Goal: Transaction & Acquisition: Obtain resource

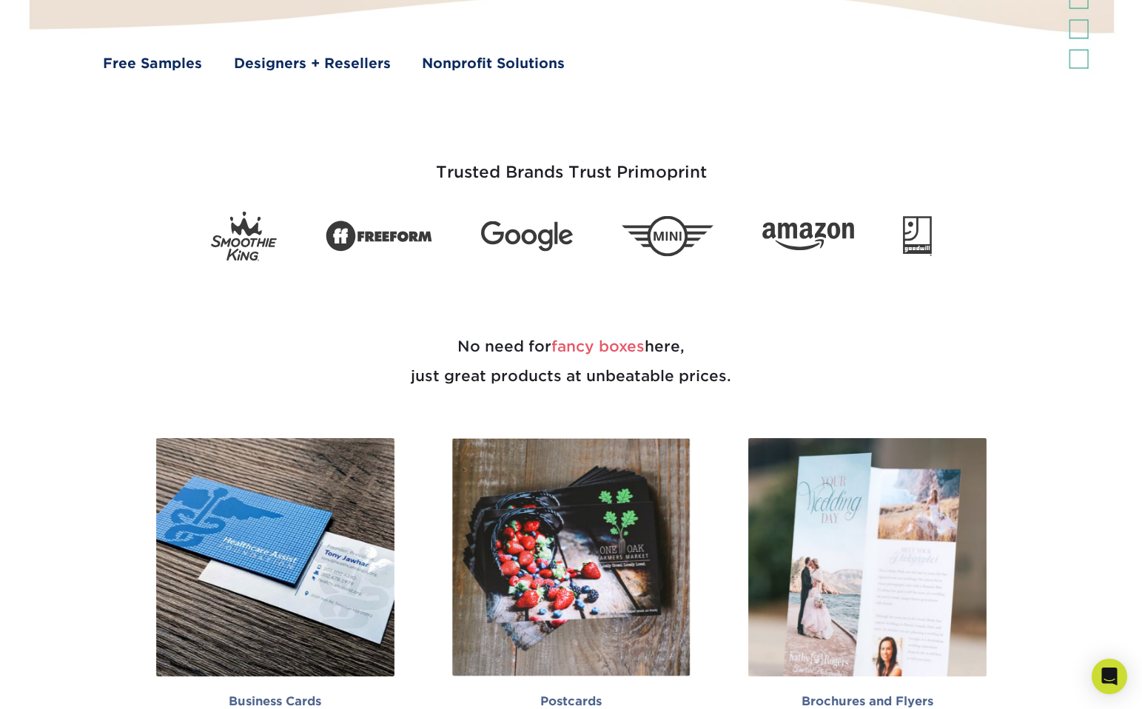
scroll to position [495, 0]
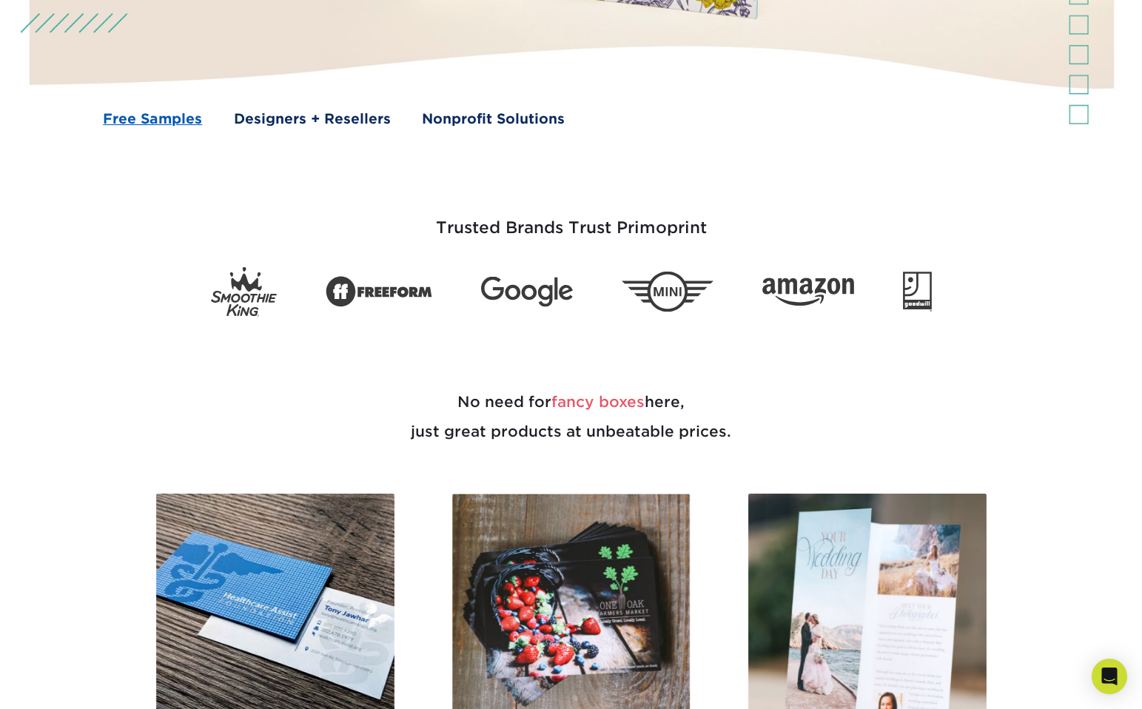
click at [165, 121] on link "Free Samples" at bounding box center [152, 119] width 99 height 21
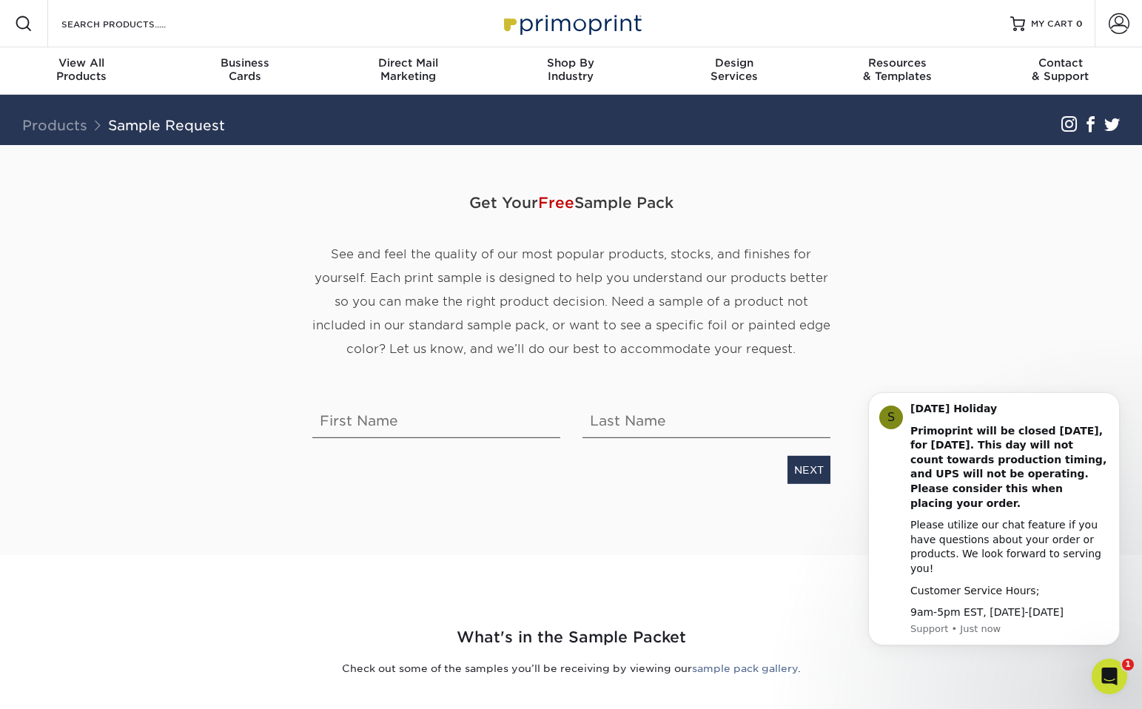
click at [482, 446] on div "Get Your Free Sample Pack See and feel the quality of our most popular products…" at bounding box center [571, 332] width 540 height 303
click at [420, 423] on input "text" at bounding box center [436, 417] width 248 height 41
type input "[PERSON_NAME]"
click at [618, 428] on input "Gonzalez" at bounding box center [706, 417] width 248 height 41
click at [651, 423] on input "Gonzalez" at bounding box center [706, 417] width 248 height 41
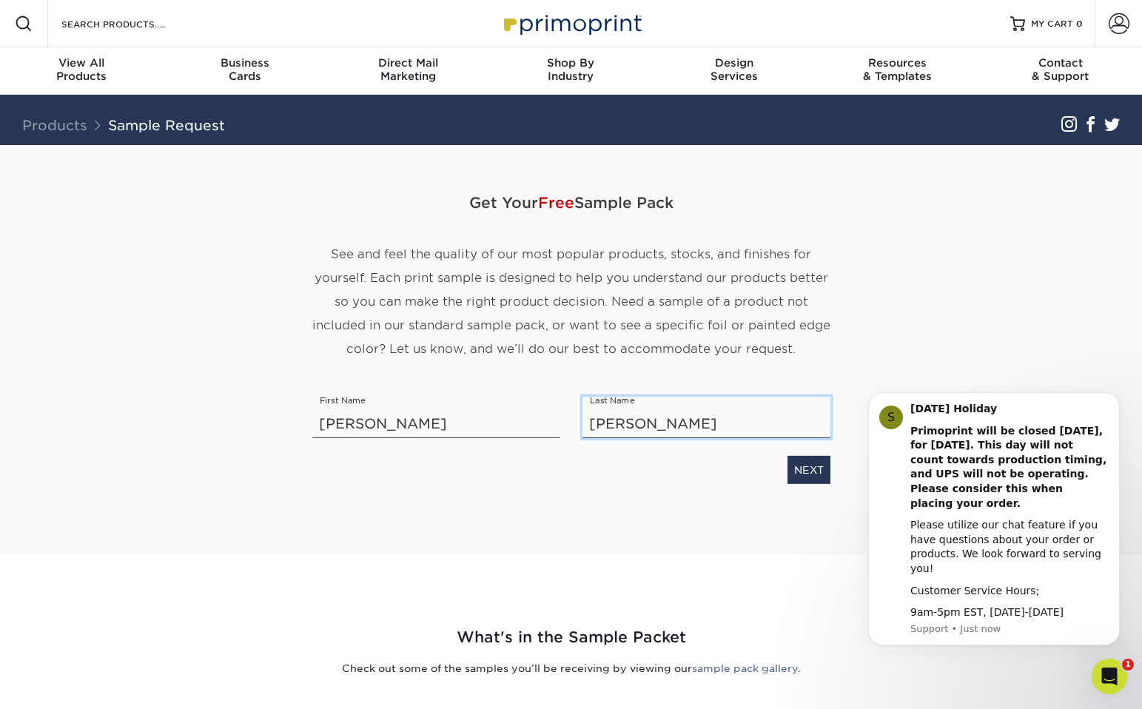
click at [651, 423] on input "Gonzalez" at bounding box center [706, 417] width 248 height 41
type input "G"
click at [893, 314] on div "Get Your Free Sample Pack See and feel the quality of our most popular products…" at bounding box center [571, 350] width 866 height 410
click at [807, 472] on link "NEXT" at bounding box center [808, 470] width 43 height 28
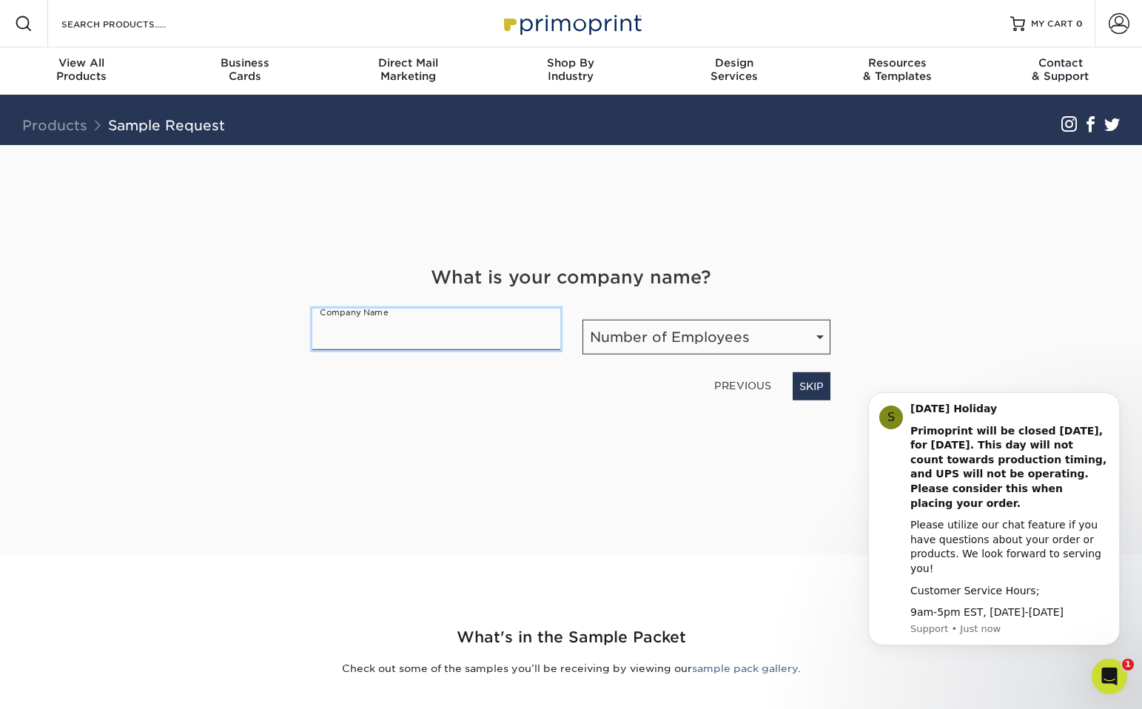
click at [551, 339] on input "text" at bounding box center [436, 329] width 248 height 41
type input "AQUA MéA"
click at [724, 337] on select "Number of Employees Self-employed 1-10 employees 11-50 employees 51-200 employe…" at bounding box center [706, 337] width 248 height 35
select select "Self-employed"
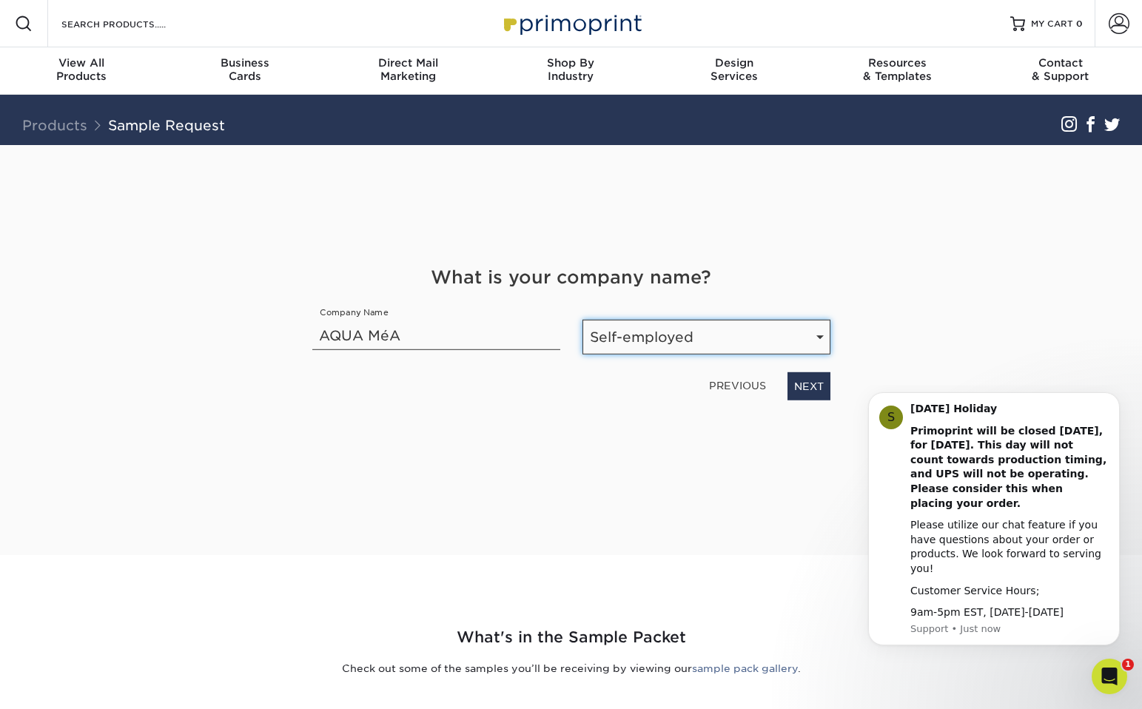
click at [582, 320] on select "Number of Employees Self-employed 1-10 employees 11-50 employees 51-200 employe…" at bounding box center [706, 337] width 248 height 35
click at [811, 340] on select "Number of Employees Self-employed 1-10 employees 11-50 employees 51-200 employe…" at bounding box center [706, 337] width 248 height 35
click at [813, 384] on link "NEXT" at bounding box center [808, 386] width 43 height 28
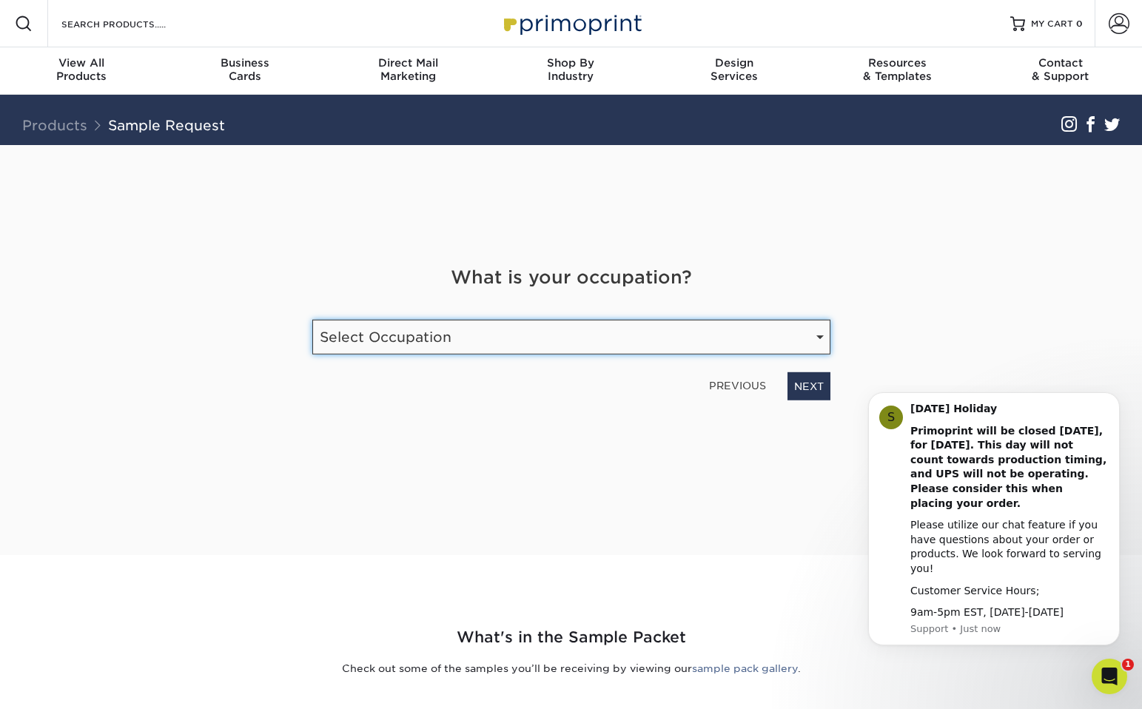
click at [729, 339] on select "Select Occupation Agency Automotive Blogger Cleaning Services Construction Educ…" at bounding box center [571, 337] width 518 height 35
select select "Graphic Designer / Freelance"
click at [312, 320] on select "Select Occupation Agency Automotive Blogger Cleaning Services Construction Educ…" at bounding box center [571, 337] width 518 height 35
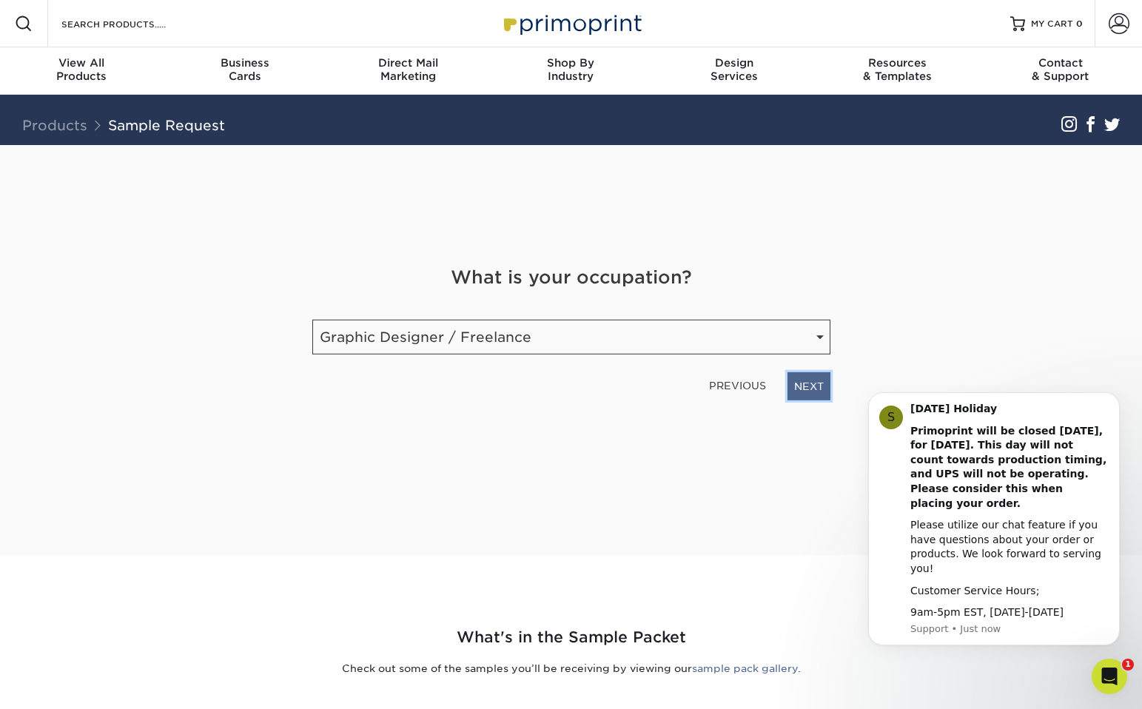
click at [809, 382] on link "NEXT" at bounding box center [808, 386] width 43 height 28
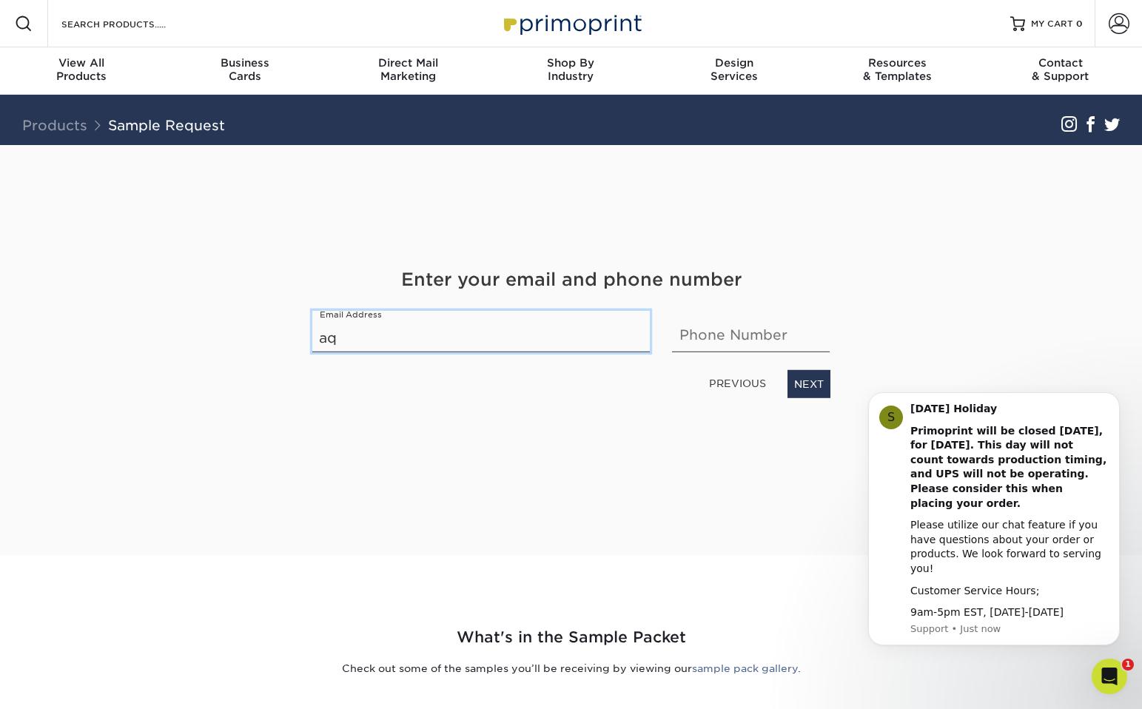
type input "aqua_mea@hotmail.com"
type input "2147296705"
click at [804, 380] on link "NEXT" at bounding box center [808, 384] width 43 height 28
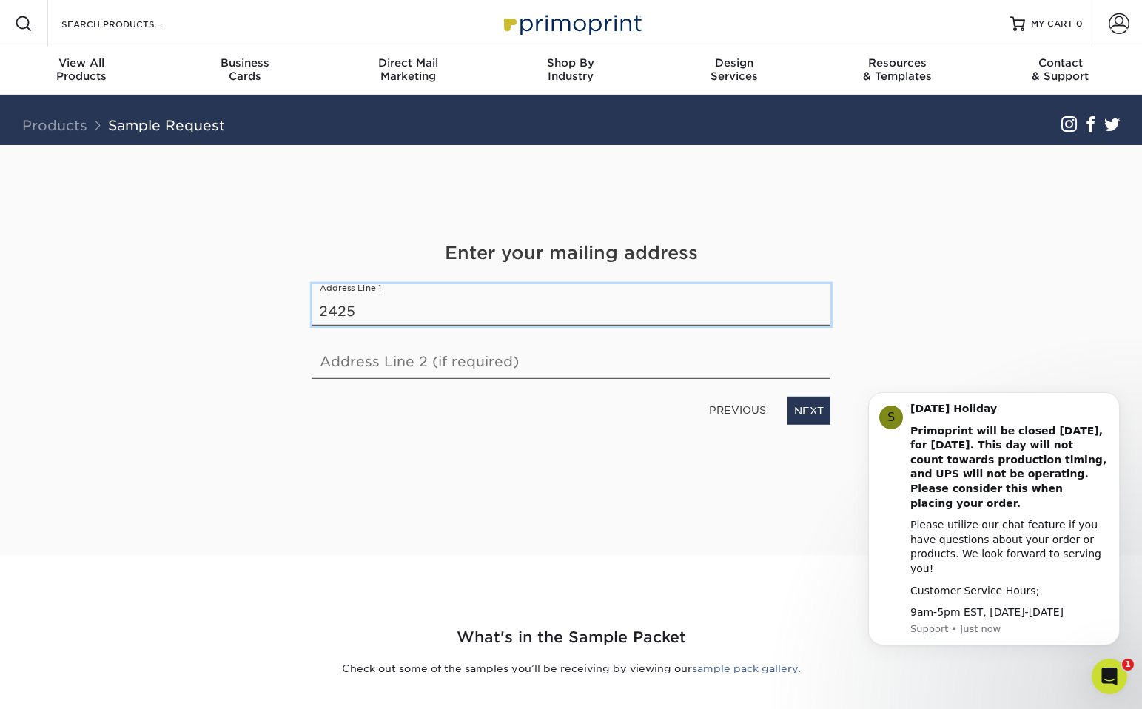
type input "2425 Lasalle Dr"
click at [797, 406] on link "NEXT" at bounding box center [808, 411] width 43 height 28
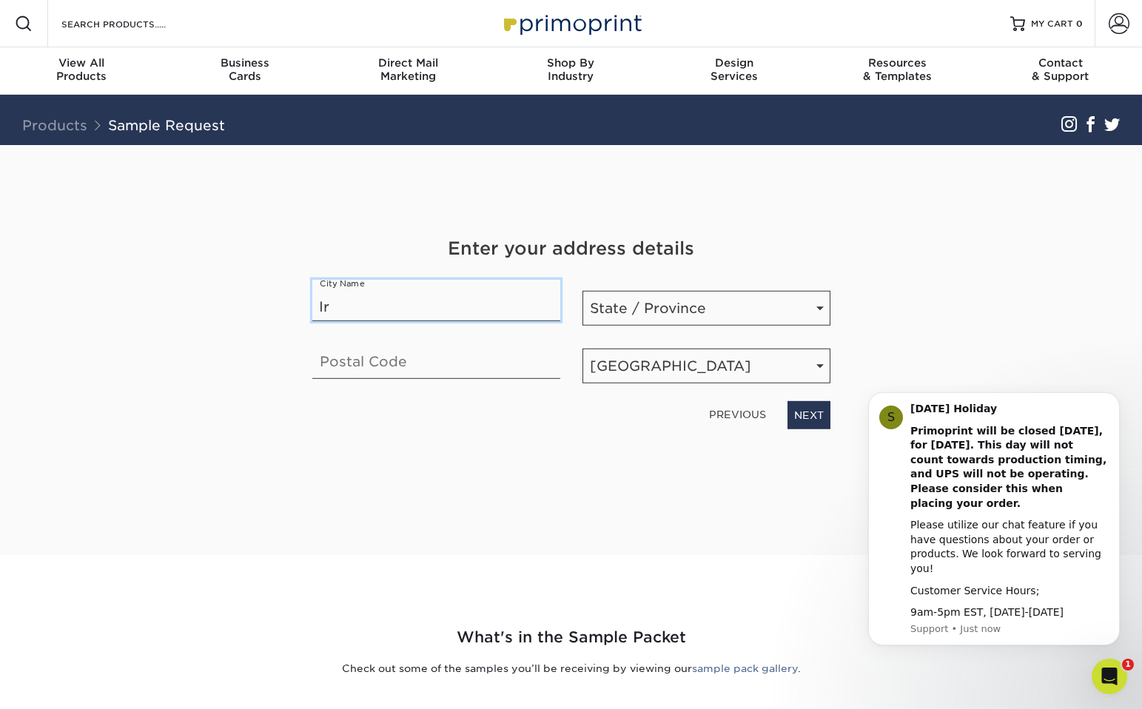
type input "Irving"
type input "75062"
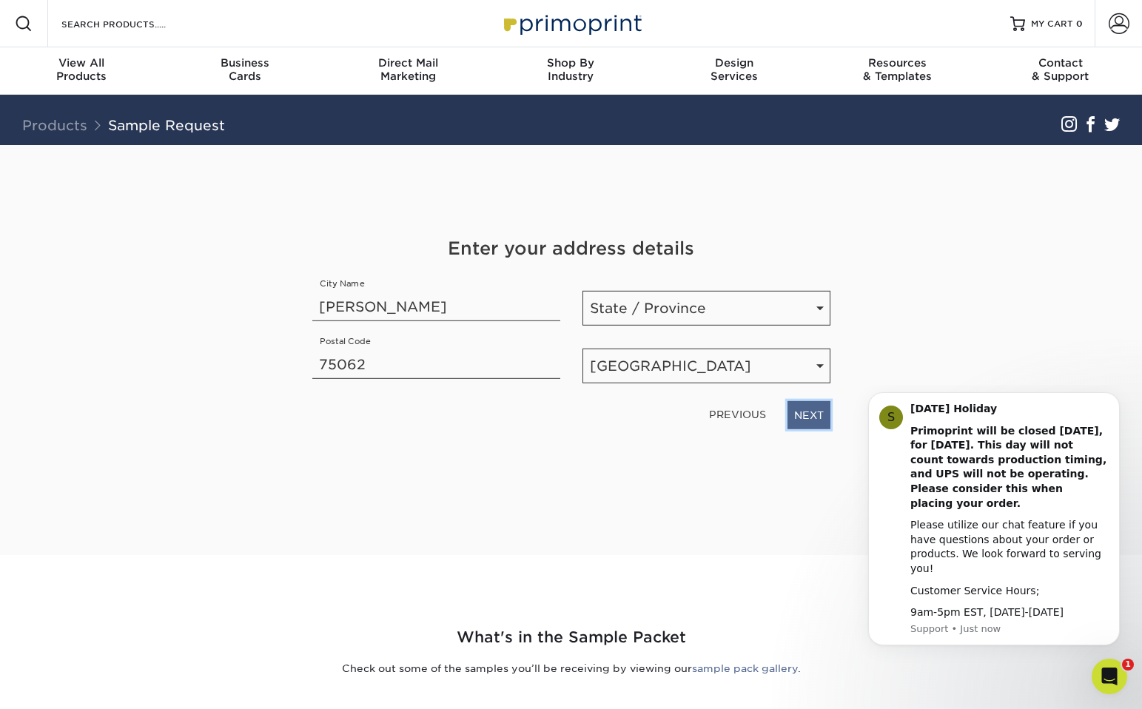
click at [810, 414] on link "NEXT" at bounding box center [808, 415] width 43 height 28
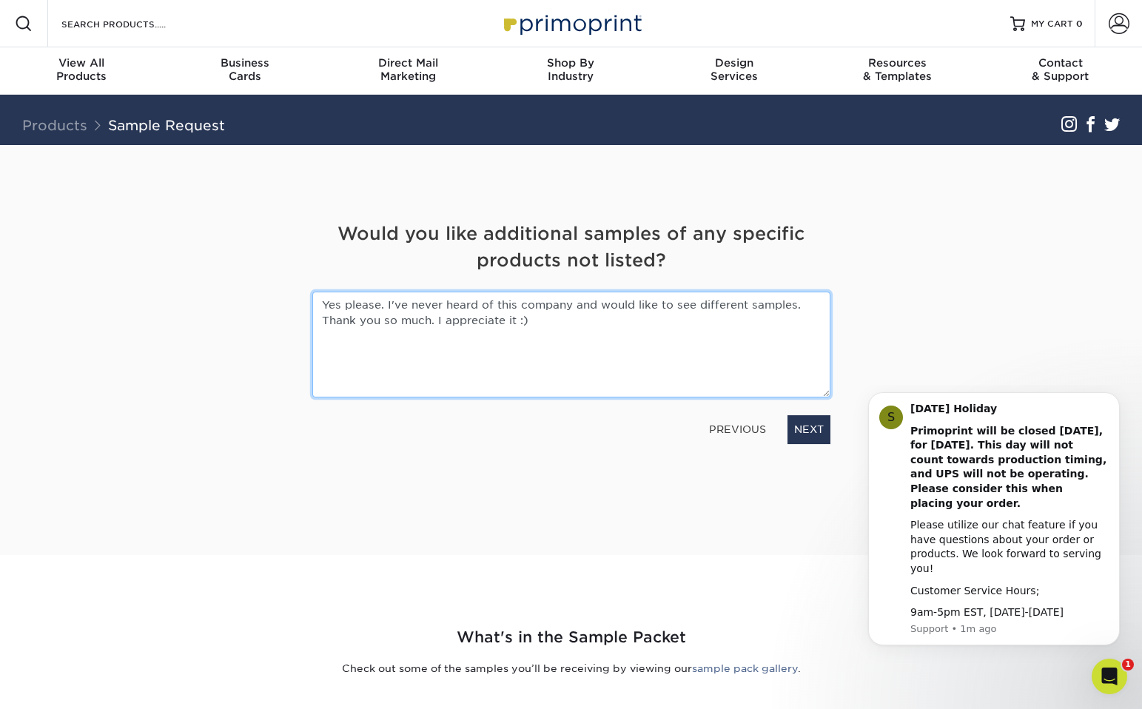
type textarea "Yes please. I've never heard of this company and would like to see different sa…"
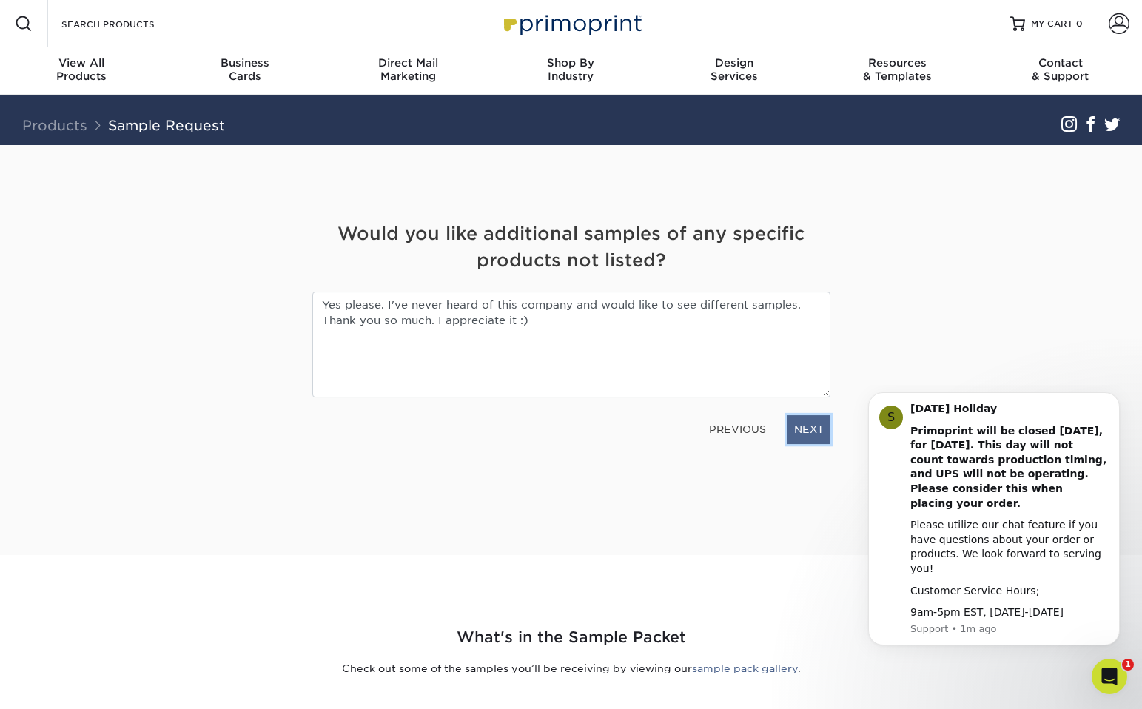
click at [804, 425] on link "NEXT" at bounding box center [808, 429] width 43 height 28
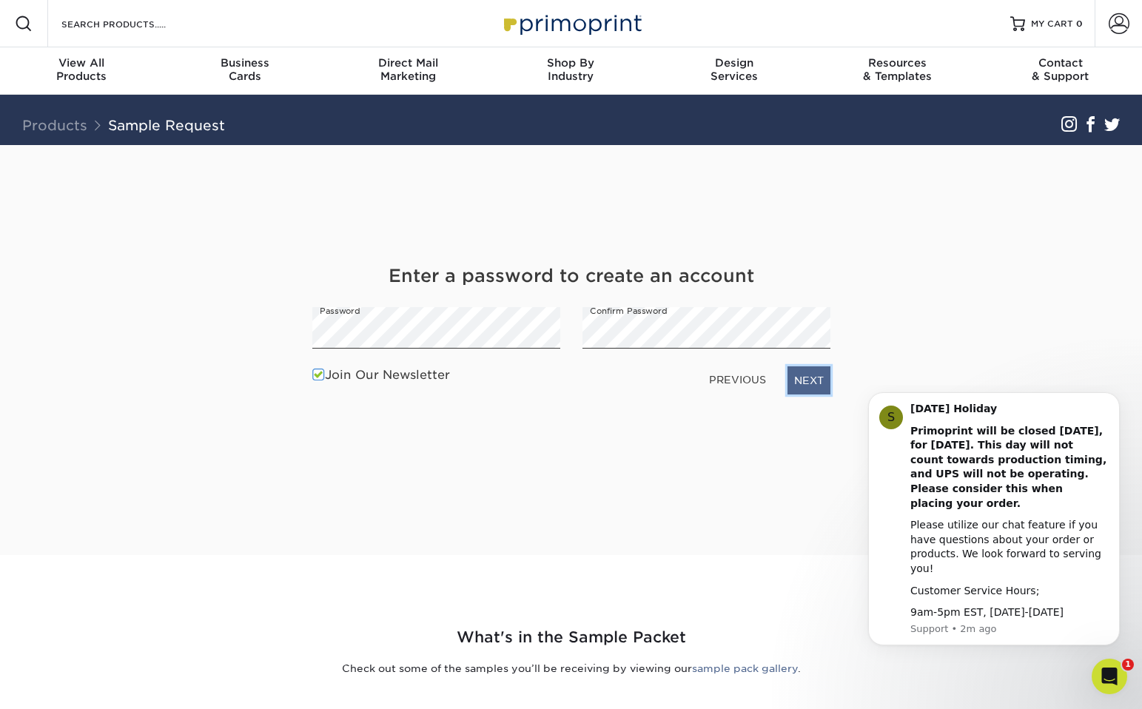
click at [807, 378] on link "NEXT" at bounding box center [808, 380] width 43 height 28
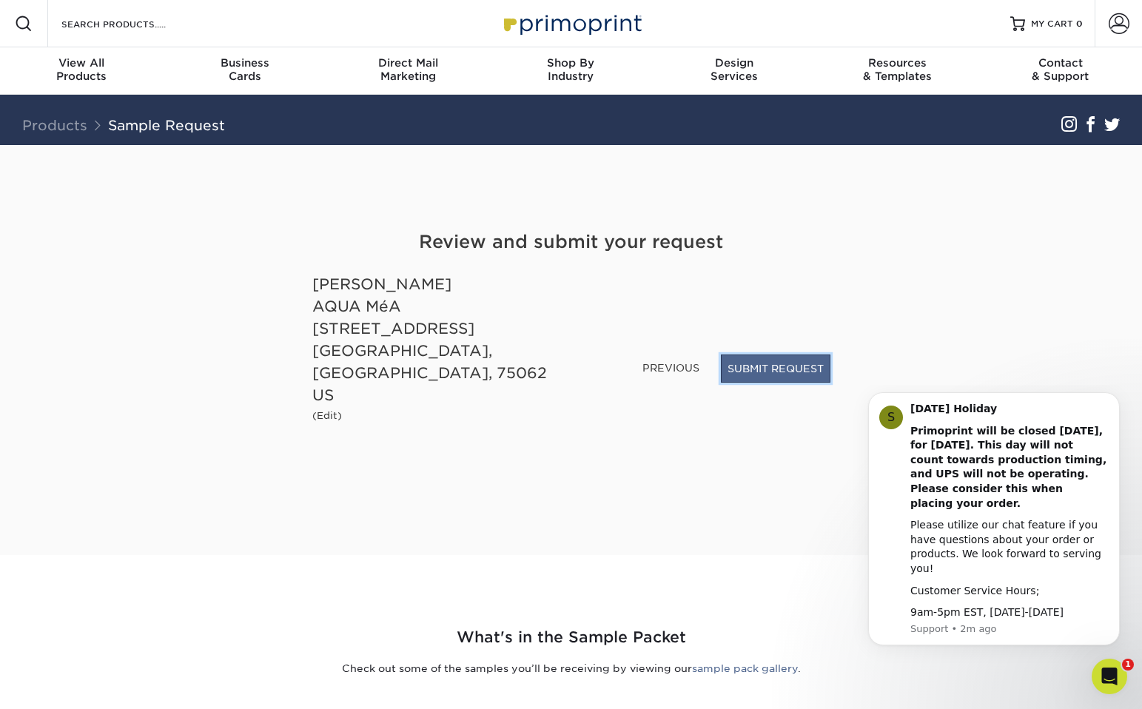
click at [761, 383] on button "SUBMIT REQUEST" at bounding box center [776, 368] width 110 height 28
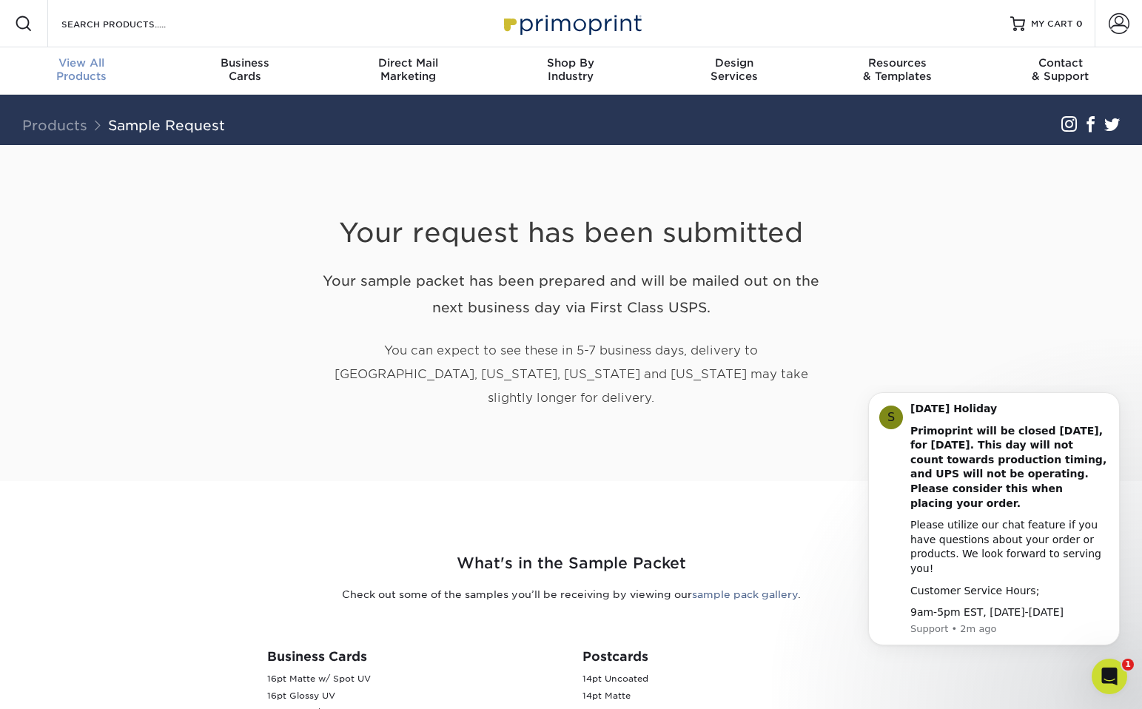
click at [89, 71] on div "View All Products" at bounding box center [81, 69] width 163 height 27
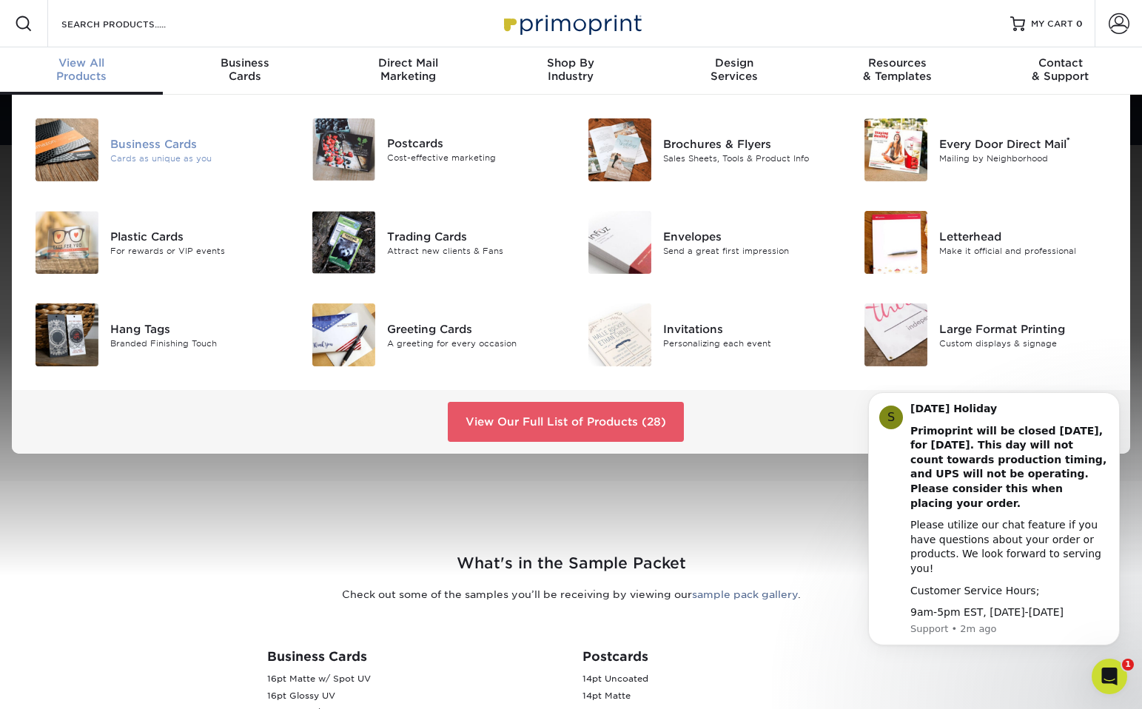
click at [80, 142] on img at bounding box center [67, 149] width 63 height 63
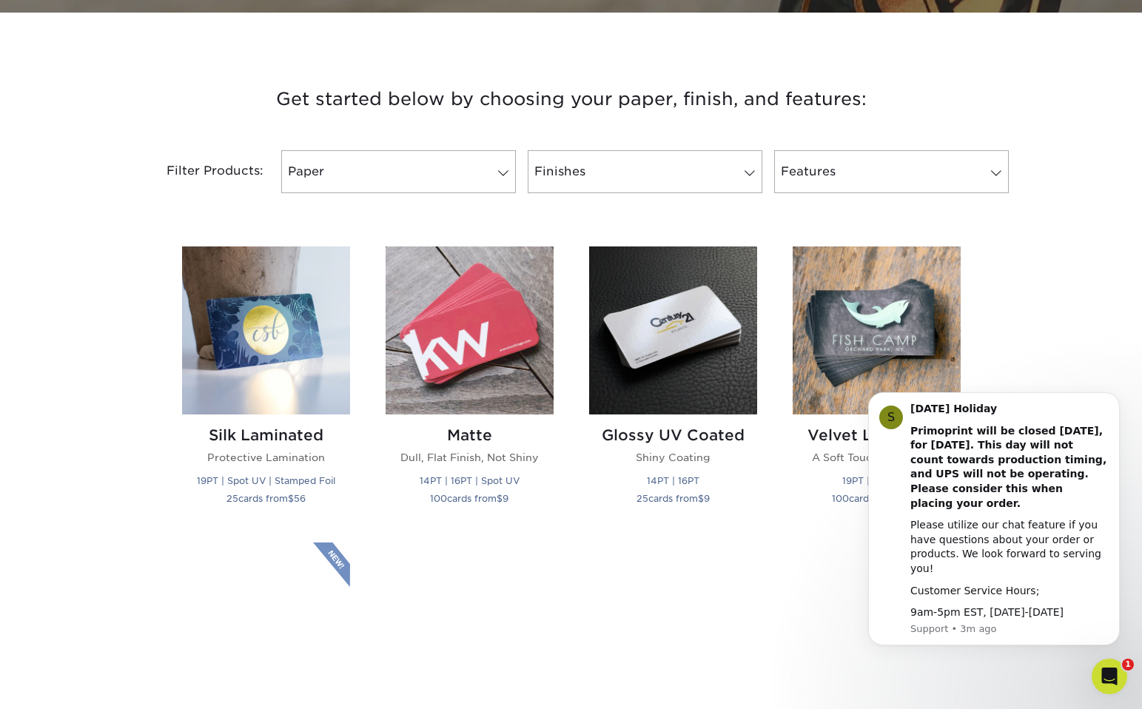
scroll to position [552, 0]
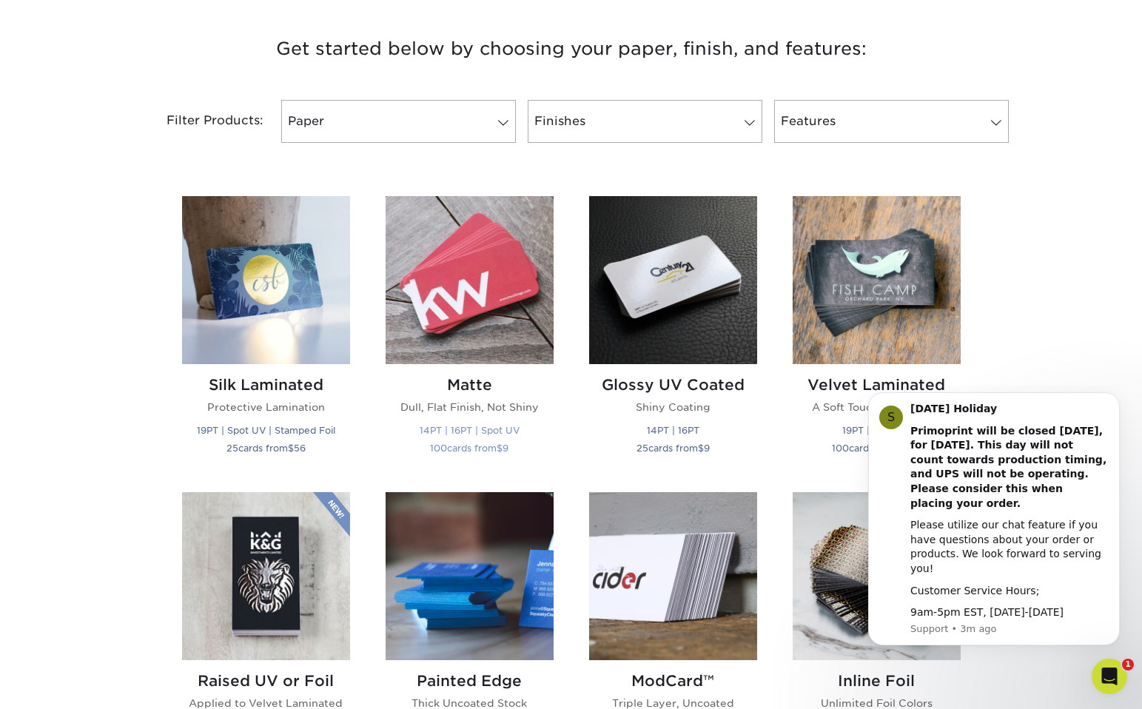
click at [474, 274] on img at bounding box center [470, 280] width 168 height 168
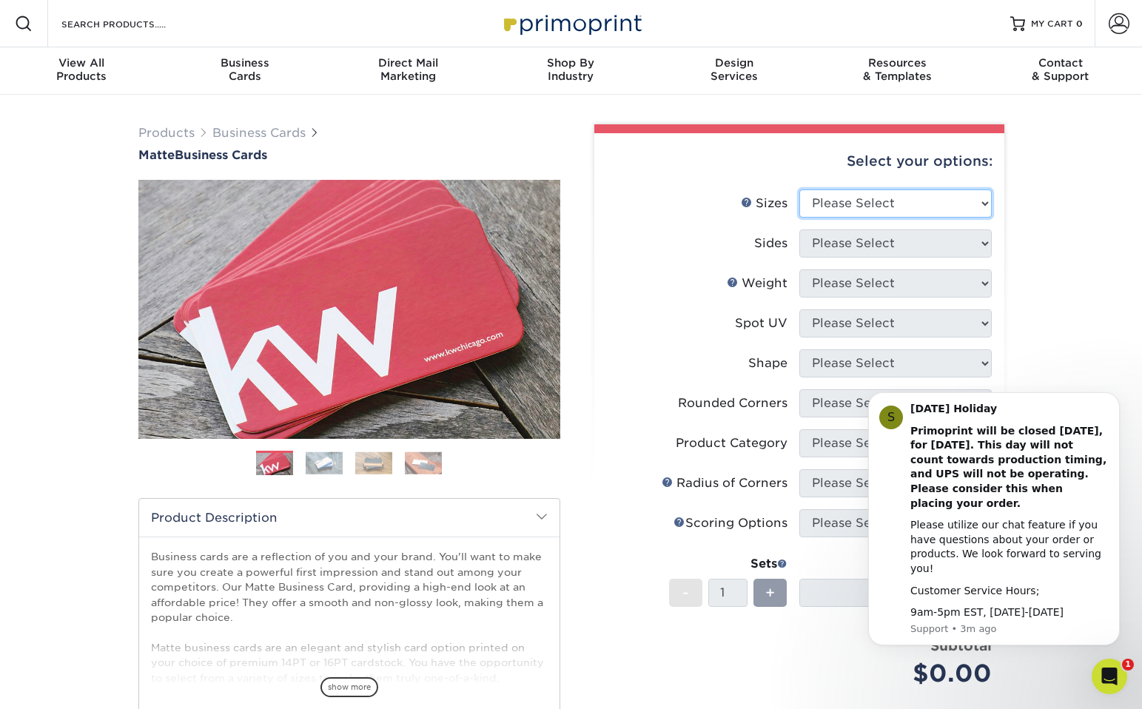
click at [875, 206] on select "Please Select 1.5" x 3.5" - Mini 1.75" x 3.5" - Mini 2" x 2" - Square 2" x 3" -…" at bounding box center [895, 203] width 192 height 28
select select "2.00x3.50"
click at [799, 189] on select "Please Select 1.5" x 3.5" - Mini 1.75" x 3.5" - Mini 2" x 2" - Square 2" x 3" -…" at bounding box center [895, 203] width 192 height 28
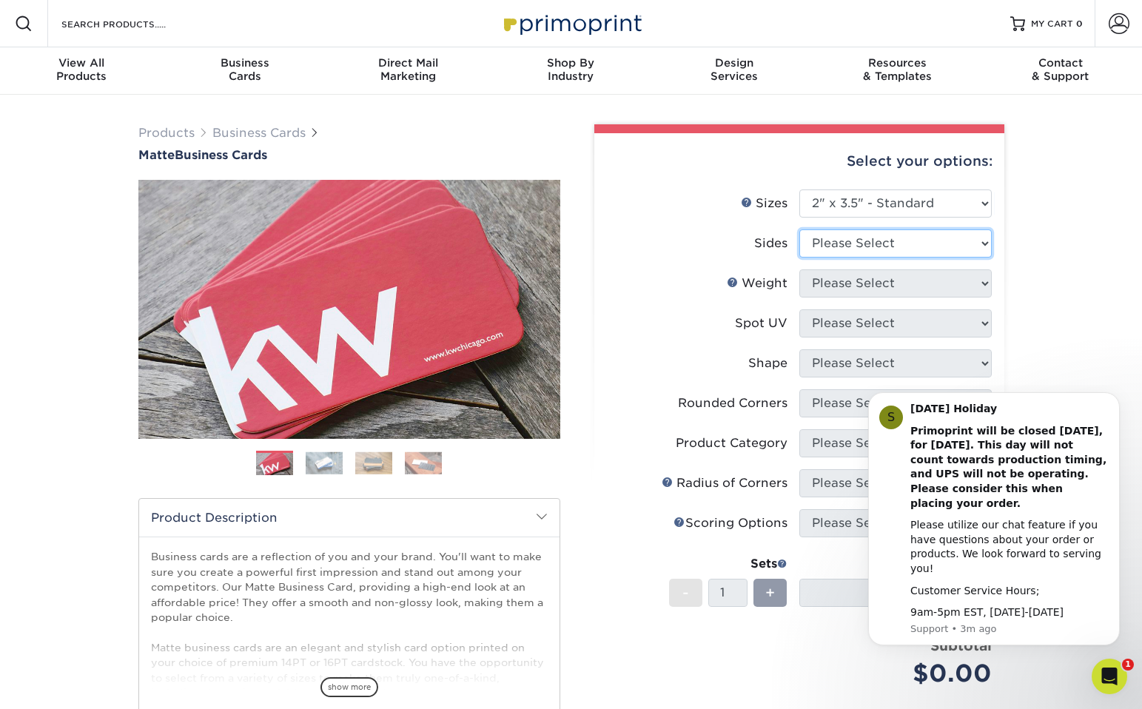
click at [850, 239] on select "Please Select Print Both Sides Print Front Only" at bounding box center [895, 243] width 192 height 28
select select "13abbda7-1d64-4f25-8bb2-c179b224825d"
click at [799, 229] on select "Please Select Print Both Sides Print Front Only" at bounding box center [895, 243] width 192 height 28
click at [1116, 399] on icon "Dismiss notification" at bounding box center [1114, 396] width 5 height 5
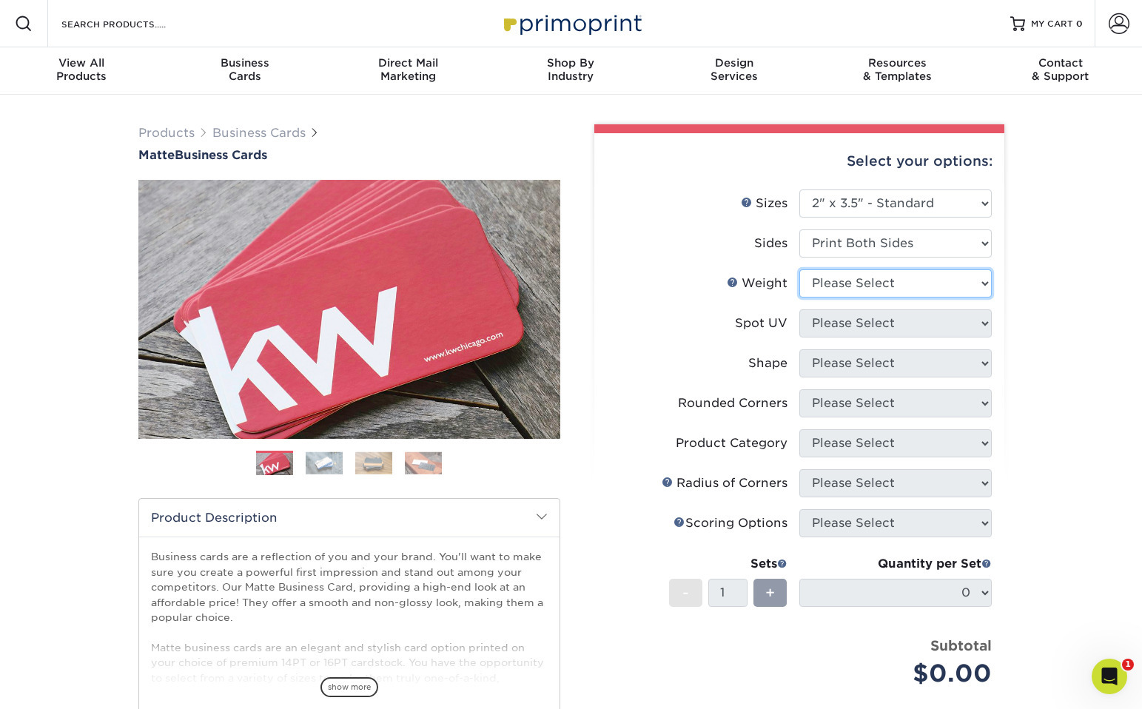
click at [858, 280] on select "Please Select 16PT 14PT" at bounding box center [895, 283] width 192 height 28
select select "16PT"
click at [799, 269] on select "Please Select 16PT 14PT" at bounding box center [895, 283] width 192 height 28
click at [875, 323] on select "Please Select No Spot UV Front and Back (Both Sides) Front Only Back Only" at bounding box center [895, 323] width 192 height 28
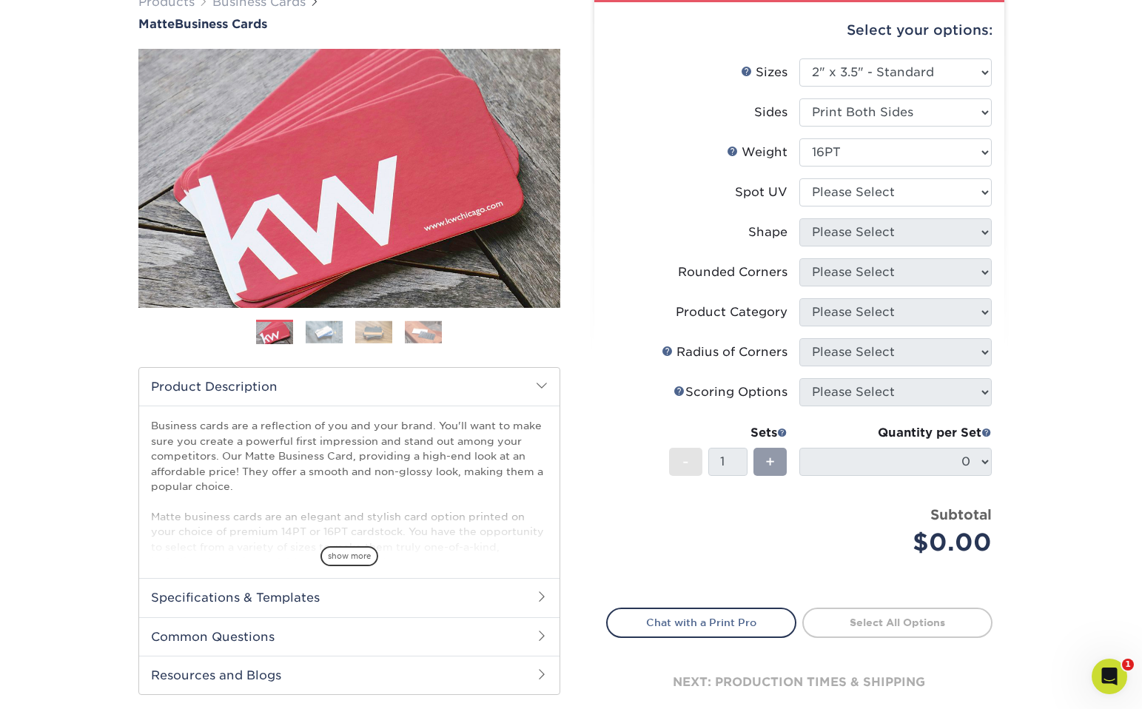
scroll to position [135, 0]
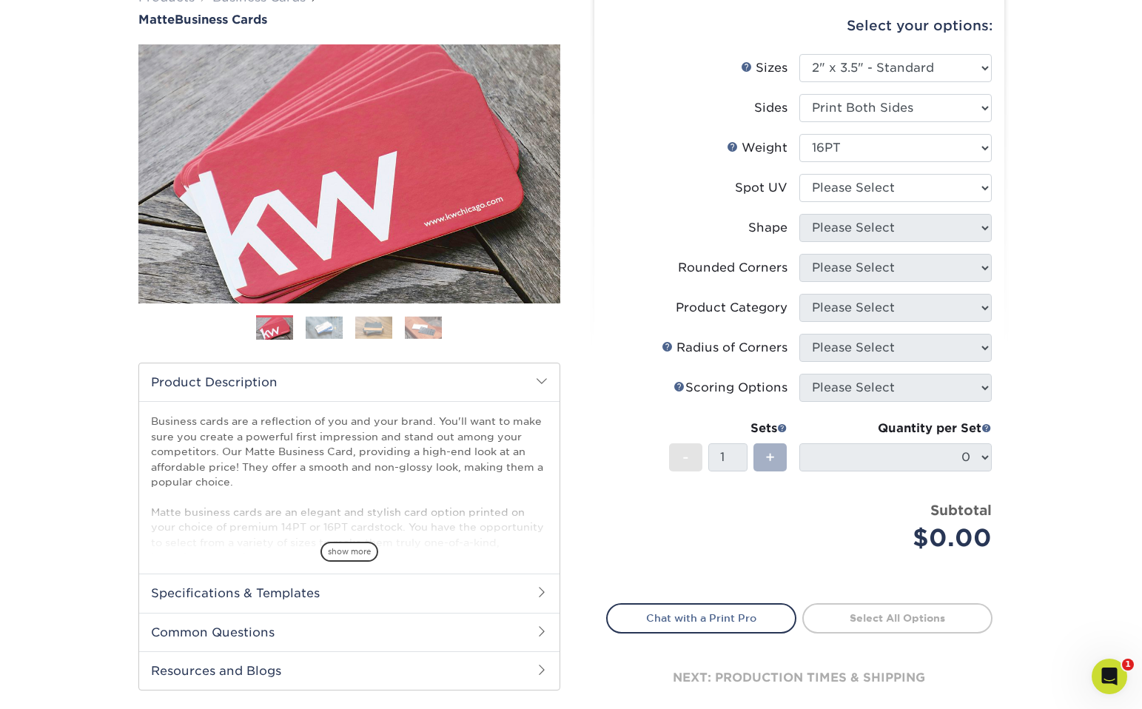
click at [765, 451] on span "+" at bounding box center [770, 457] width 10 height 22
click at [861, 189] on select "Please Select No Spot UV Front and Back (Both Sides) Front Only Back Only" at bounding box center [895, 188] width 192 height 28
select select "3"
click at [799, 174] on select "Please Select No Spot UV Front and Back (Both Sides) Front Only Back Only" at bounding box center [895, 188] width 192 height 28
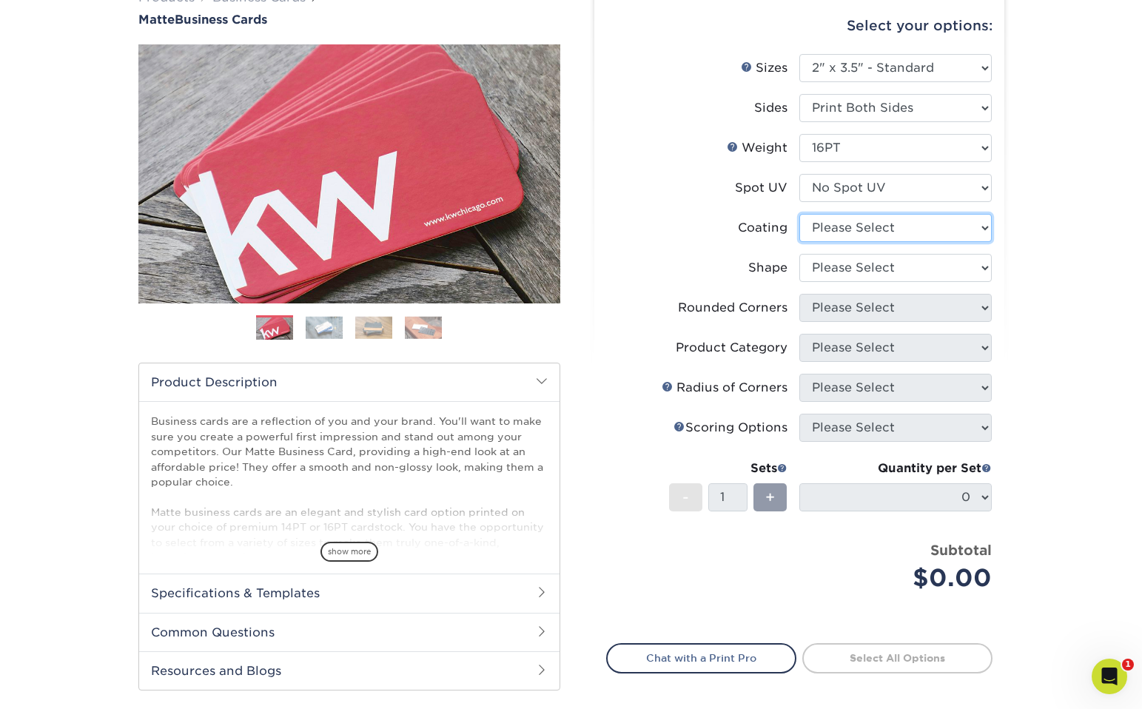
click at [844, 226] on select at bounding box center [895, 228] width 192 height 28
select select "121bb7b5-3b4d-429f-bd8d-bbf80e953313"
click at [799, 214] on select at bounding box center [895, 228] width 192 height 28
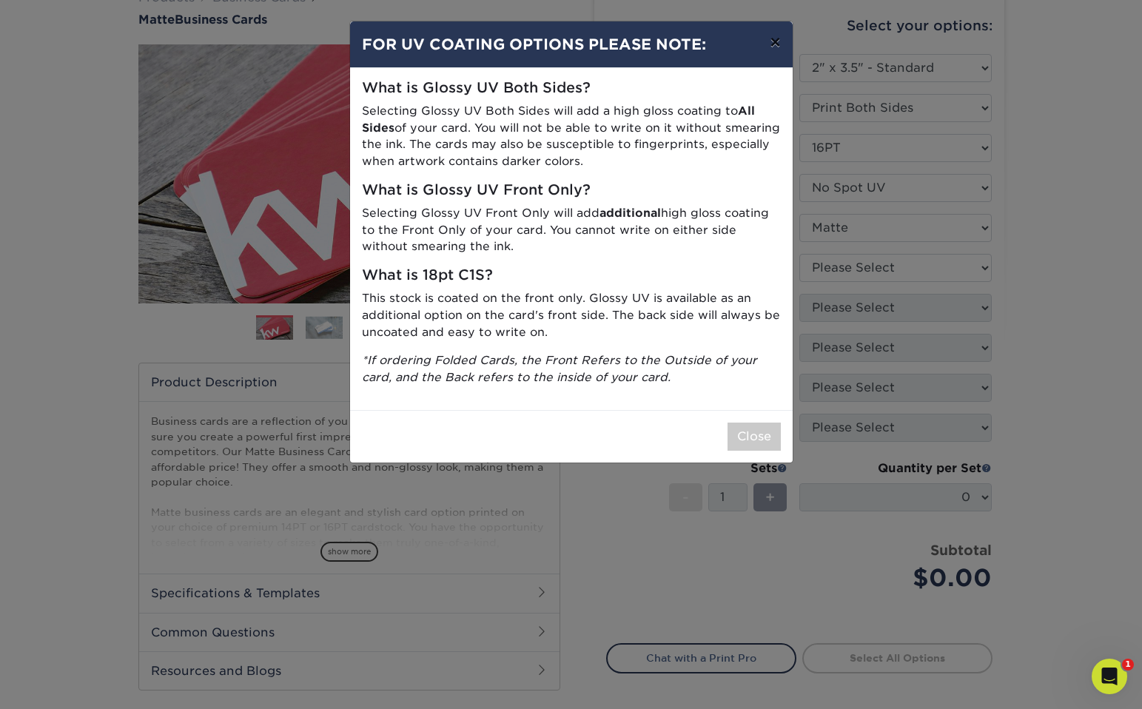
click at [773, 44] on button "×" at bounding box center [775, 41] width 34 height 41
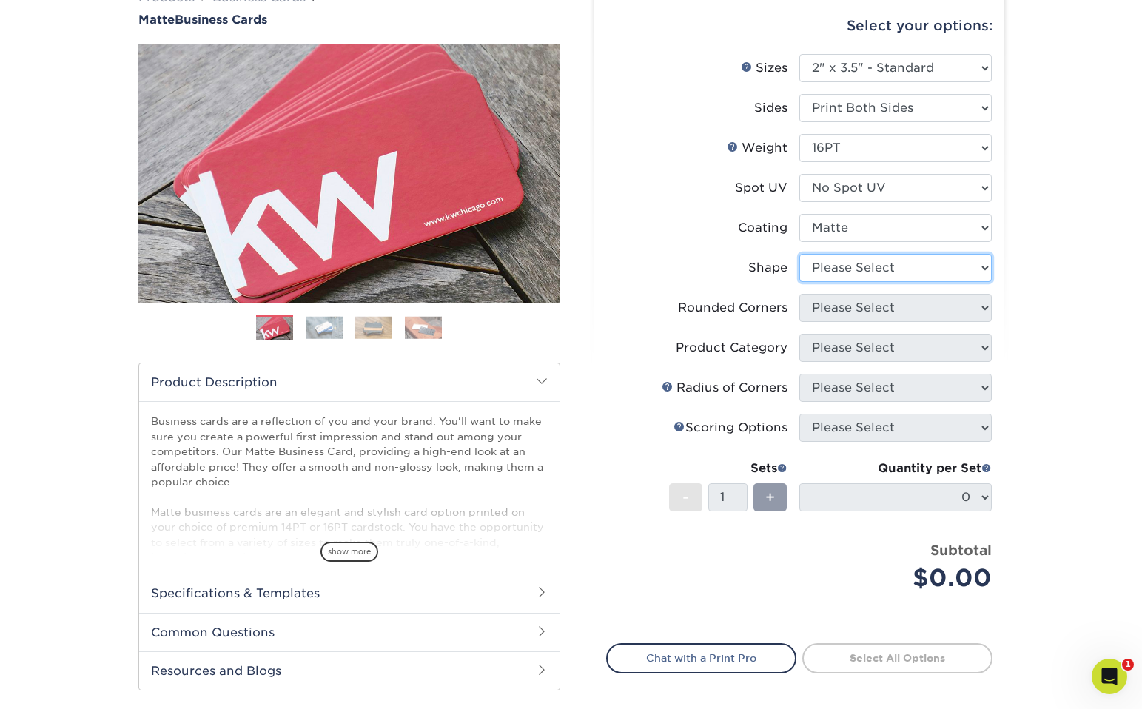
click at [858, 266] on select "Please Select Standard Oval" at bounding box center [895, 268] width 192 height 28
select select "standard"
click at [799, 254] on select "Please Select Standard Oval" at bounding box center [895, 268] width 192 height 28
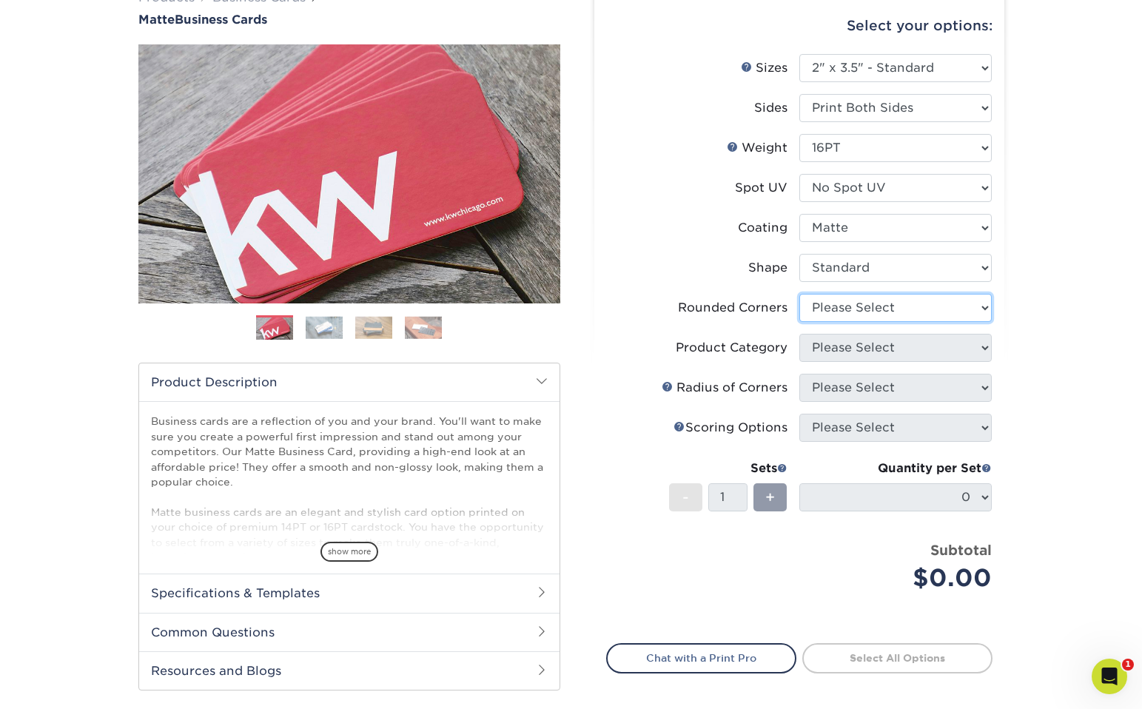
click at [868, 307] on select "Please Select Yes - Round 2 Corners Yes - Round 4 Corners No" at bounding box center [895, 308] width 192 height 28
select select "0"
click at [799, 294] on select "Please Select Yes - Round 2 Corners Yes - Round 4 Corners No" at bounding box center [895, 308] width 192 height 28
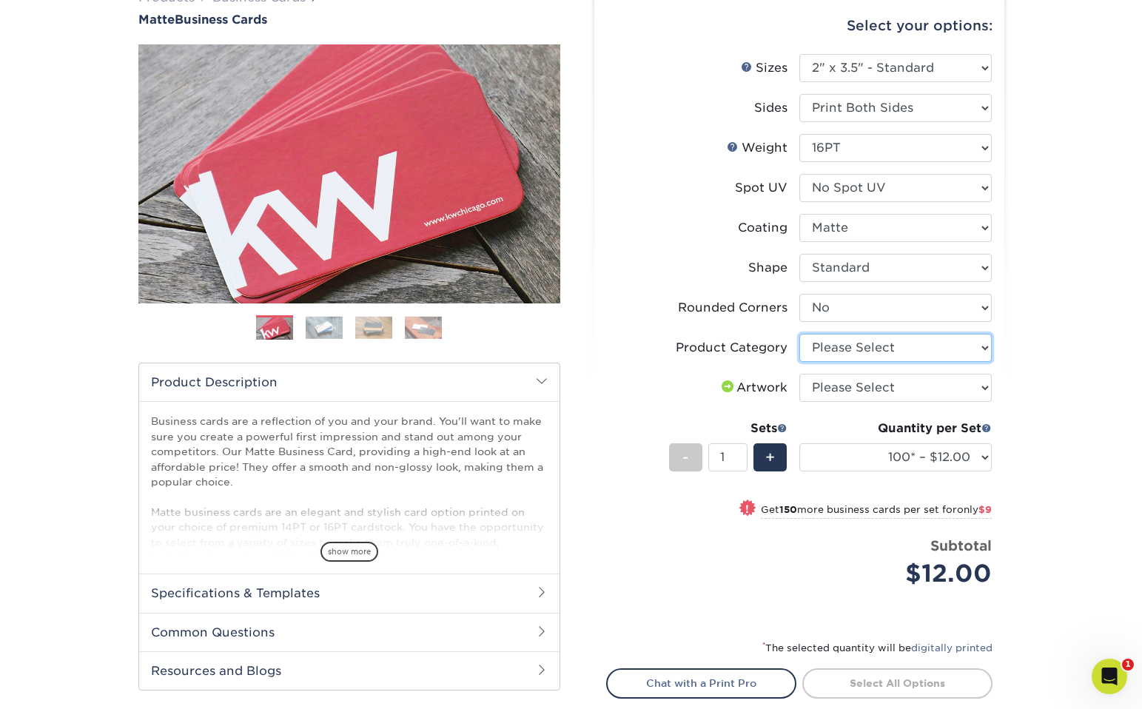
click at [881, 343] on select "Please Select Business Cards" at bounding box center [895, 348] width 192 height 28
select select "3b5148f1-0588-4f88-a218-97bcfdce65c1"
click at [799, 334] on select "Please Select Business Cards" at bounding box center [895, 348] width 192 height 28
click at [886, 388] on select "Please Select I will upload files I need a design - $100" at bounding box center [895, 388] width 192 height 28
select select "upload"
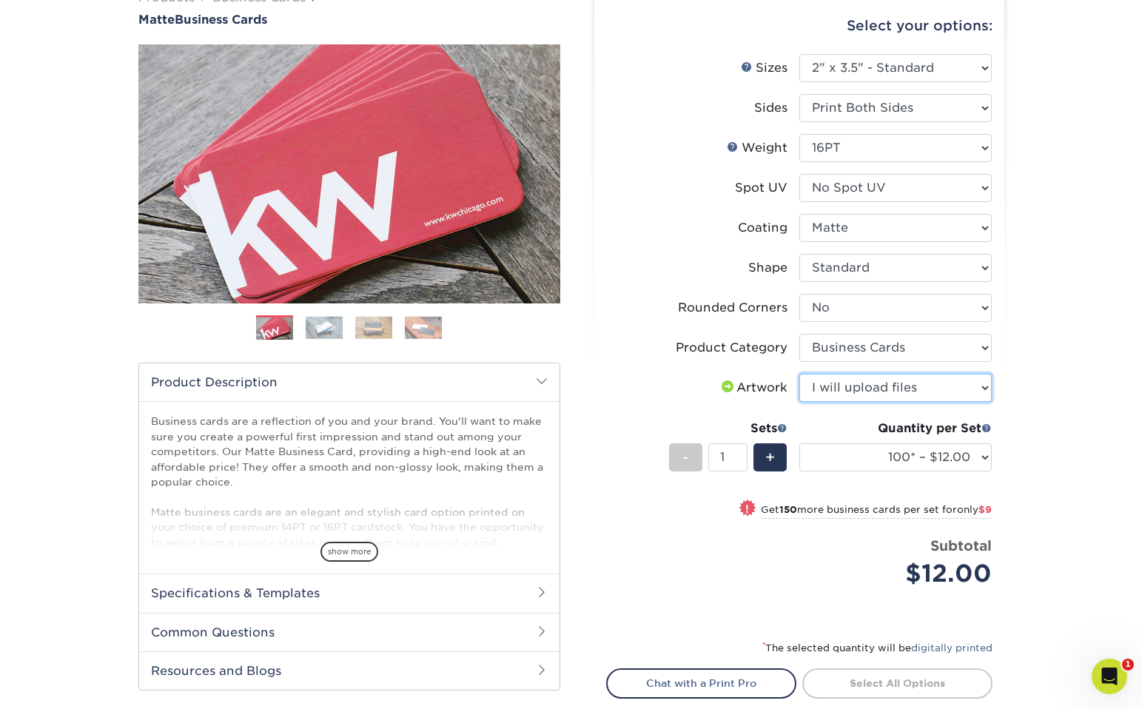
click at [799, 374] on select "Please Select I will upload files I need a design - $100" at bounding box center [895, 388] width 192 height 28
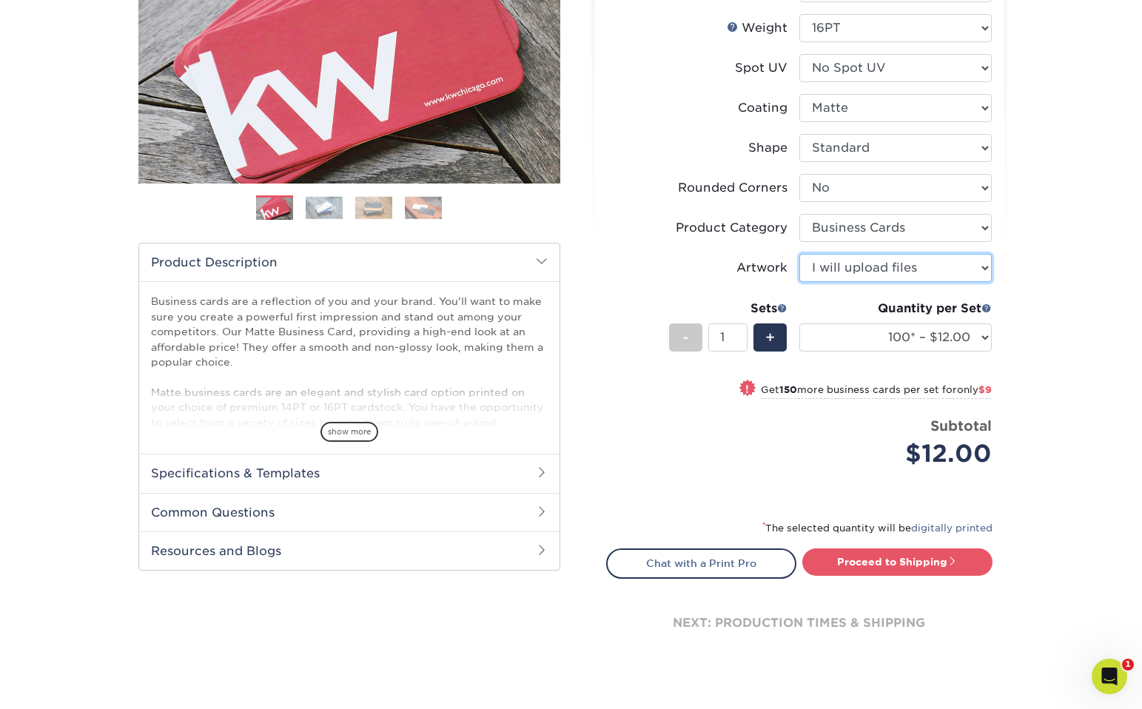
scroll to position [268, 0]
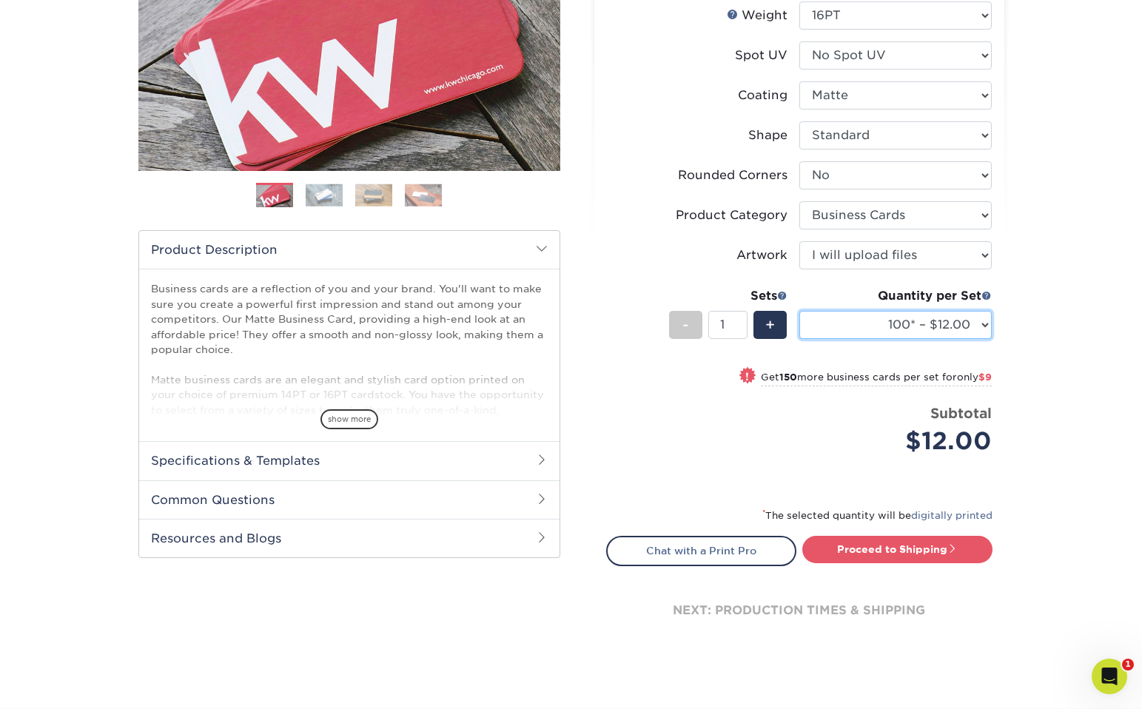
click at [967, 323] on select "100* – $12.00 250* – $21.00 500 – $42.00 1000 – $53.00 2500 – $95.00 5000 – $18…" at bounding box center [895, 325] width 192 height 28
select select "500 – $42.00"
click at [799, 311] on select "100* – $12.00 250* – $21.00 500 – $42.00 1000 – $53.00 2500 – $95.00 5000 – $18…" at bounding box center [895, 325] width 192 height 28
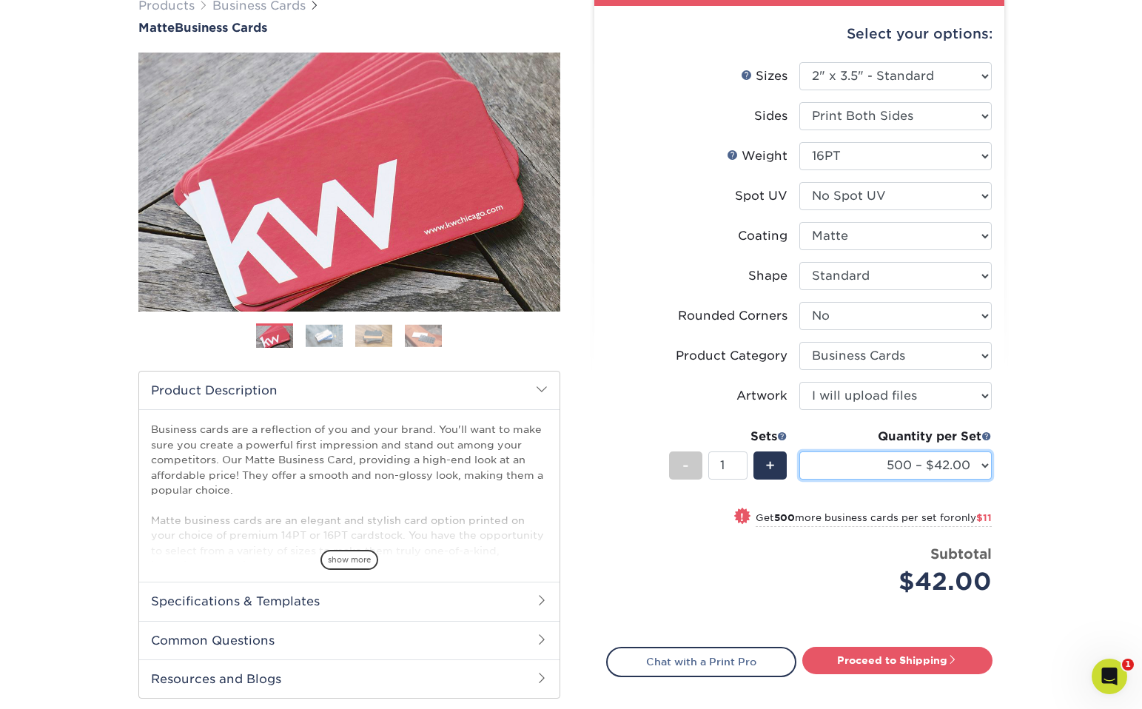
scroll to position [84, 0]
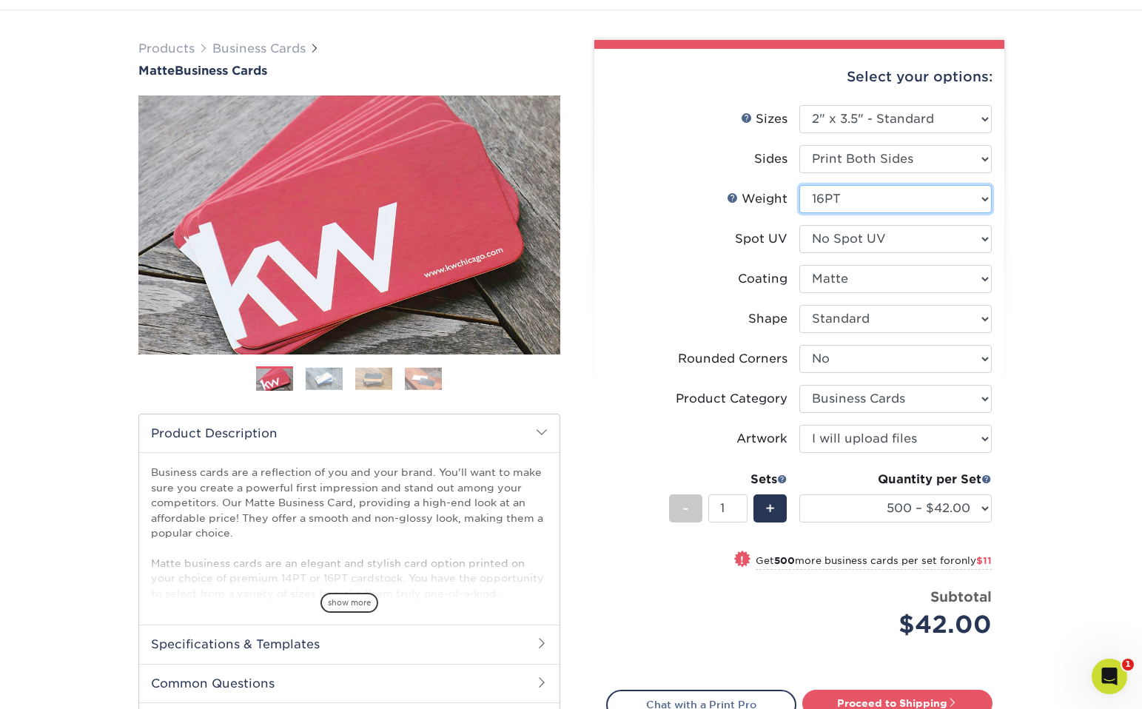
click at [869, 201] on select "Please Select 16PT 14PT" at bounding box center [895, 199] width 192 height 28
click at [928, 237] on select "Please Select No Spot UV Front and Back (Both Sides) Front Only Back Only" at bounding box center [895, 239] width 192 height 28
select select "1"
click at [799, 225] on select "Please Select No Spot UV Front and Back (Both Sides) Front Only Back Only" at bounding box center [895, 239] width 192 height 28
select select "-1"
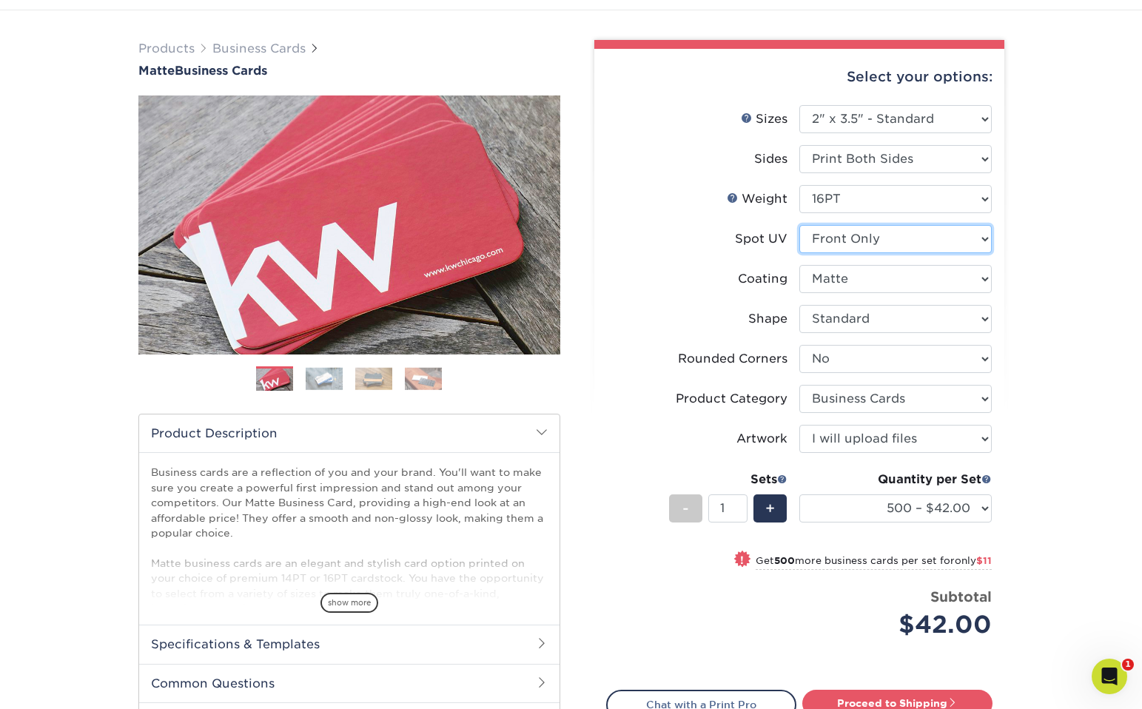
select select "-1"
select select
select select "-1"
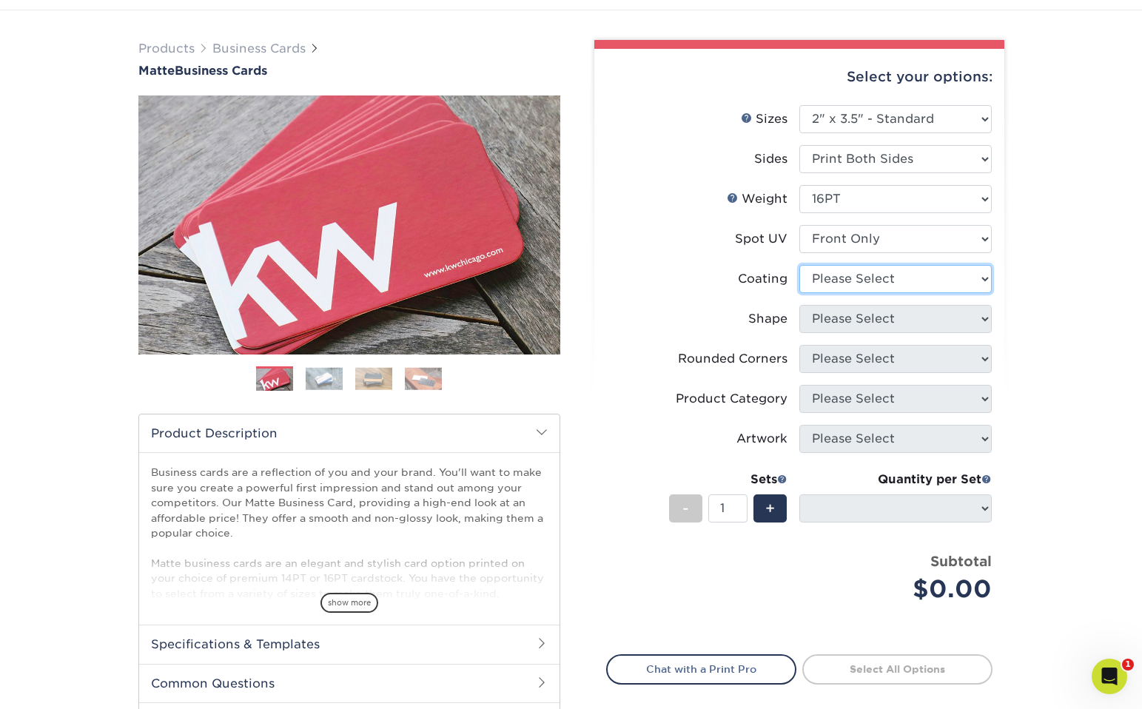
click at [897, 277] on select at bounding box center [895, 279] width 192 height 28
select select "121bb7b5-3b4d-429f-bd8d-bbf80e953313"
click at [799, 265] on select at bounding box center [895, 279] width 192 height 28
select select
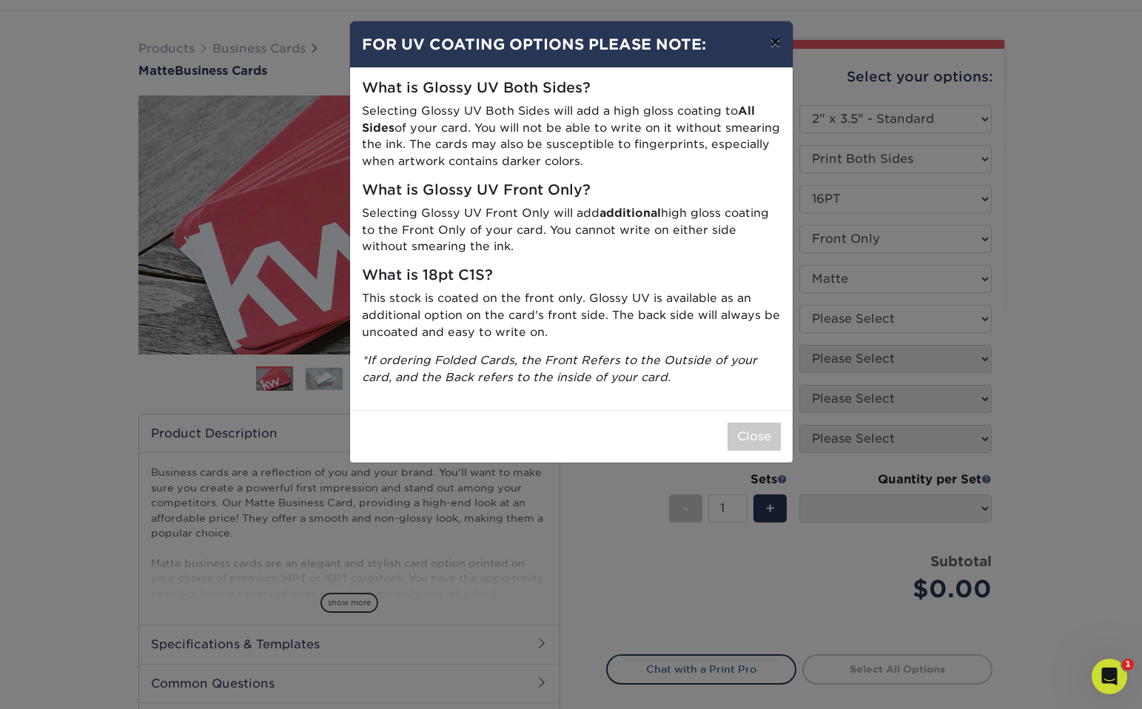
click at [776, 47] on button "×" at bounding box center [775, 41] width 34 height 41
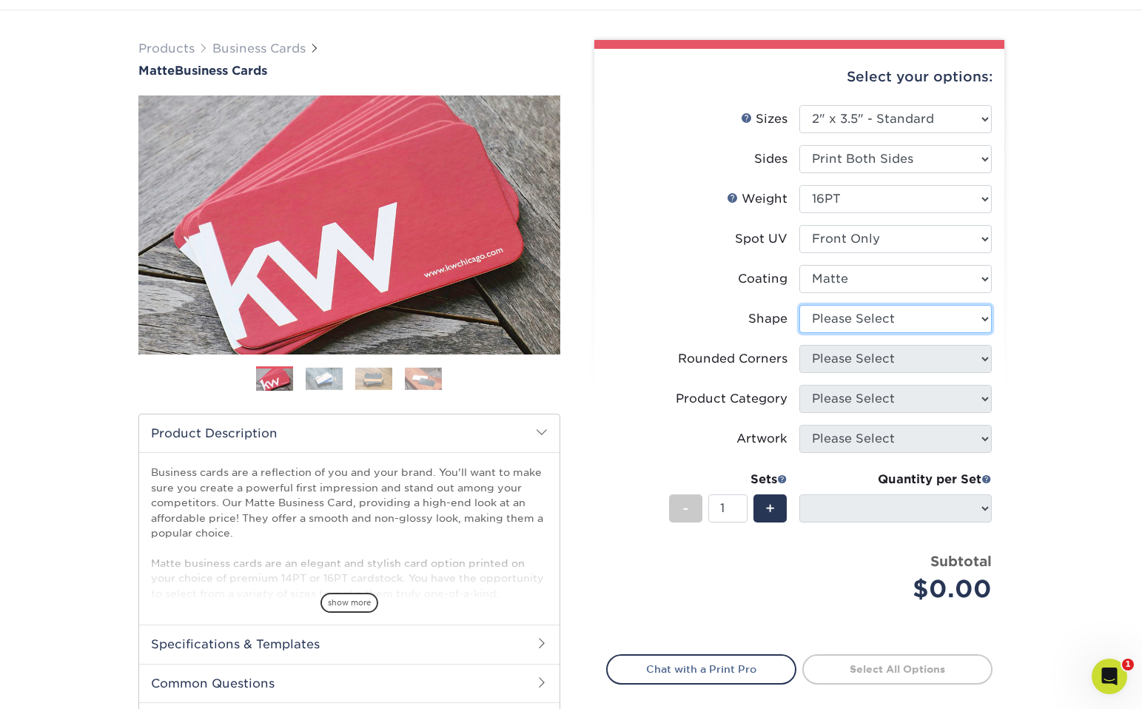
click at [867, 319] on select "Please Select Standard" at bounding box center [895, 319] width 192 height 28
select select "standard"
click at [799, 305] on select "Please Select Standard" at bounding box center [895, 319] width 192 height 28
select select
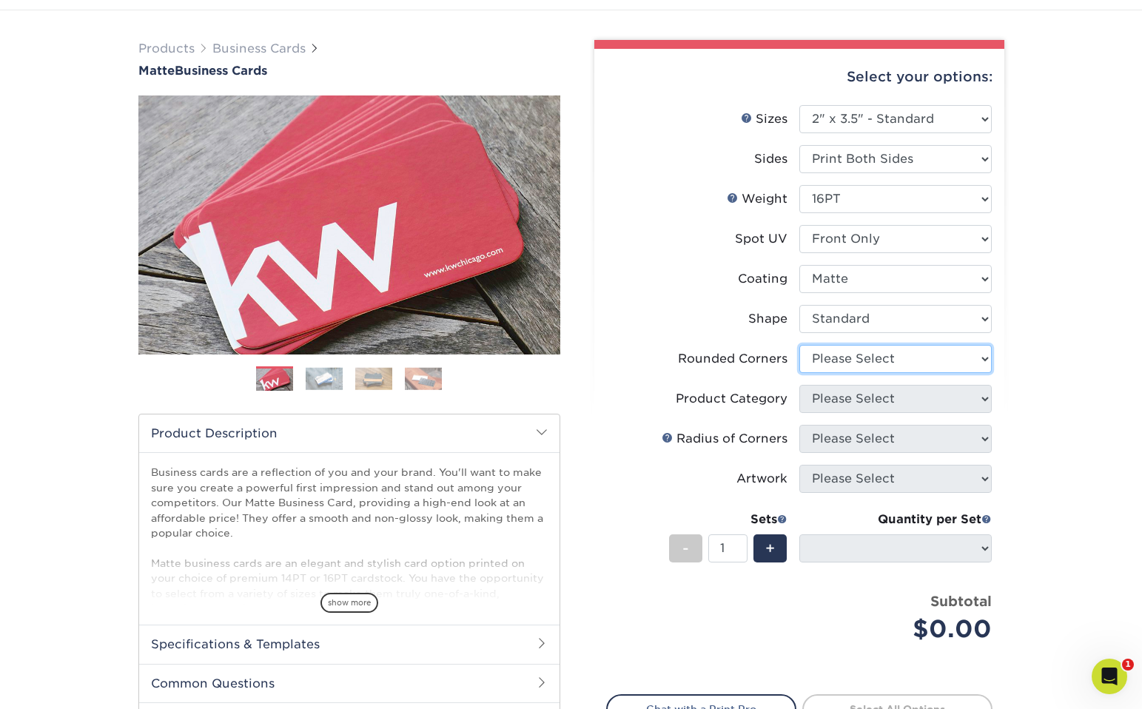
click at [867, 360] on select "Please Select Yes - Round 2 Corners Yes - Round 4 Corners No" at bounding box center [895, 359] width 192 height 28
select select "0"
click at [799, 345] on select "Please Select Yes - Round 2 Corners Yes - Round 4 Corners No" at bounding box center [895, 359] width 192 height 28
select select "-1"
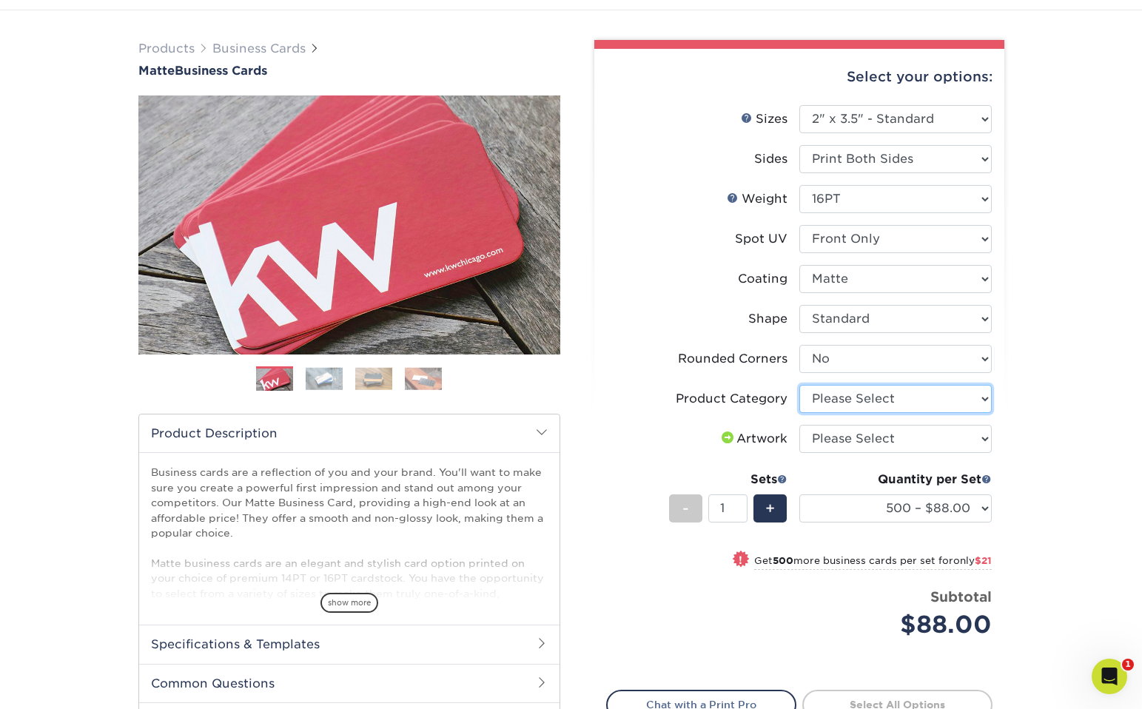
click at [882, 394] on select "Please Select Business Cards" at bounding box center [895, 399] width 192 height 28
select select "3b5148f1-0588-4f88-a218-97bcfdce65c1"
click at [799, 385] on select "Please Select Business Cards" at bounding box center [895, 399] width 192 height 28
click at [446, 221] on img at bounding box center [349, 225] width 422 height 422
click at [536, 223] on link "Next" at bounding box center [538, 225] width 30 height 30
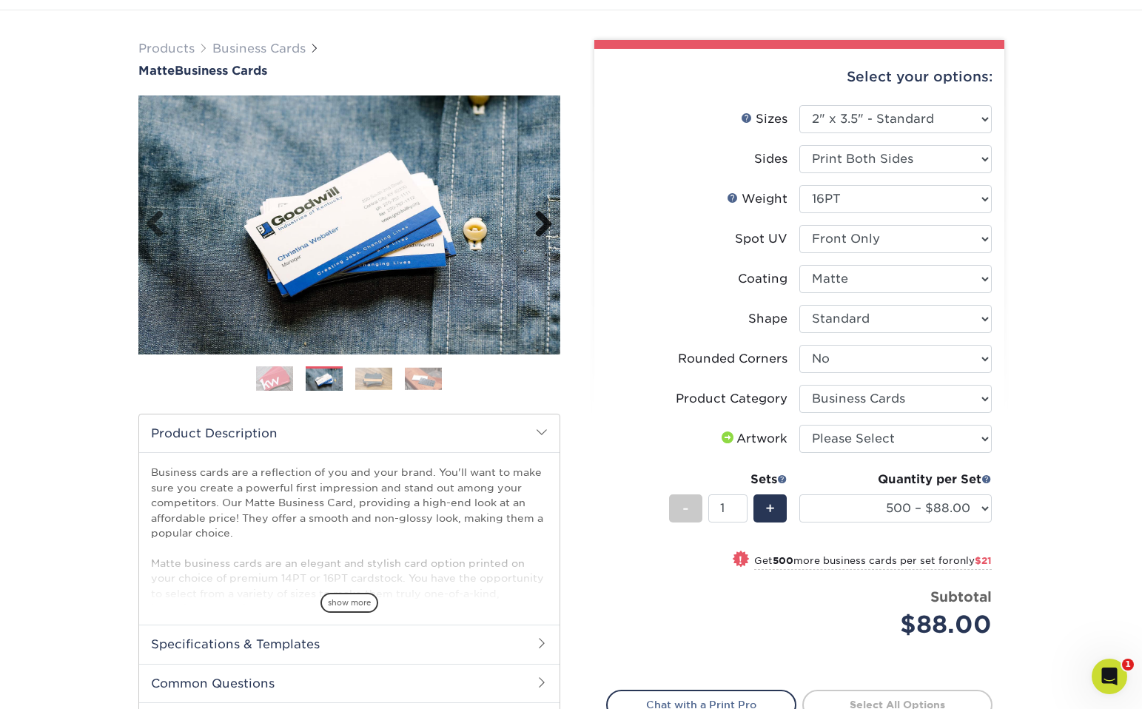
click at [536, 223] on link "Next" at bounding box center [538, 225] width 30 height 30
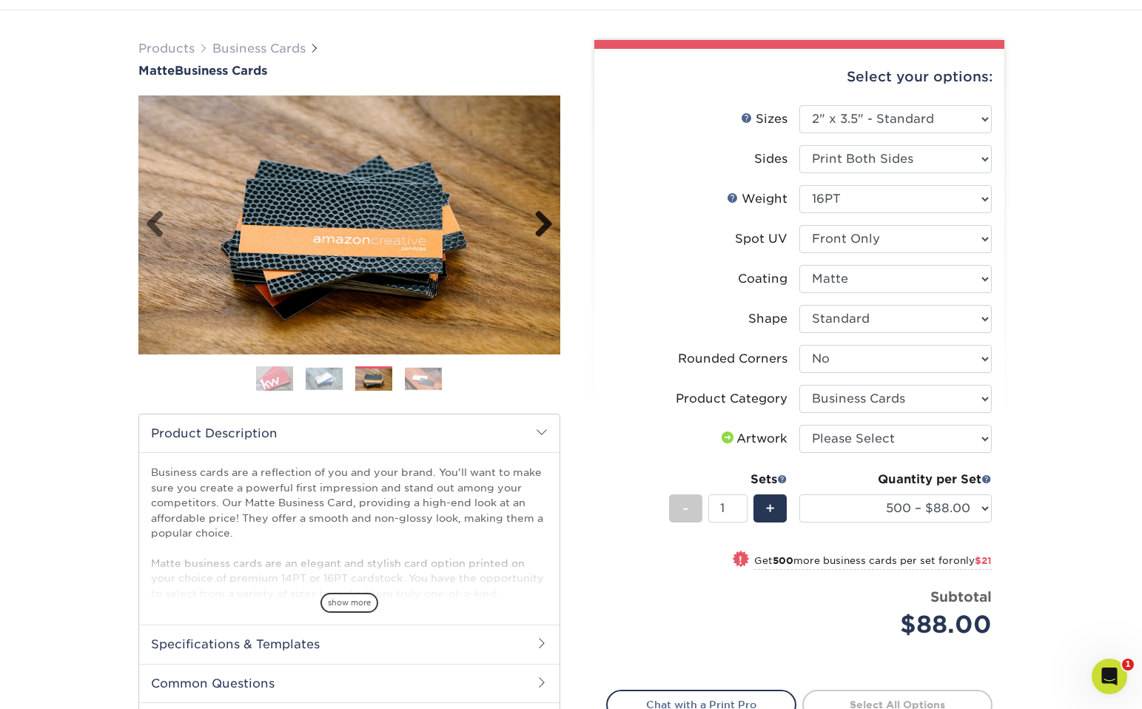
click at [537, 223] on link "Next" at bounding box center [538, 225] width 30 height 30
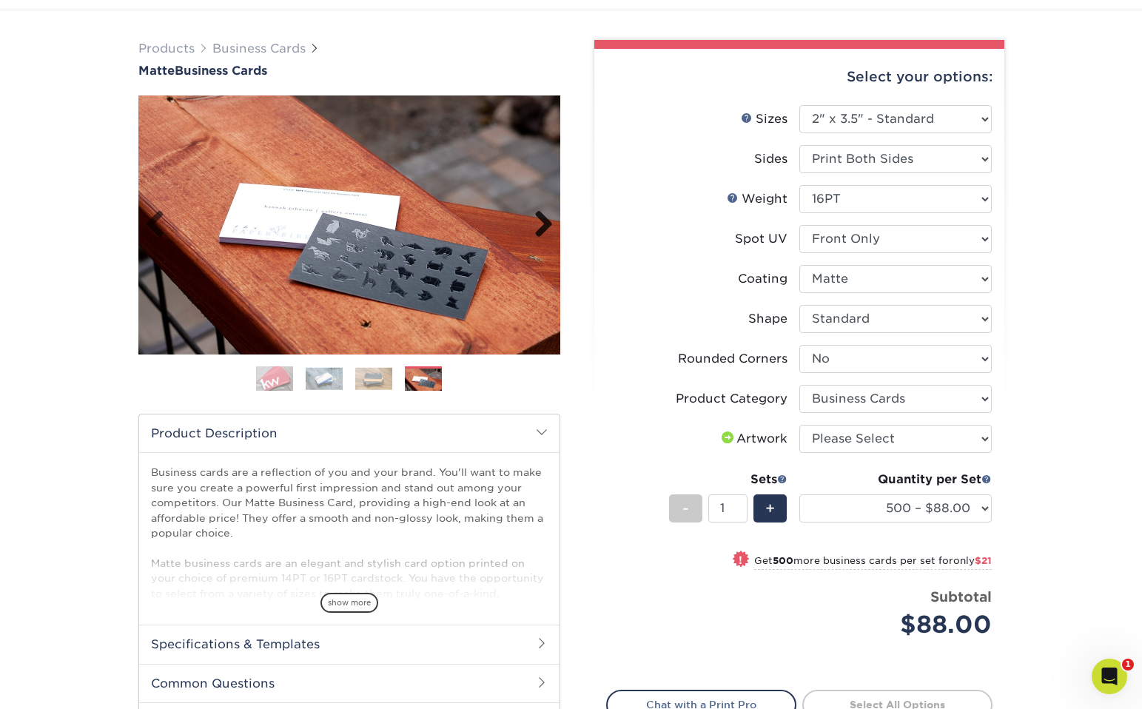
click at [537, 223] on link "Next" at bounding box center [538, 225] width 30 height 30
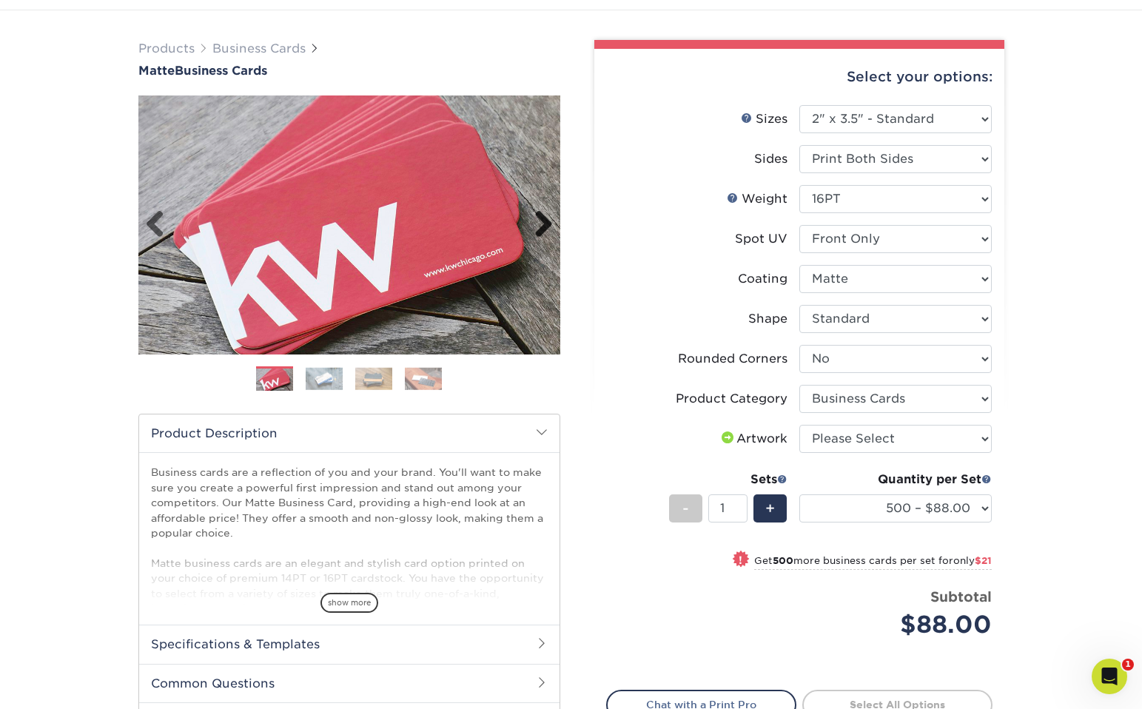
click at [537, 223] on link "Next" at bounding box center [538, 225] width 30 height 30
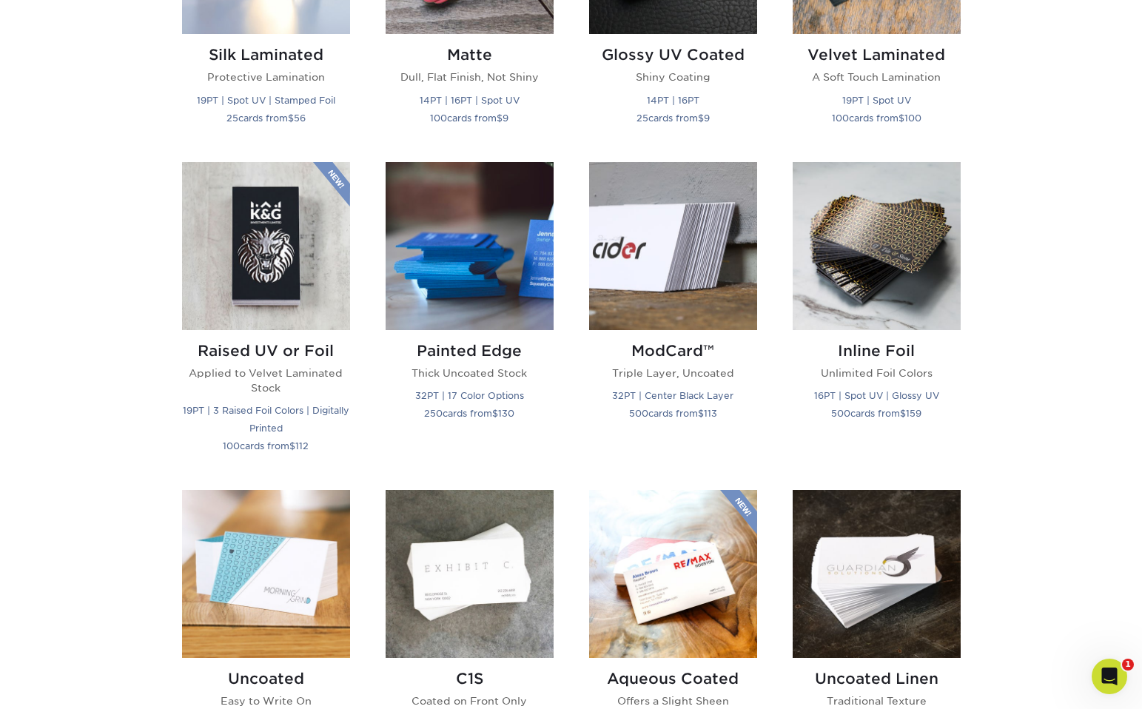
scroll to position [887, 0]
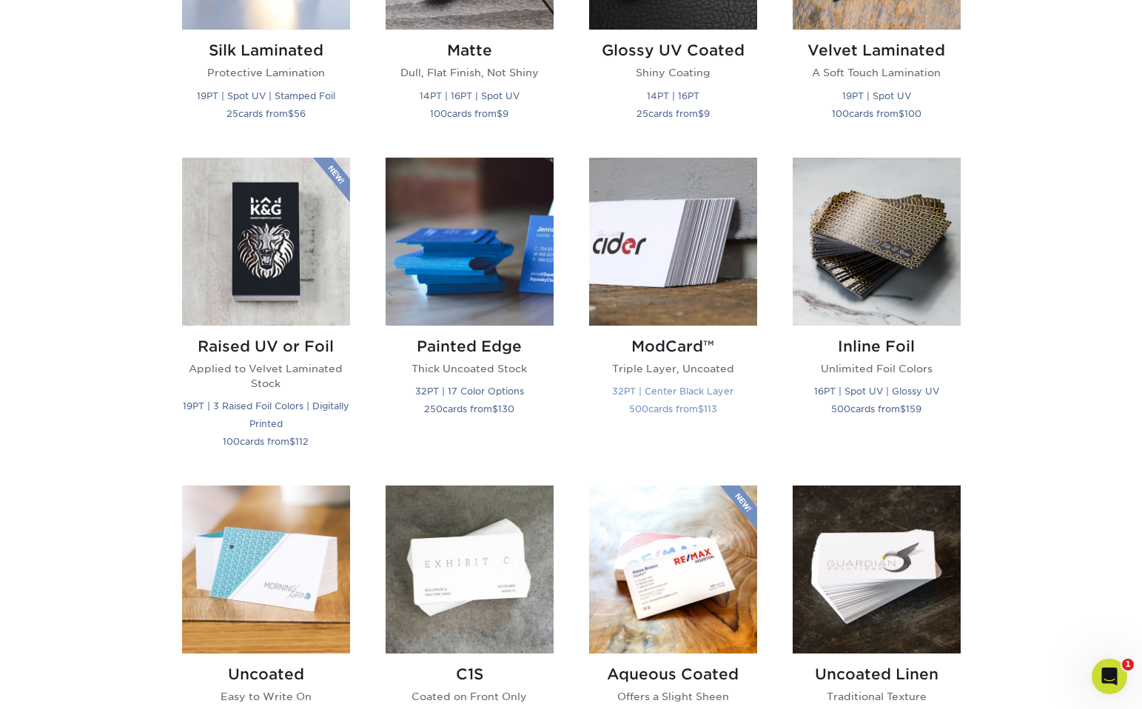
click at [699, 235] on img at bounding box center [673, 242] width 168 height 168
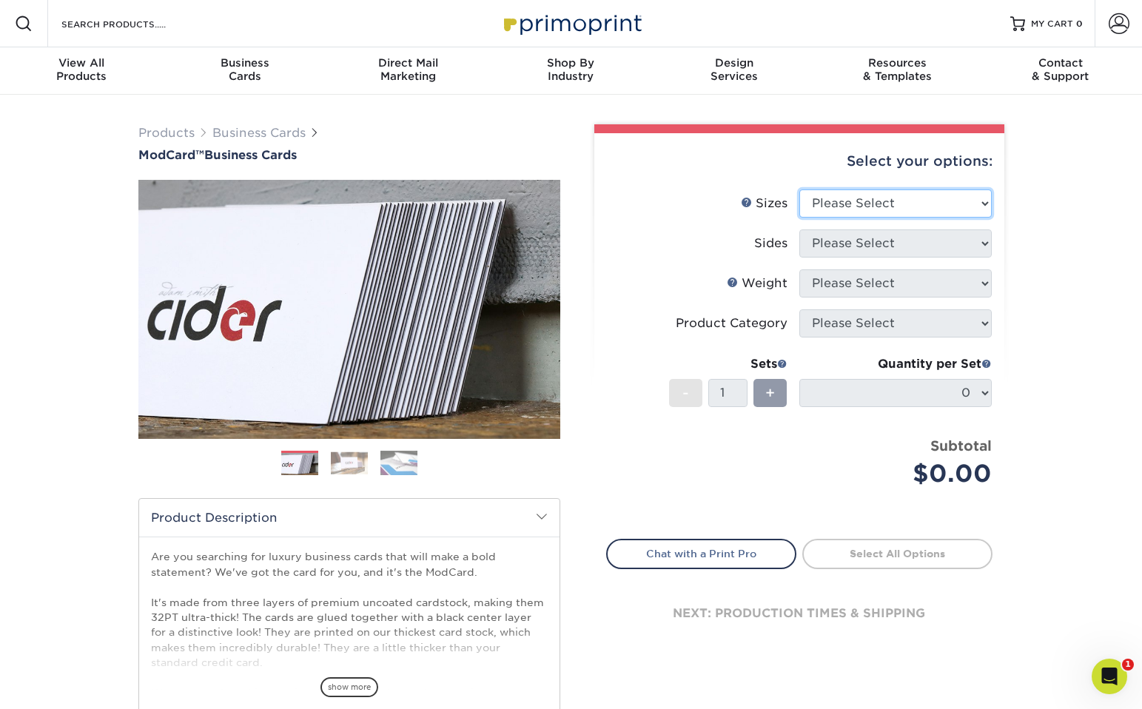
click at [881, 197] on select "Please Select 1.5" x 3.5" - Mini 1.75" x 3.5" - Mini 2" x 2" - Square 2" x 3" -…" at bounding box center [895, 203] width 192 height 28
select select "2.00x3.50"
click at [799, 189] on select "Please Select 1.5" x 3.5" - Mini 1.75" x 3.5" - Mini 2" x 2" - Square 2" x 3" -…" at bounding box center [895, 203] width 192 height 28
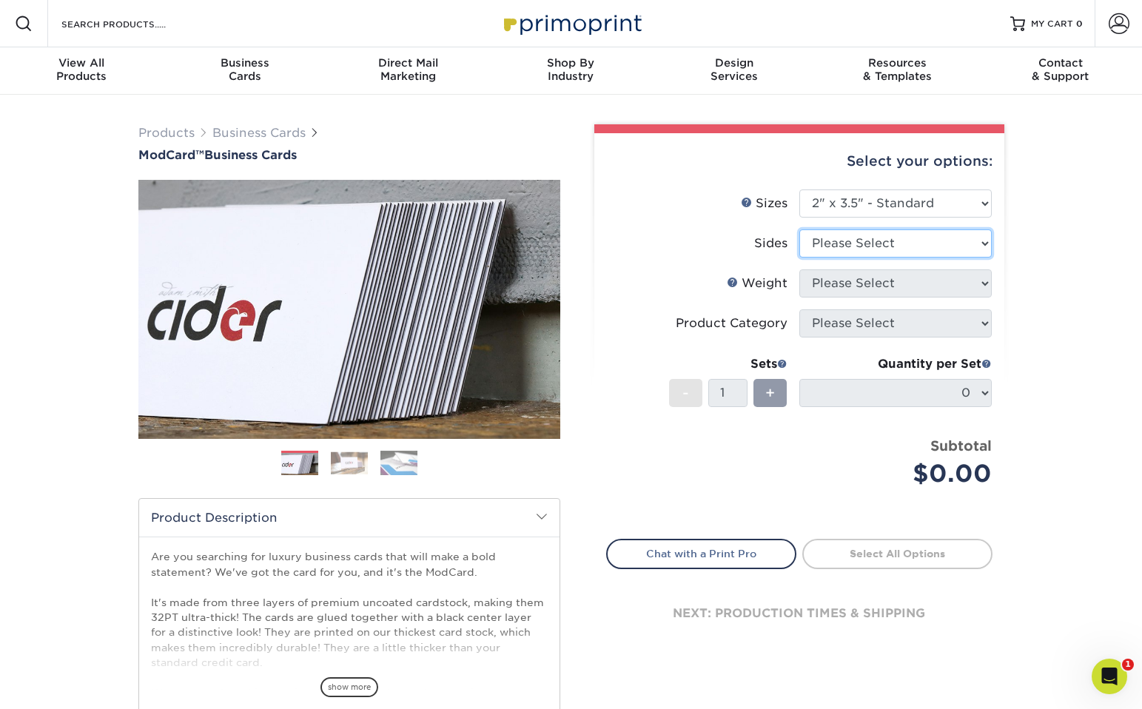
click at [886, 238] on select "Please Select Print Both Sides Print Front Only" at bounding box center [895, 243] width 192 height 28
select select "13abbda7-1d64-4f25-8bb2-c179b224825d"
click at [799, 229] on select "Please Select Print Both Sides Print Front Only" at bounding box center [895, 243] width 192 height 28
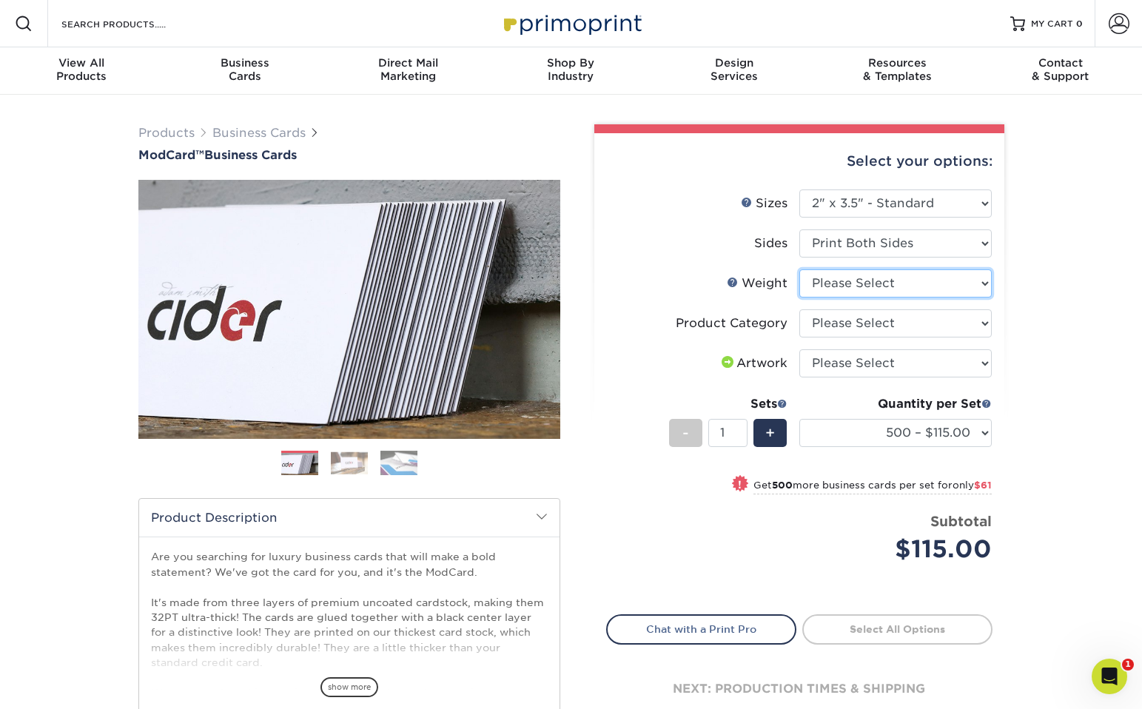
click at [893, 280] on select "Please Select 32PTUCBLK" at bounding box center [895, 283] width 192 height 28
select select "32PTUCBLK"
click at [799, 269] on select "Please Select 32PTUCBLK" at bounding box center [895, 283] width 192 height 28
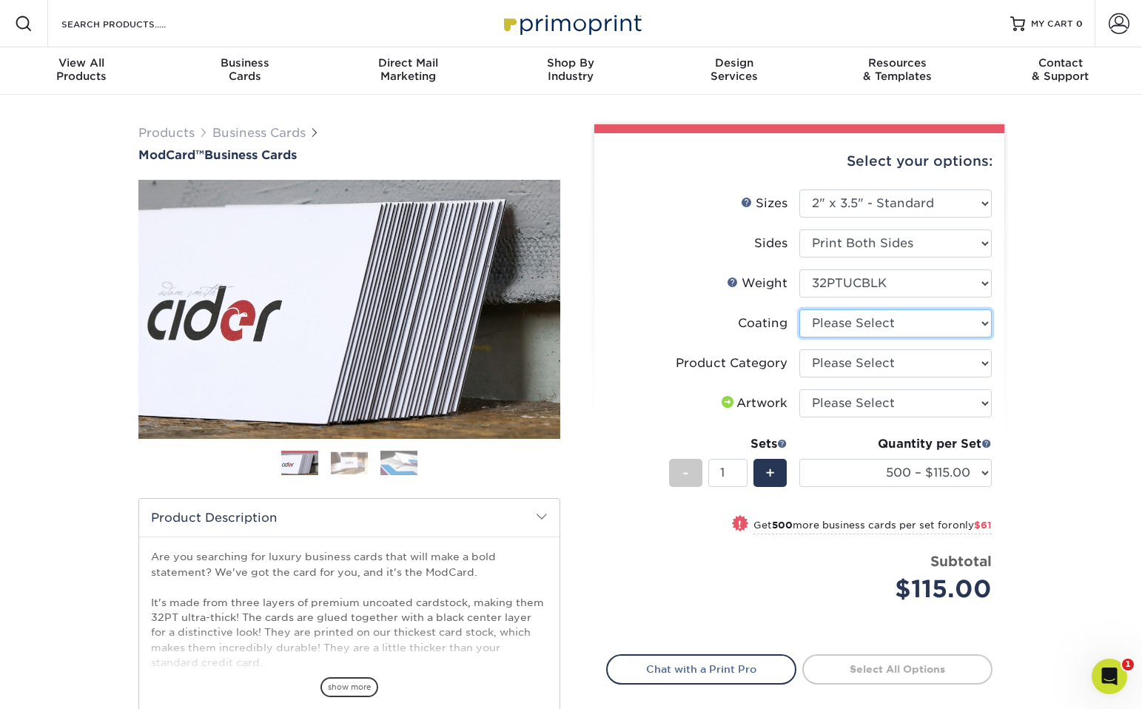
click at [903, 323] on select at bounding box center [895, 323] width 192 height 28
select select "3e7618de-abca-4bda-9f97-8b9129e913d8"
click at [799, 309] on select at bounding box center [895, 323] width 192 height 28
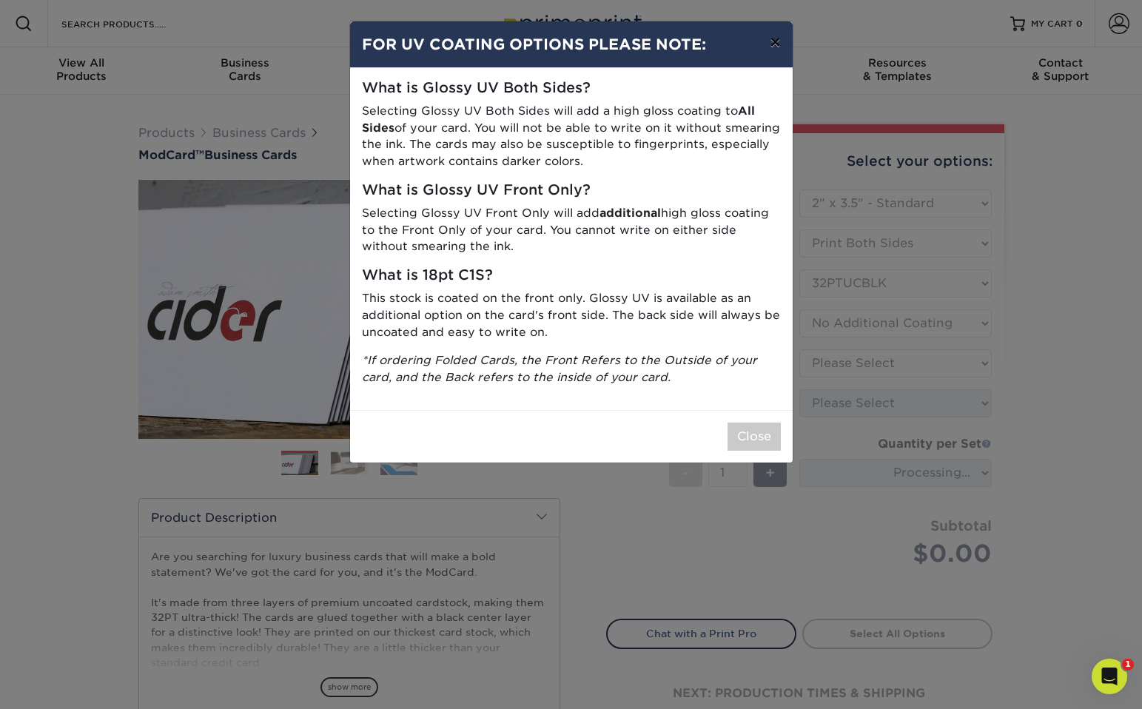
click at [775, 38] on button "×" at bounding box center [775, 41] width 34 height 41
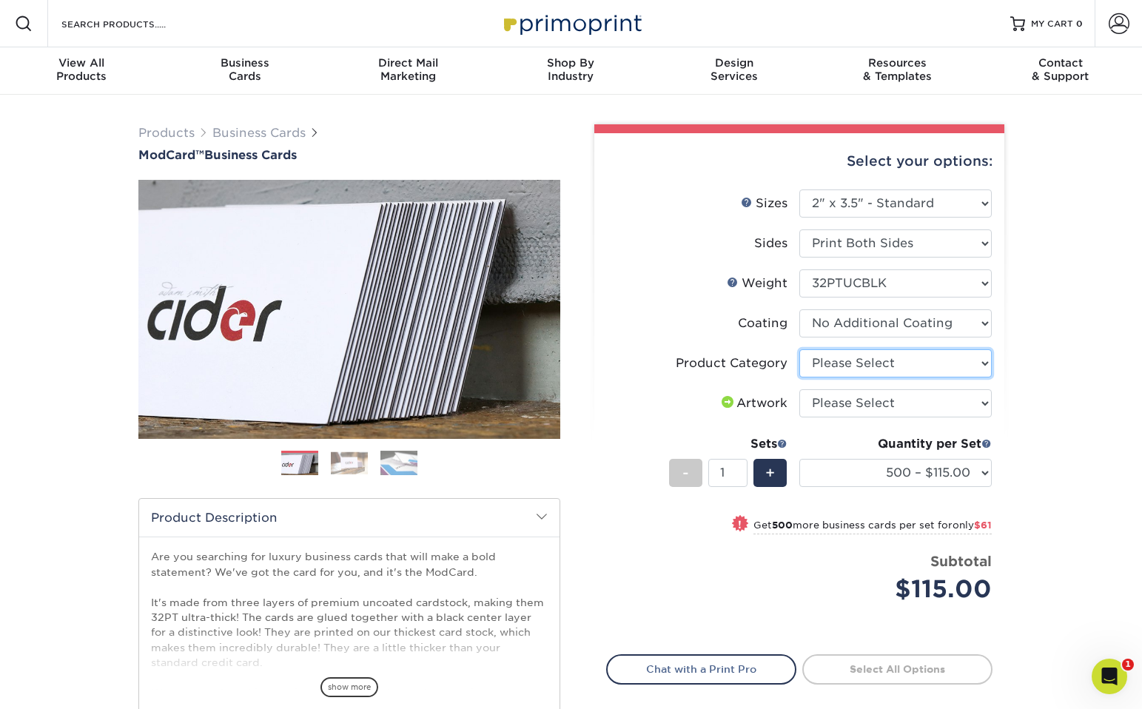
click at [952, 363] on select "Please Select Business Cards" at bounding box center [895, 363] width 192 height 28
select select "3b5148f1-0588-4f88-a218-97bcfdce65c1"
click at [799, 349] on select "Please Select Business Cards" at bounding box center [895, 363] width 192 height 28
click at [899, 403] on select "Please Select I will upload files I need a design - $100" at bounding box center [895, 403] width 192 height 28
select select "upload"
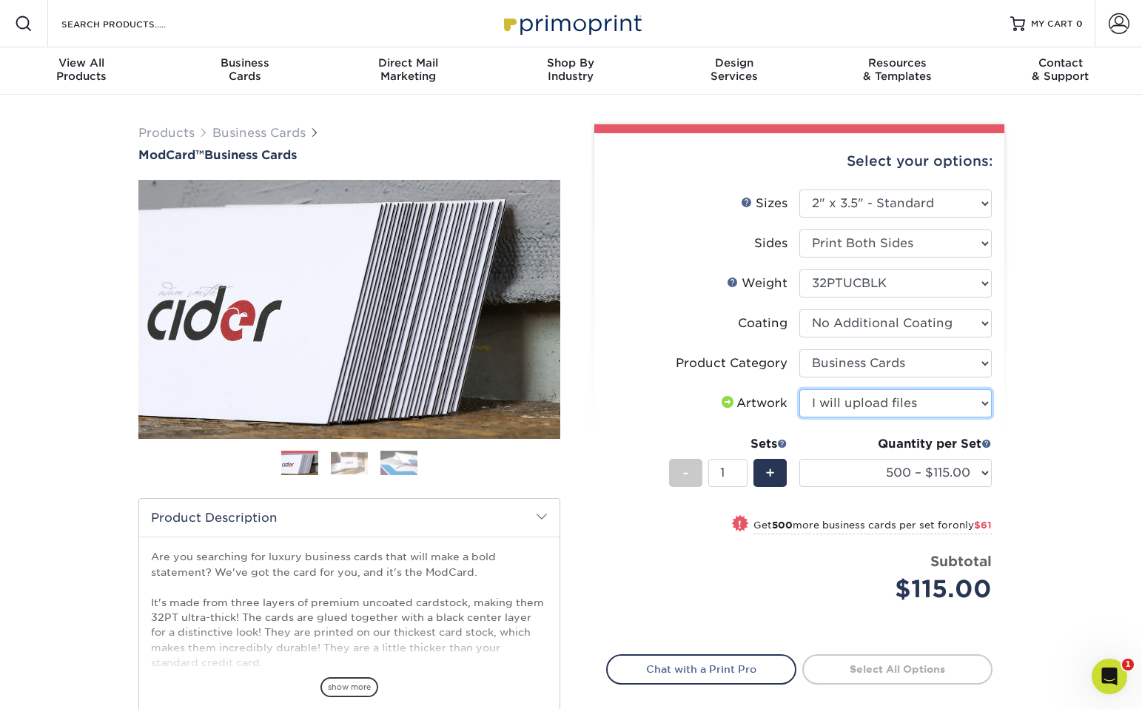
click at [799, 389] on select "Please Select I will upload files I need a design - $100" at bounding box center [895, 403] width 192 height 28
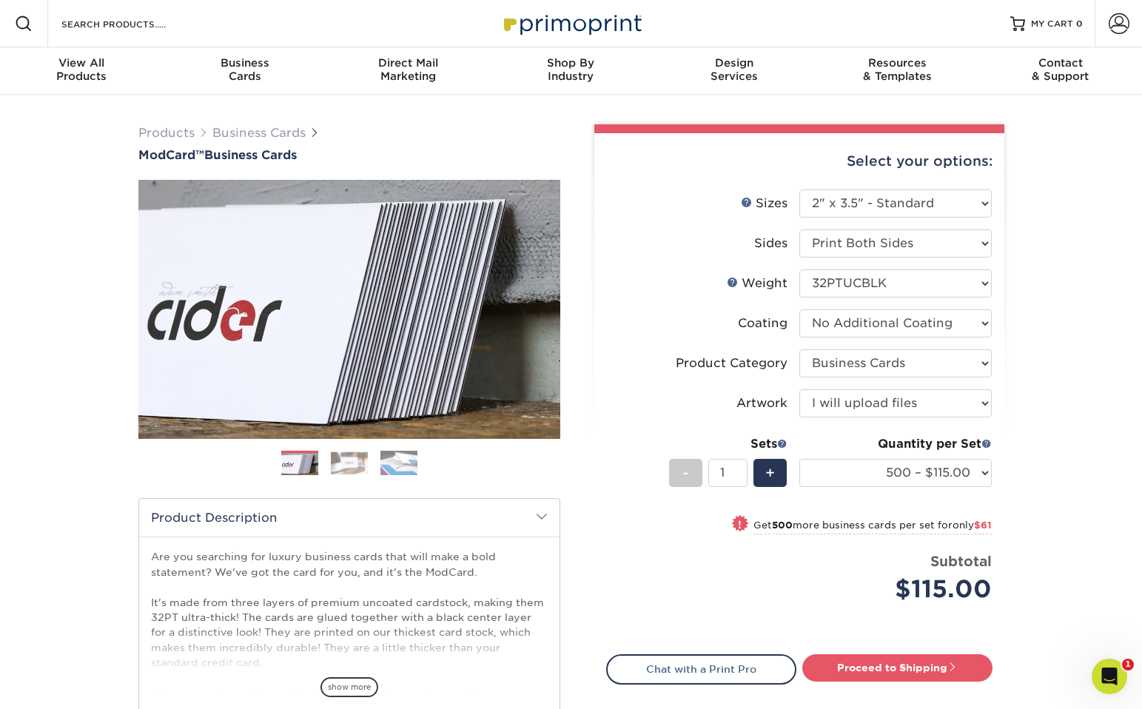
click at [1059, 381] on div "Products Business Cards ModCard™ Business Cards Previous Next" at bounding box center [571, 490] width 1142 height 790
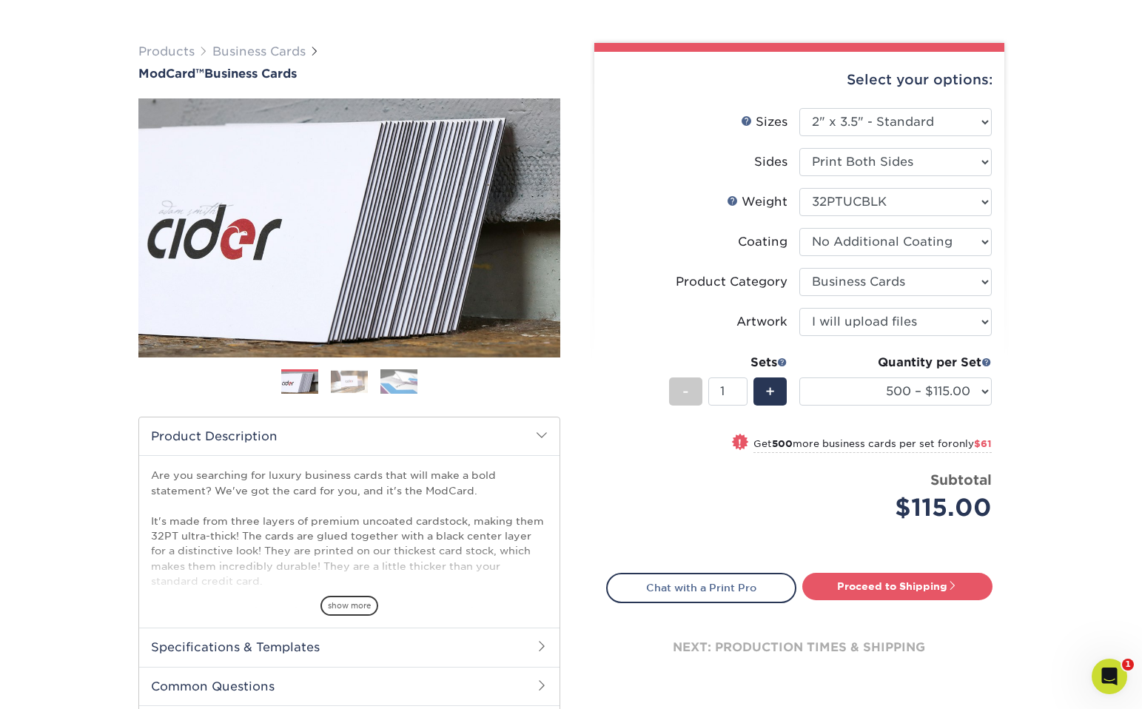
scroll to position [84, 0]
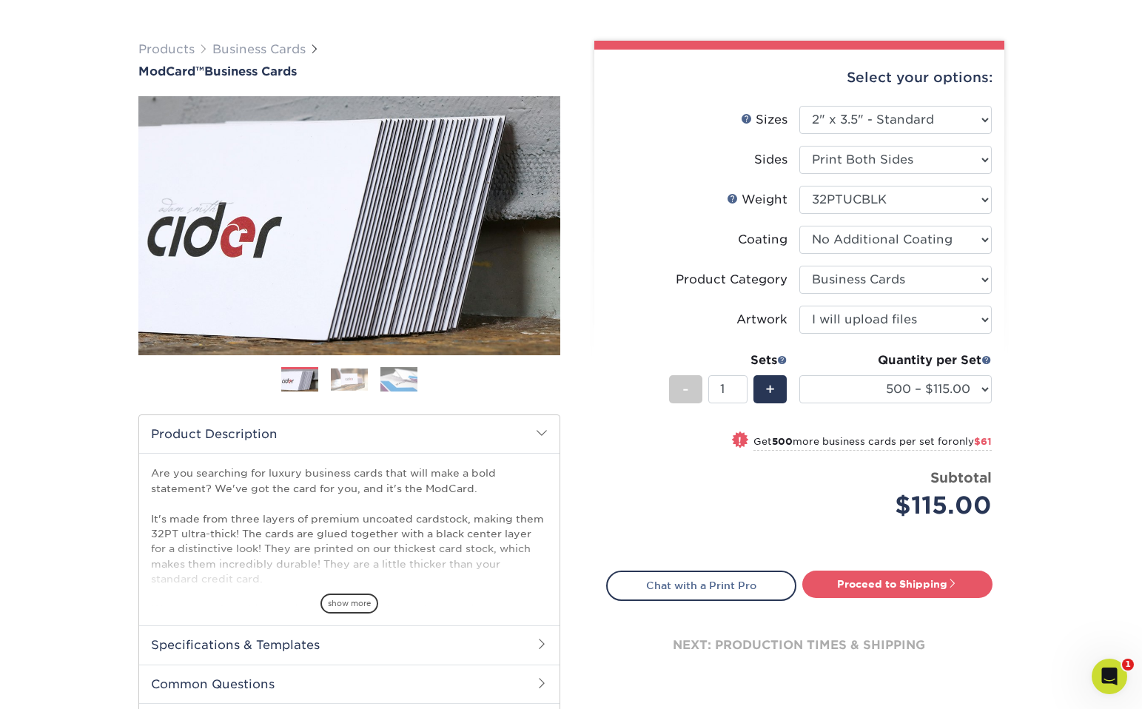
click at [343, 380] on img at bounding box center [349, 379] width 37 height 23
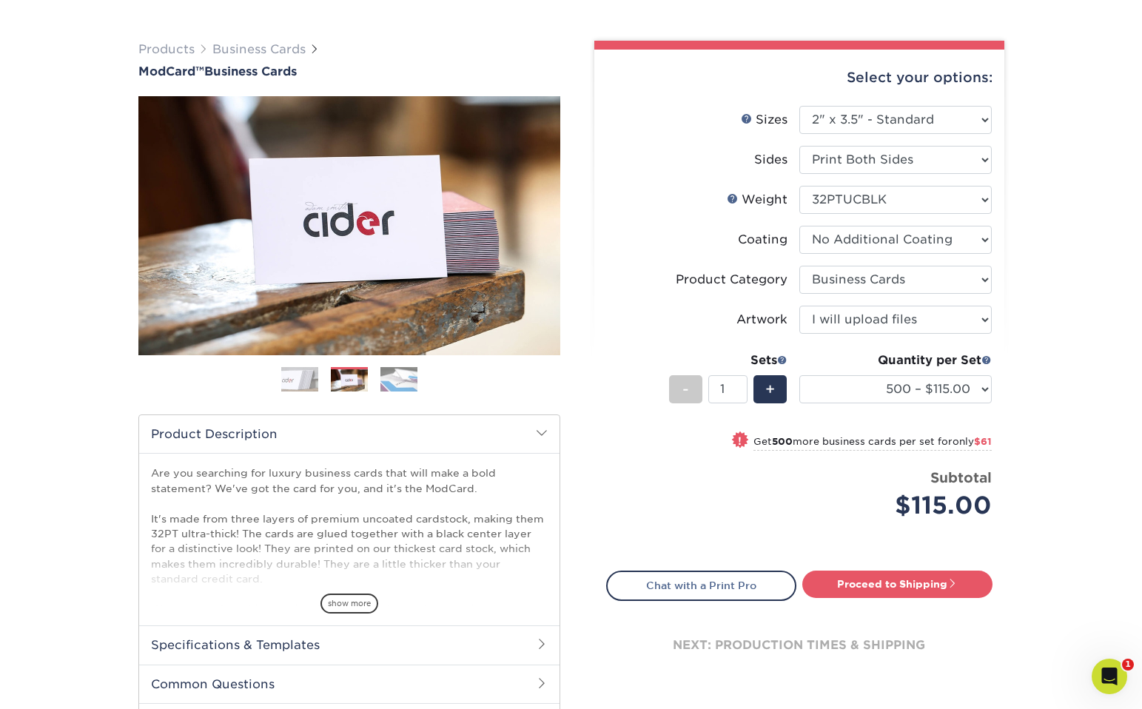
click at [396, 380] on img at bounding box center [398, 379] width 37 height 26
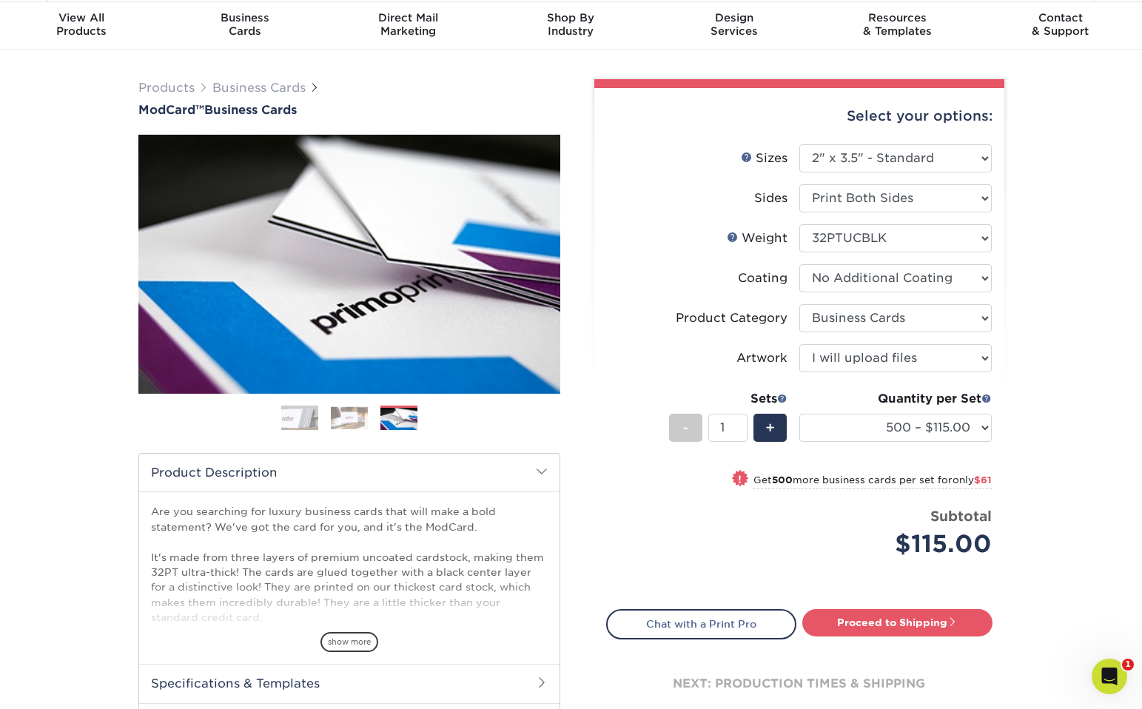
scroll to position [0, 0]
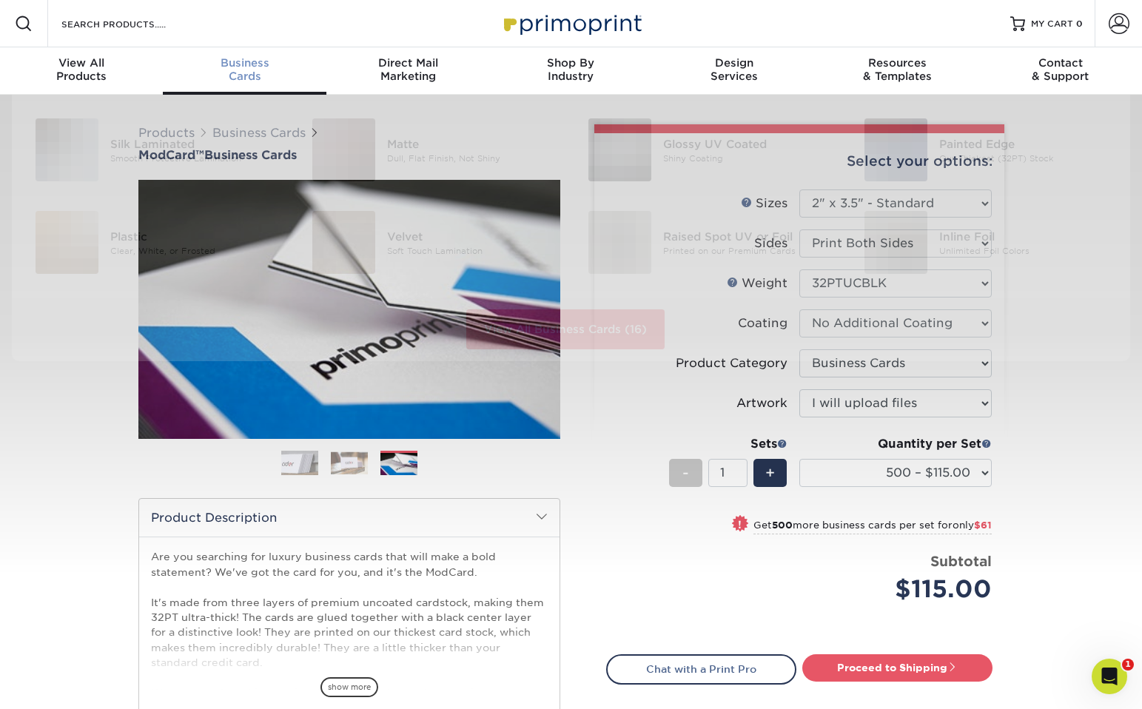
click at [259, 75] on div "Business Cards" at bounding box center [244, 69] width 163 height 27
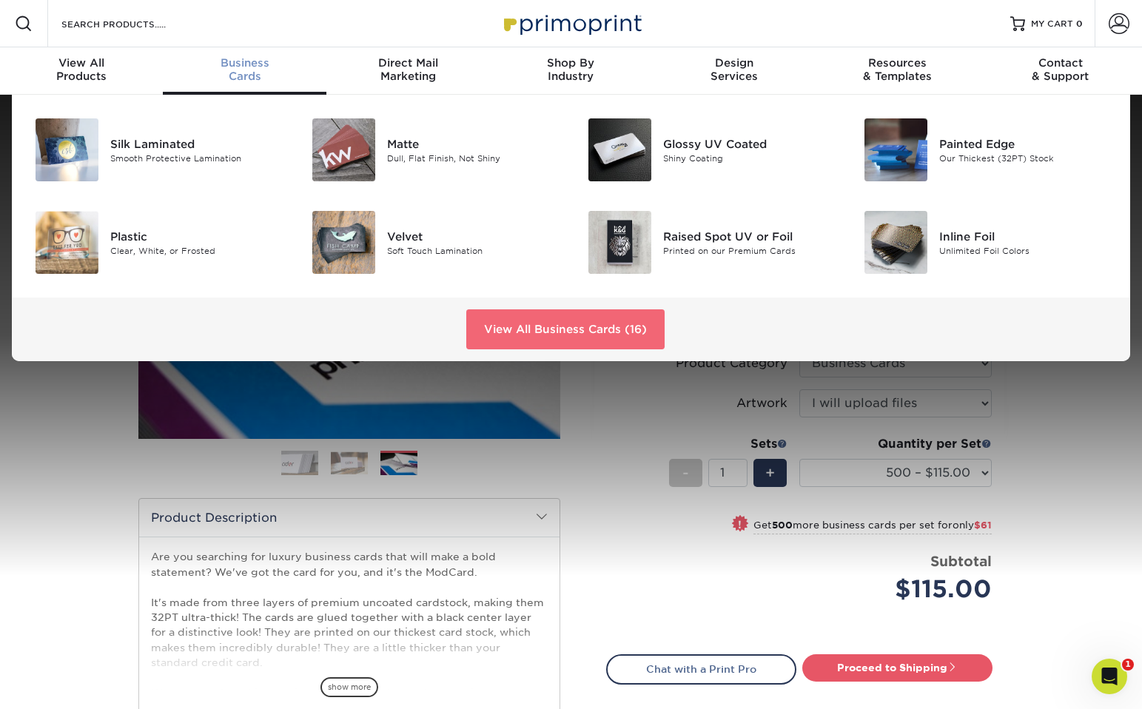
click at [529, 330] on link "View All Business Cards (16)" at bounding box center [565, 329] width 198 height 40
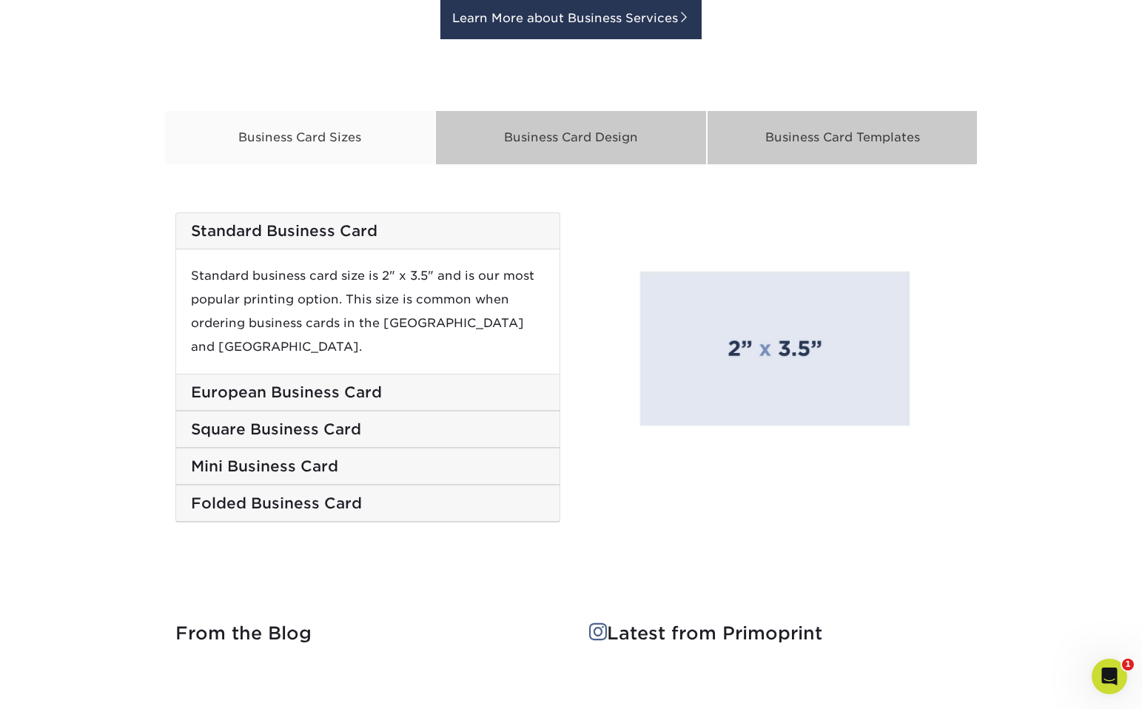
scroll to position [2398, 0]
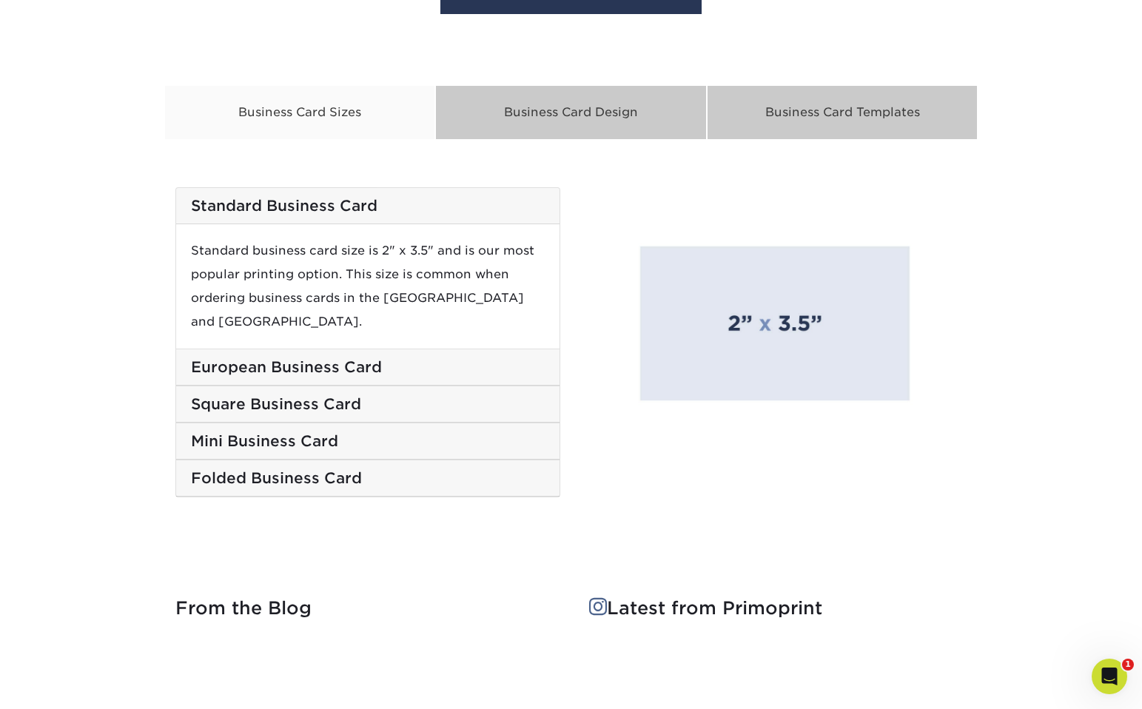
click at [315, 358] on h5 "European Business Card" at bounding box center [368, 367] width 354 height 18
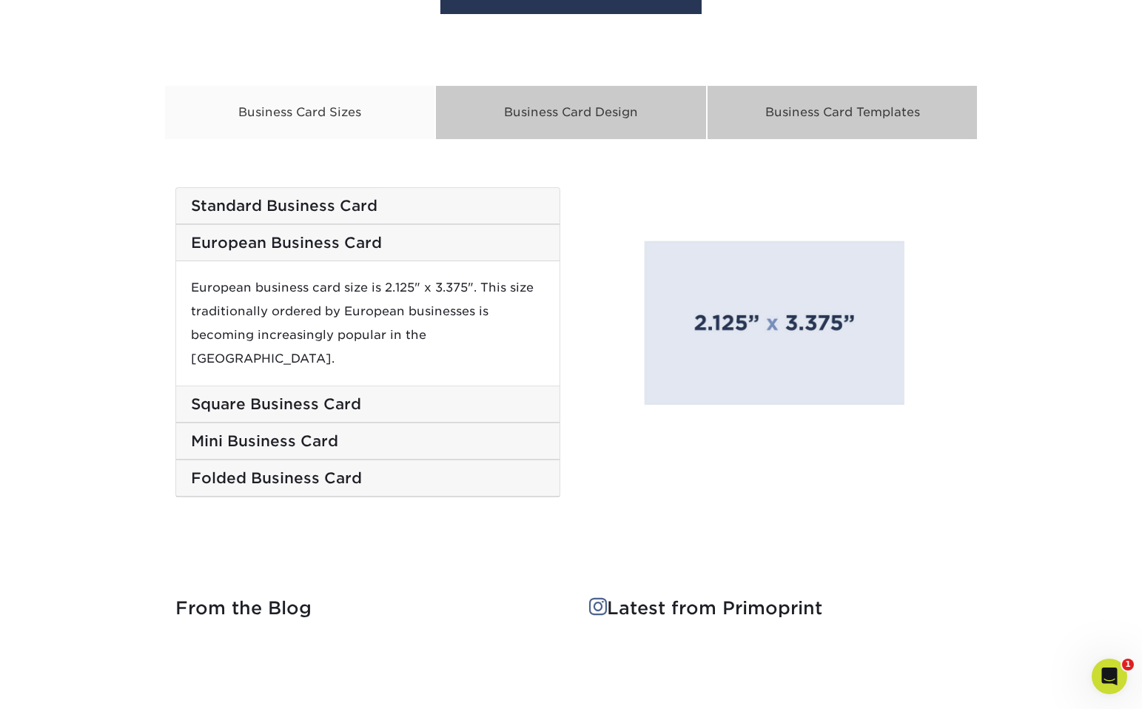
click at [321, 203] on h5 "Standard Business Card" at bounding box center [368, 206] width 354 height 18
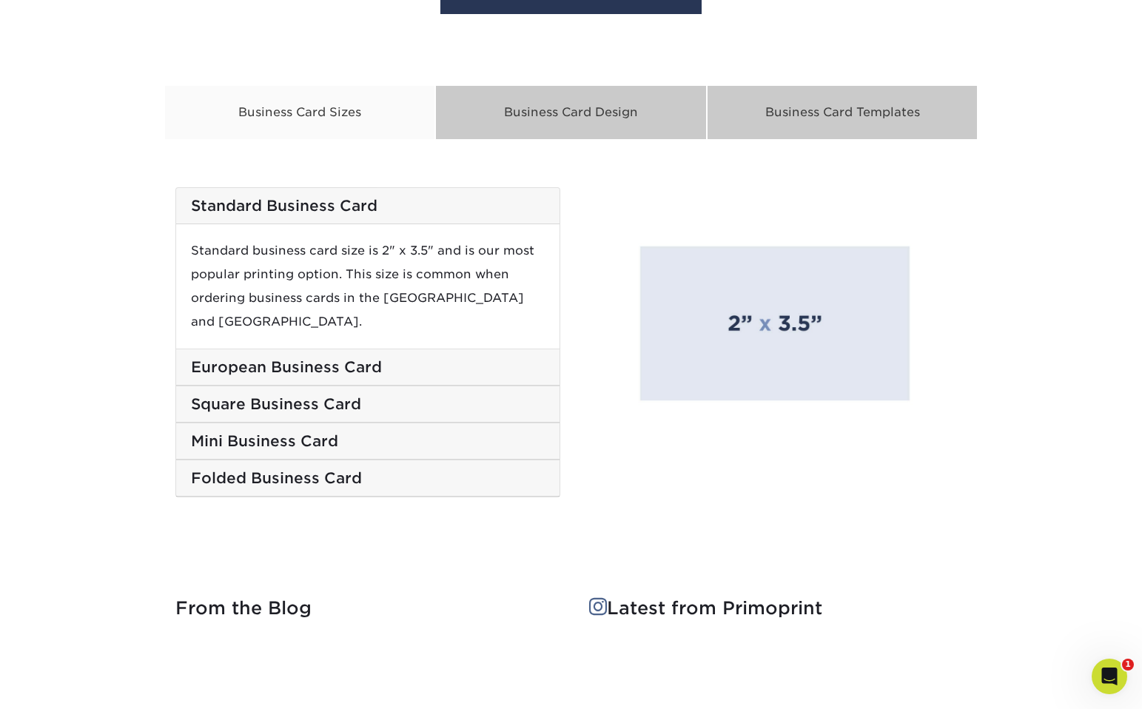
click at [307, 358] on h5 "European Business Card" at bounding box center [368, 367] width 354 height 18
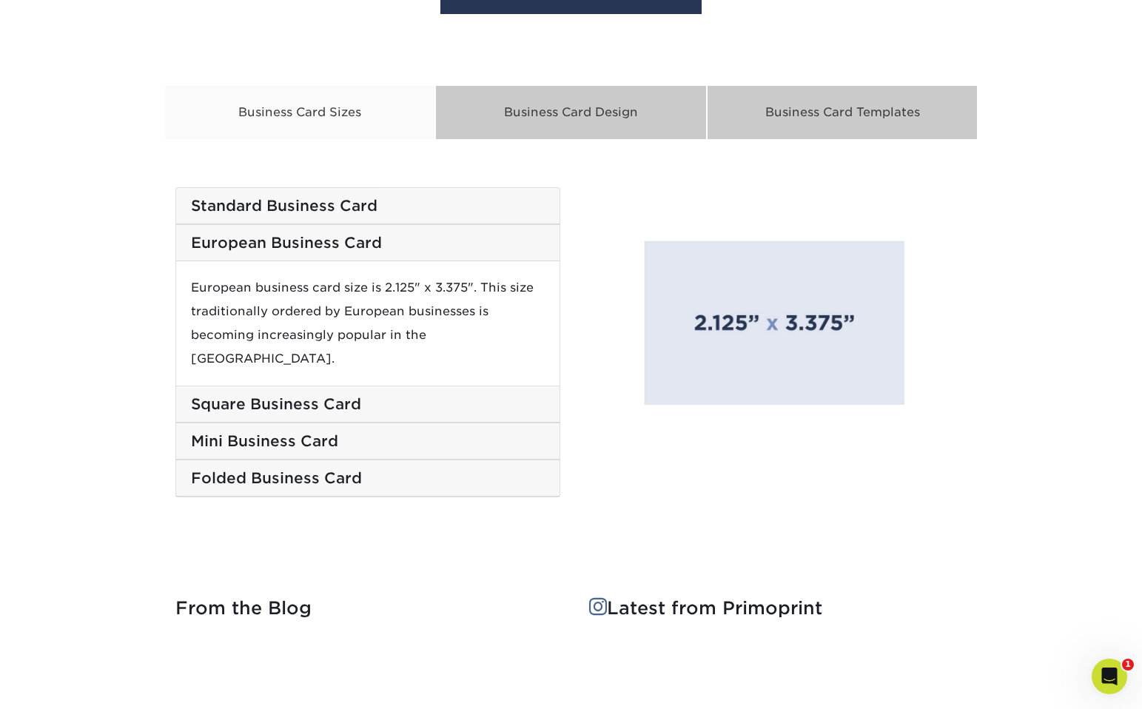
click at [307, 395] on h5 "Square Business Card" at bounding box center [368, 404] width 354 height 18
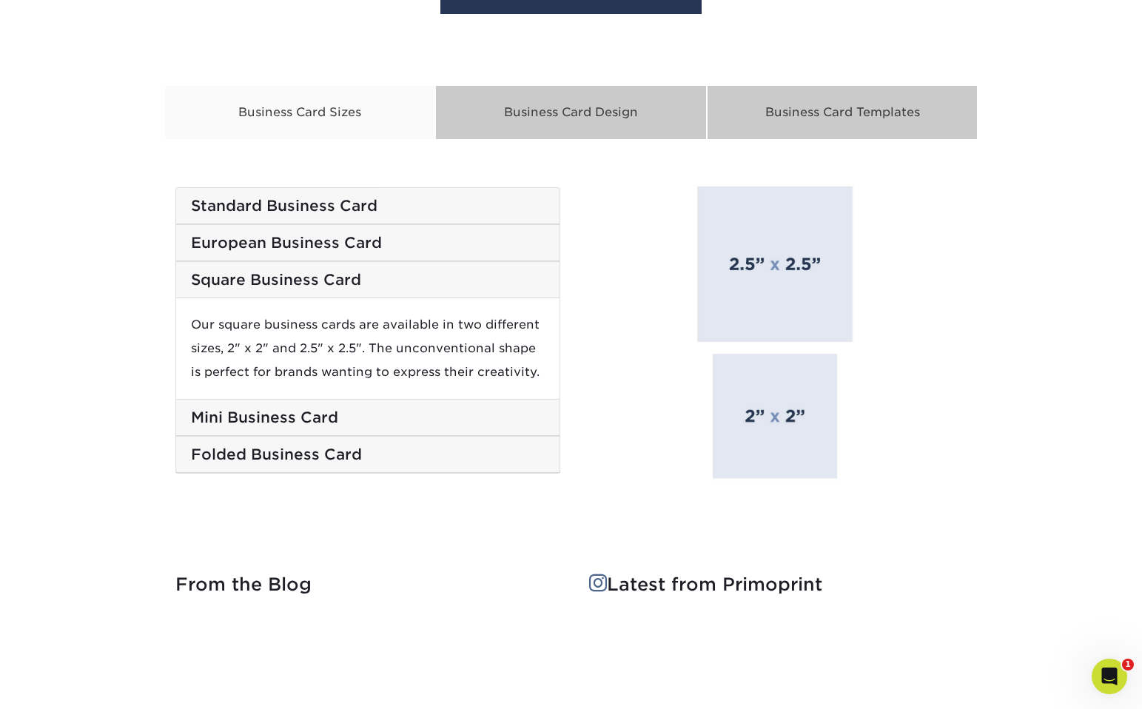
click at [307, 411] on h5 "Mini Business Card" at bounding box center [368, 417] width 354 height 18
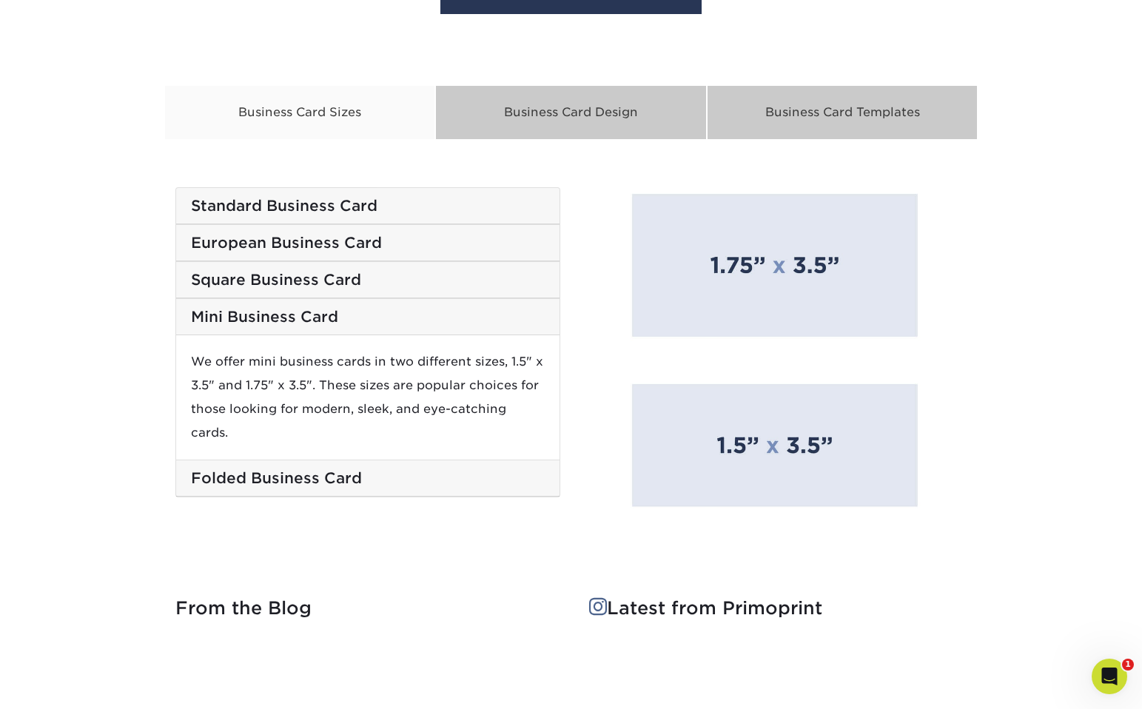
click at [338, 469] on h5 "Folded Business Card" at bounding box center [368, 478] width 354 height 18
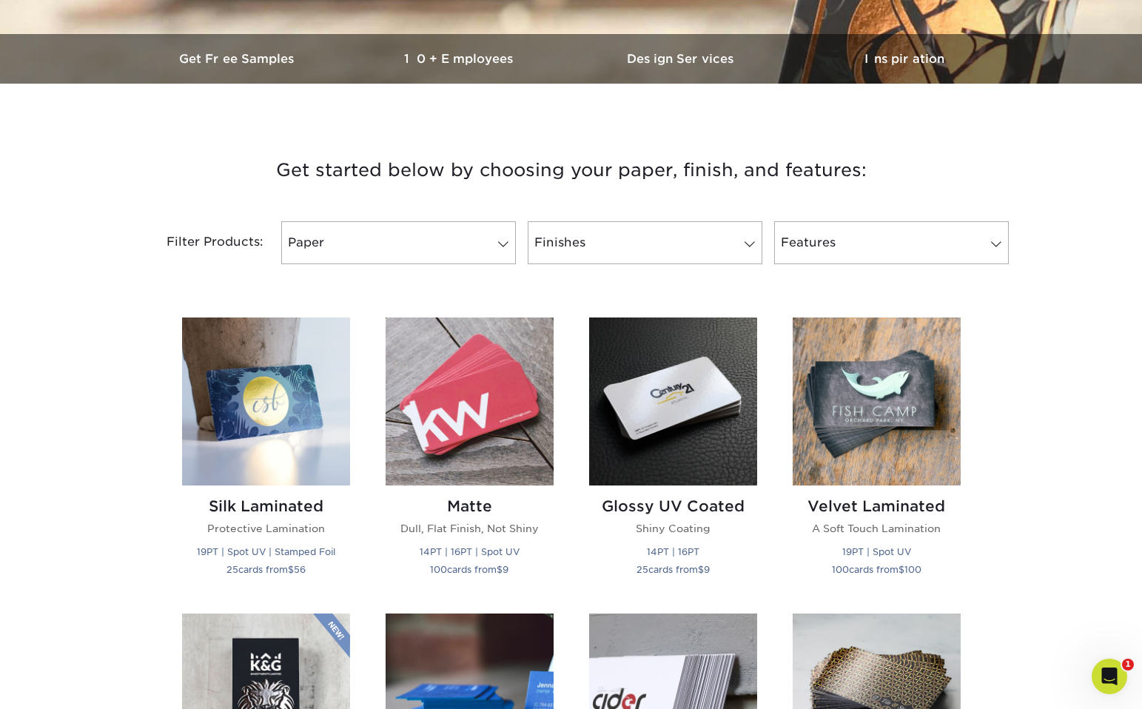
scroll to position [0, 0]
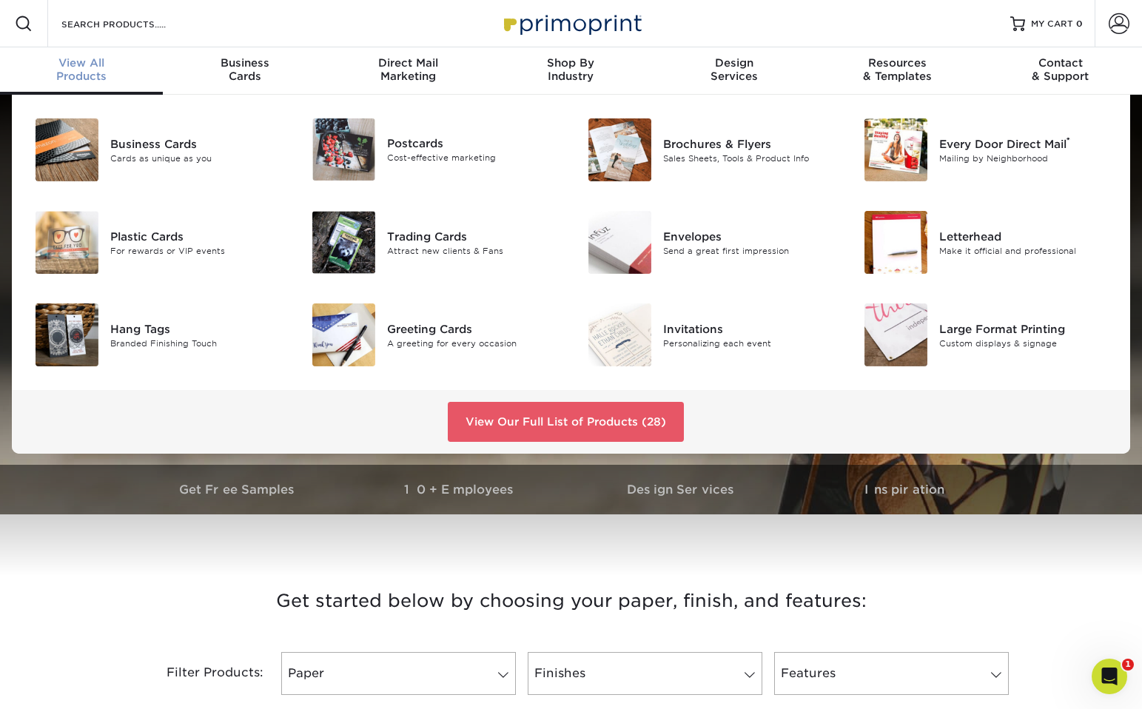
click at [88, 65] on span "View All" at bounding box center [81, 62] width 163 height 13
click at [566, 425] on link "View Our Full List of Products (28)" at bounding box center [566, 422] width 236 height 40
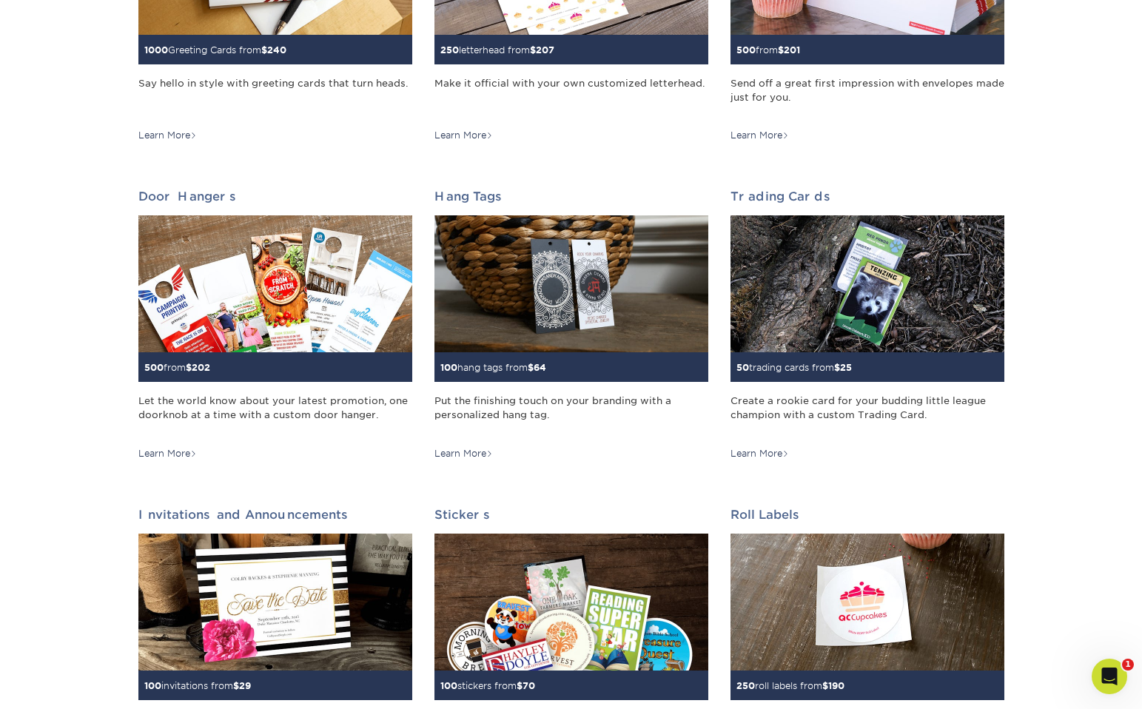
scroll to position [1043, 0]
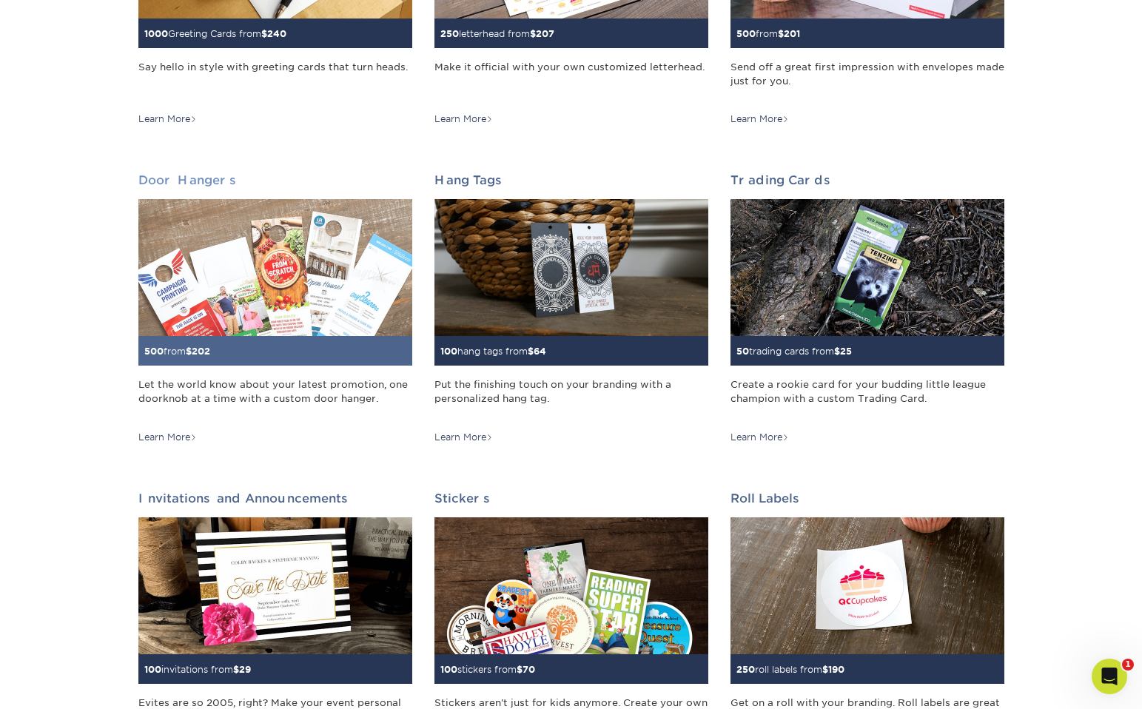
click at [245, 229] on img at bounding box center [275, 267] width 274 height 137
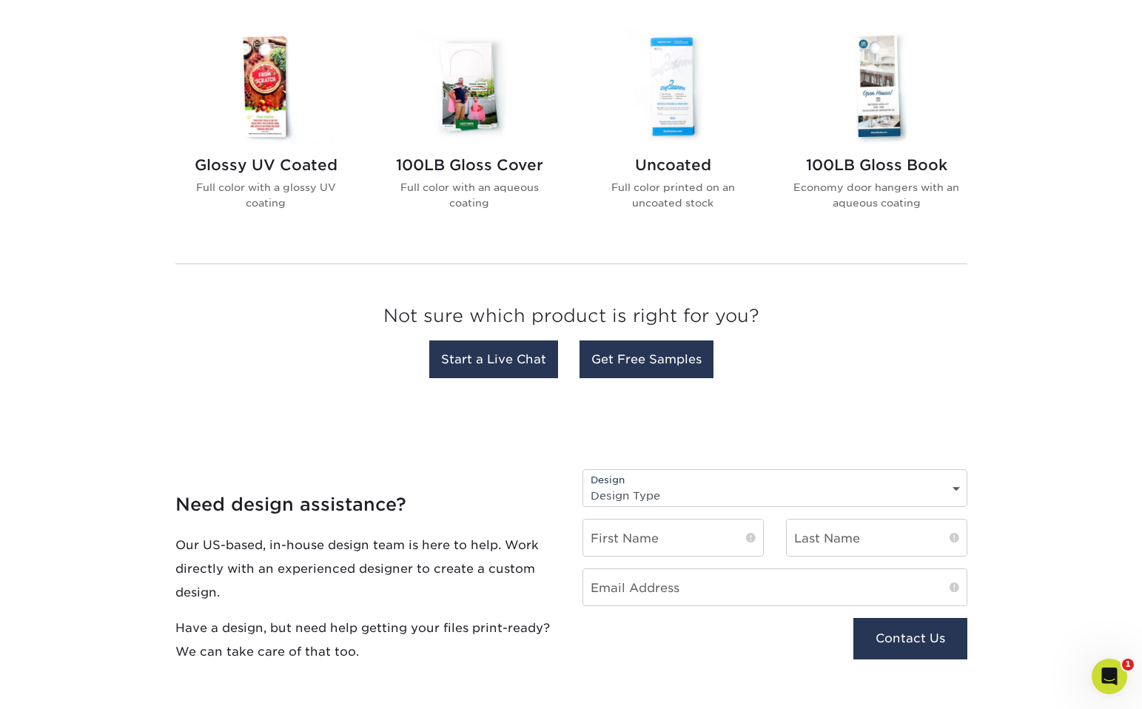
scroll to position [693, 0]
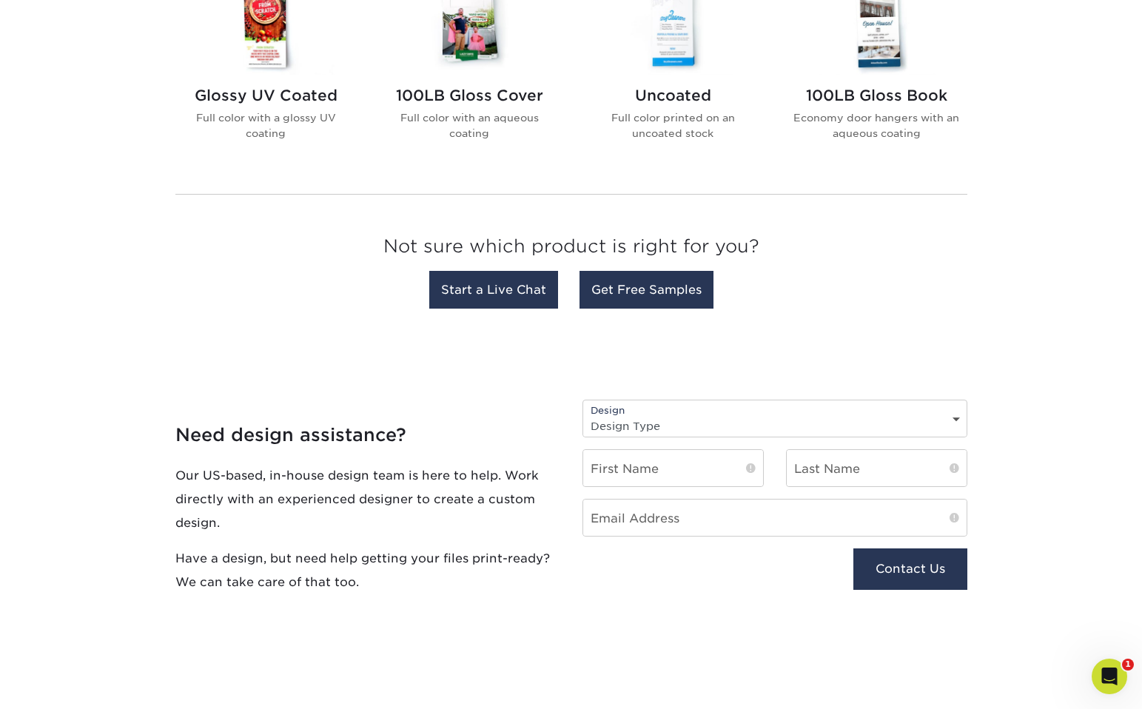
click at [652, 433] on select "Design Type Design Edits New Design" at bounding box center [774, 425] width 383 height 21
select select "New Design"
click at [583, 415] on select "Design Type Design Edits New Design" at bounding box center [774, 425] width 383 height 21
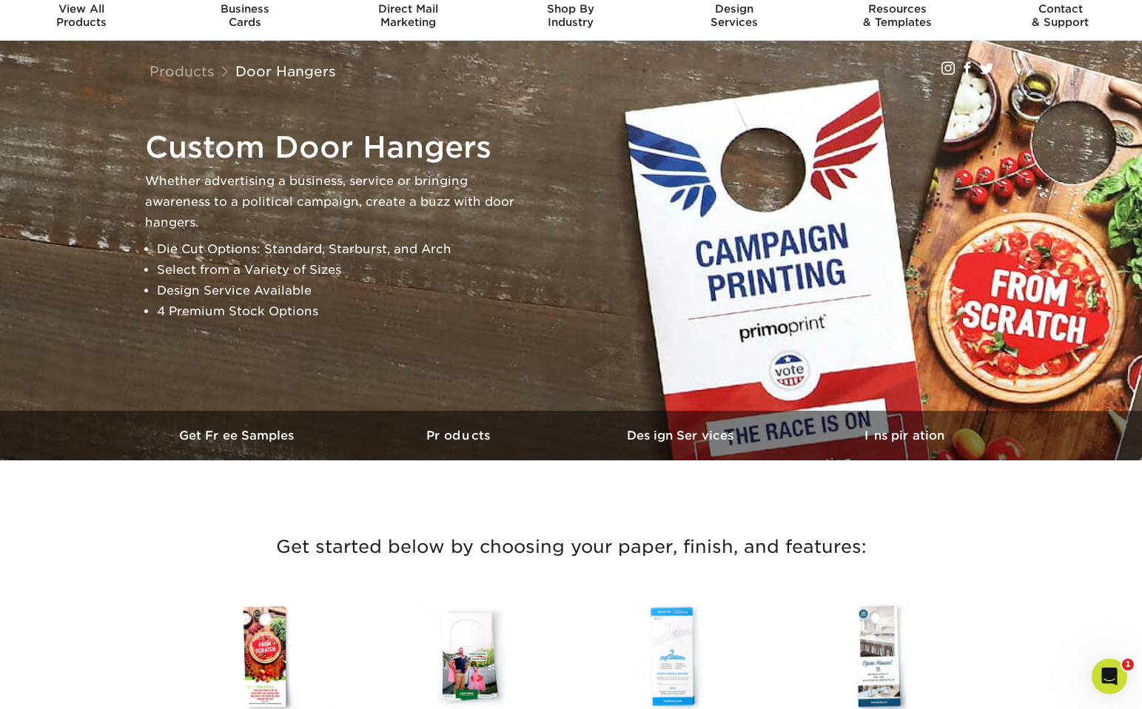
scroll to position [28, 0]
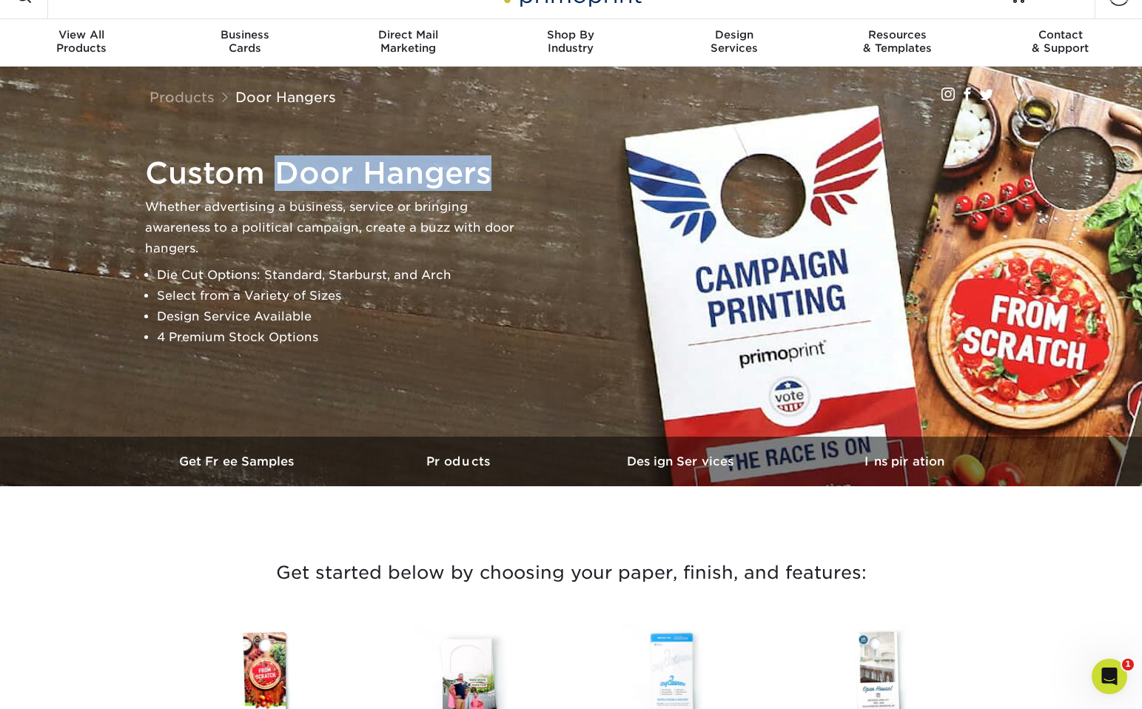
drag, startPoint x: 278, startPoint y: 169, endPoint x: 496, endPoint y: 185, distance: 218.1
click at [496, 185] on h1 "Custom Door Hangers" at bounding box center [330, 173] width 370 height 36
copy h1 "Door Hangers"
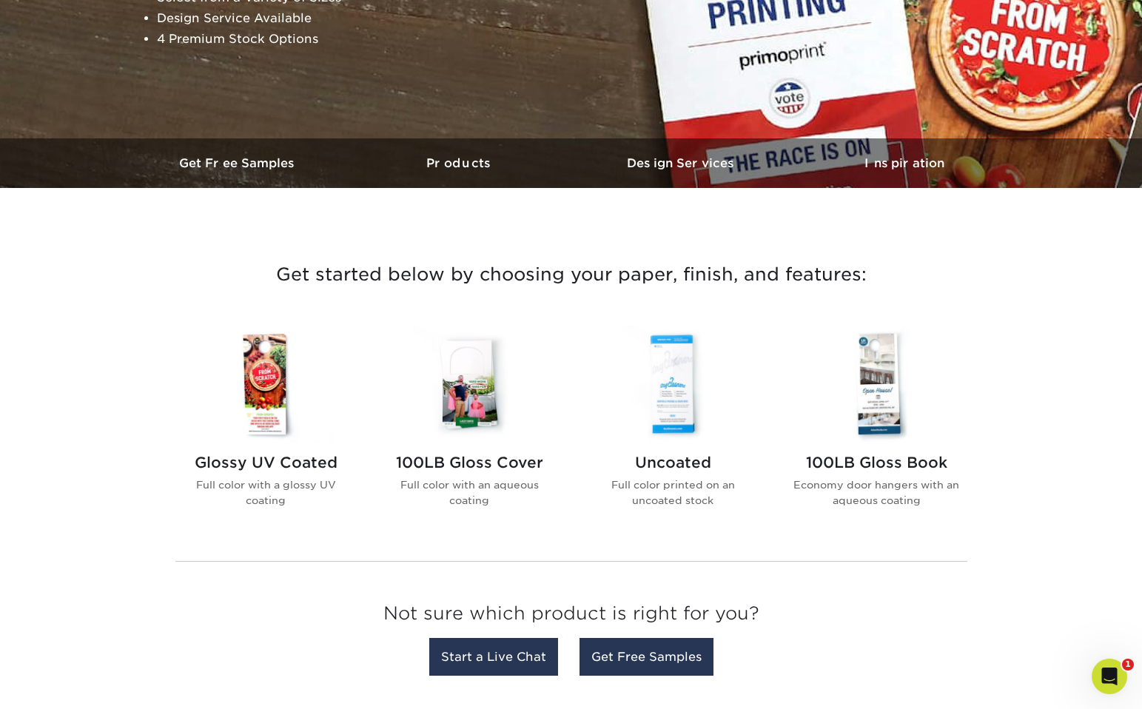
scroll to position [349, 0]
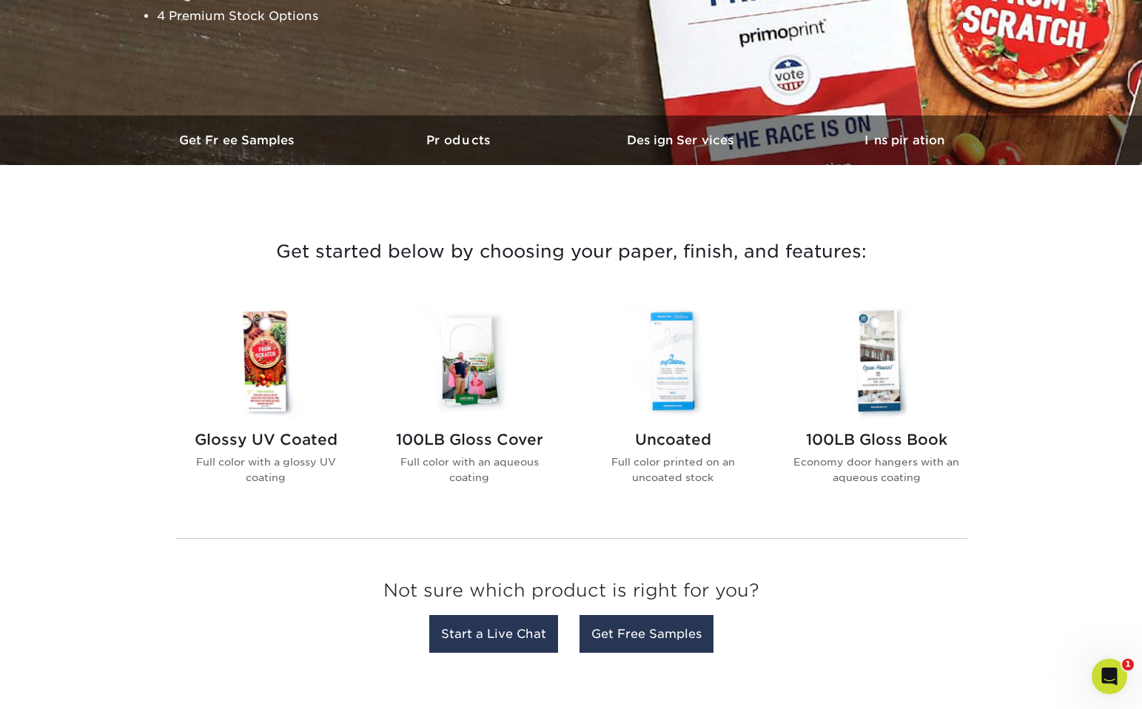
click at [260, 394] on img at bounding box center [266, 361] width 168 height 116
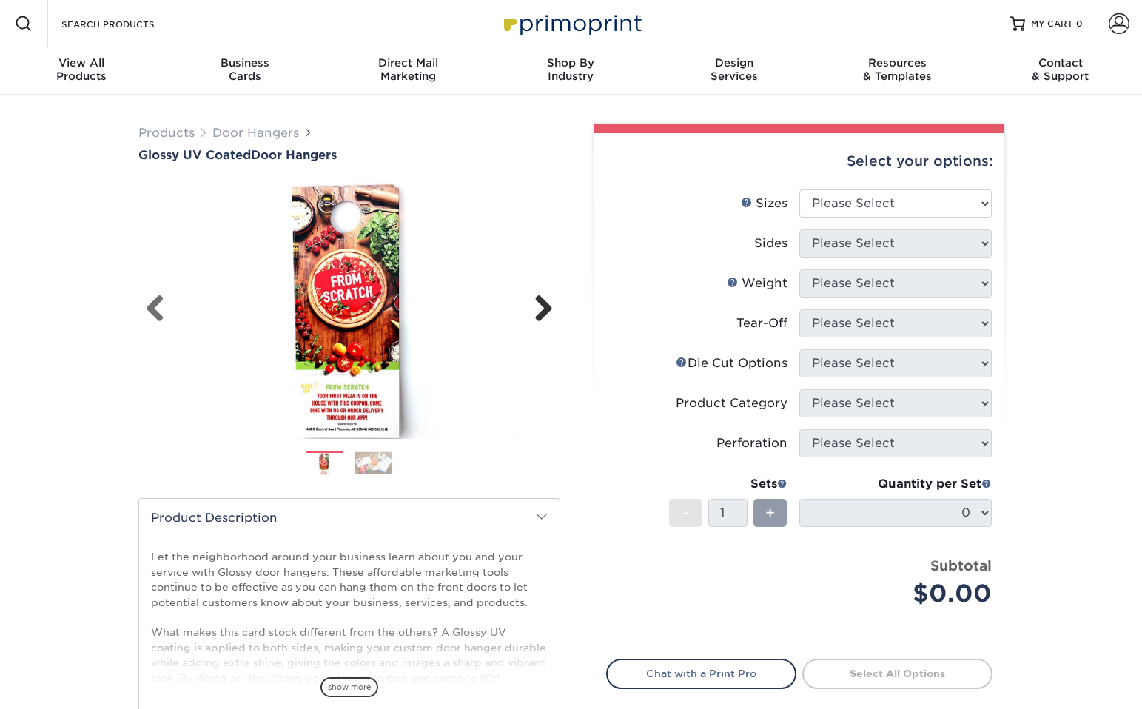
click at [539, 316] on link "Next" at bounding box center [538, 310] width 30 height 30
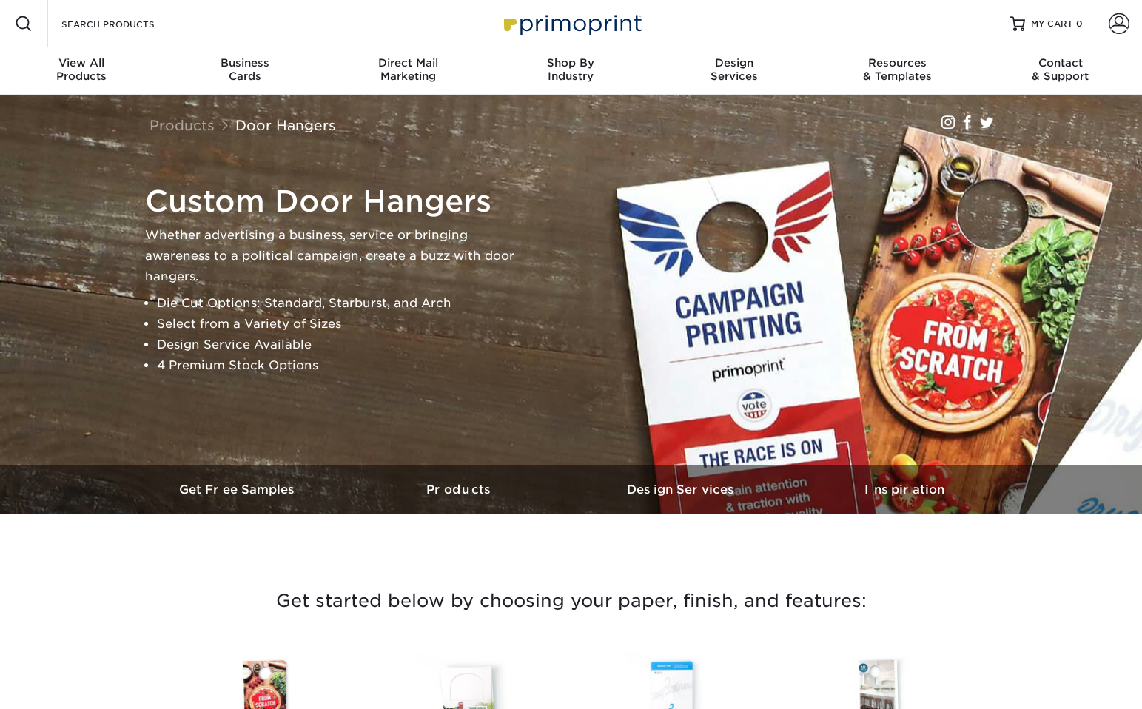
select select "New Design"
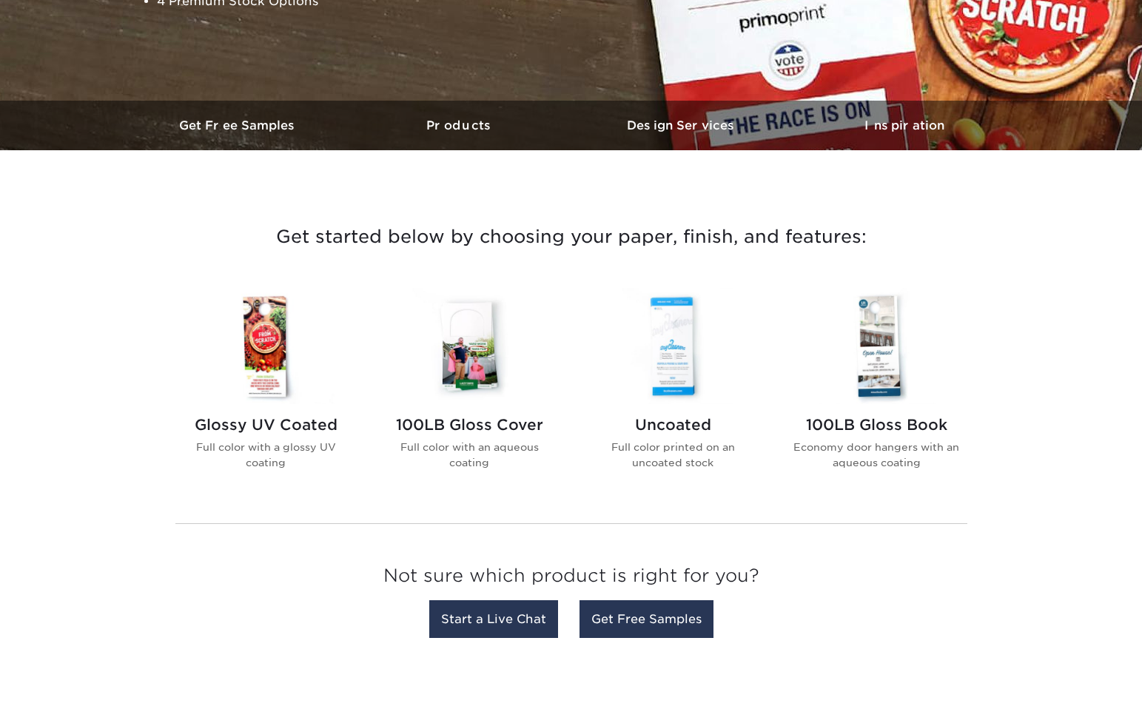
scroll to position [367, 0]
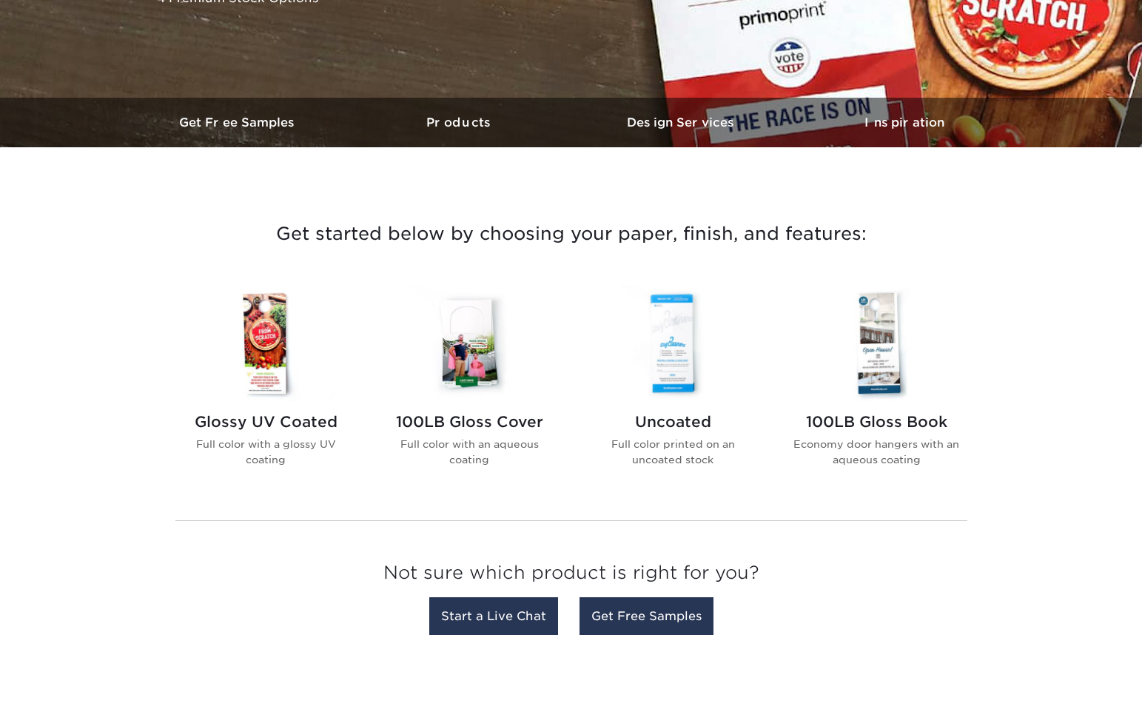
click at [259, 333] on img at bounding box center [266, 343] width 168 height 116
click at [471, 355] on img at bounding box center [470, 343] width 168 height 116
click at [682, 366] on img at bounding box center [673, 343] width 168 height 116
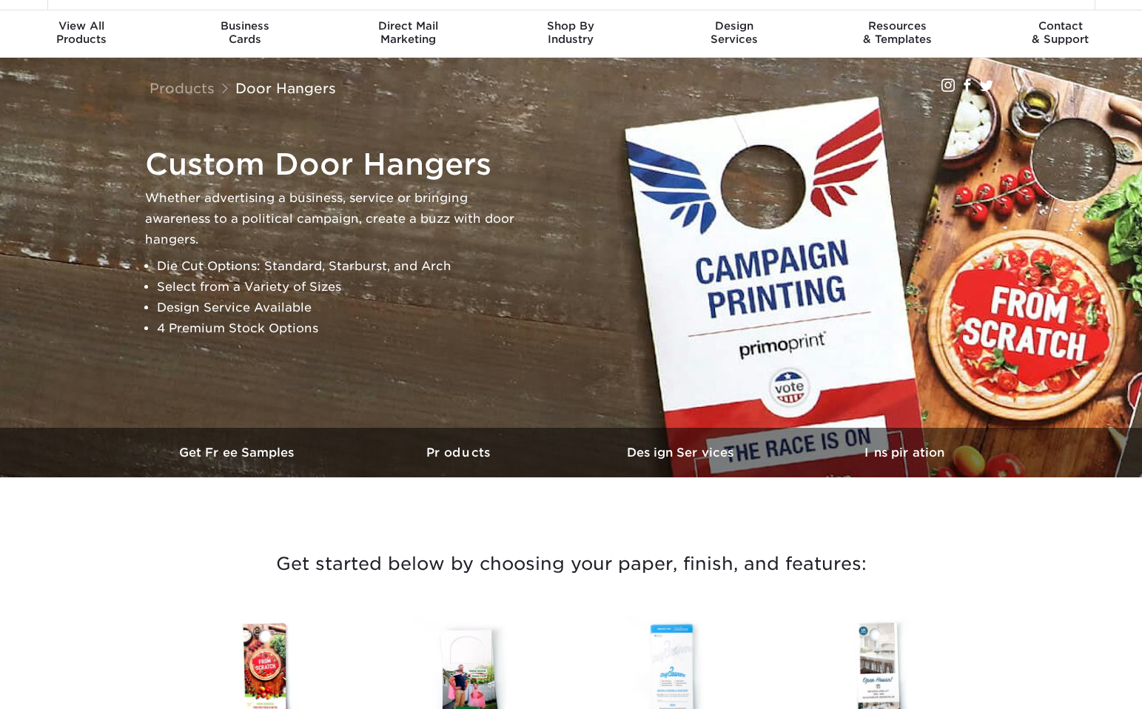
scroll to position [0, 0]
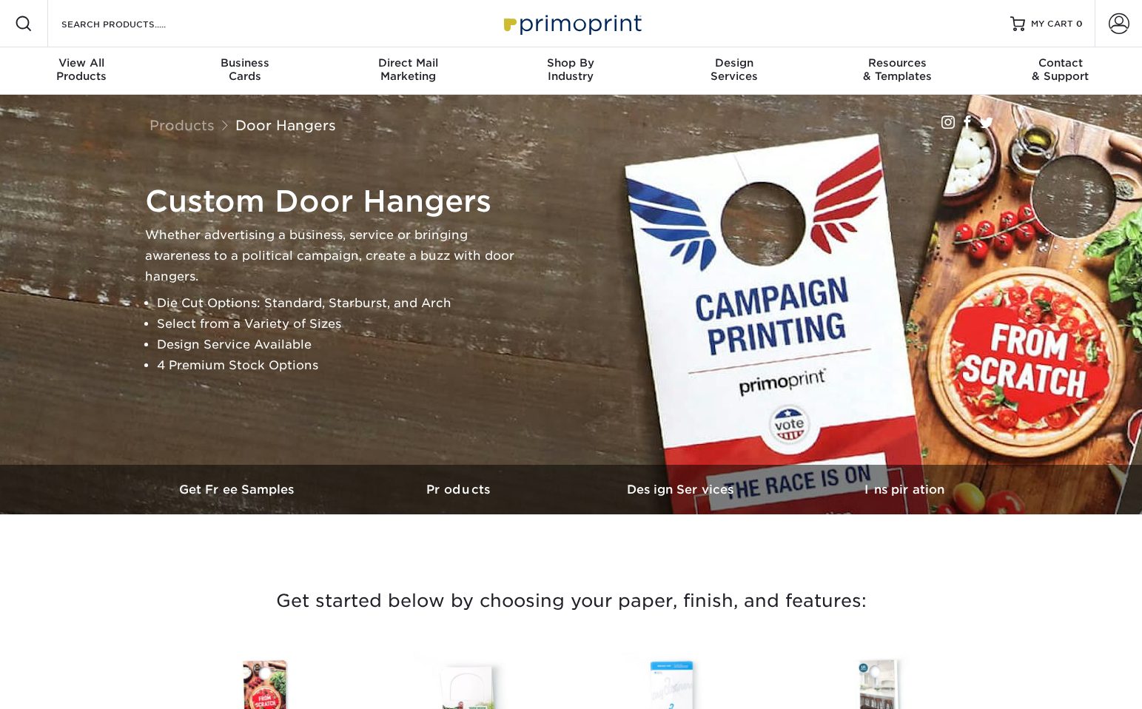
click at [531, 36] on img at bounding box center [571, 23] width 148 height 32
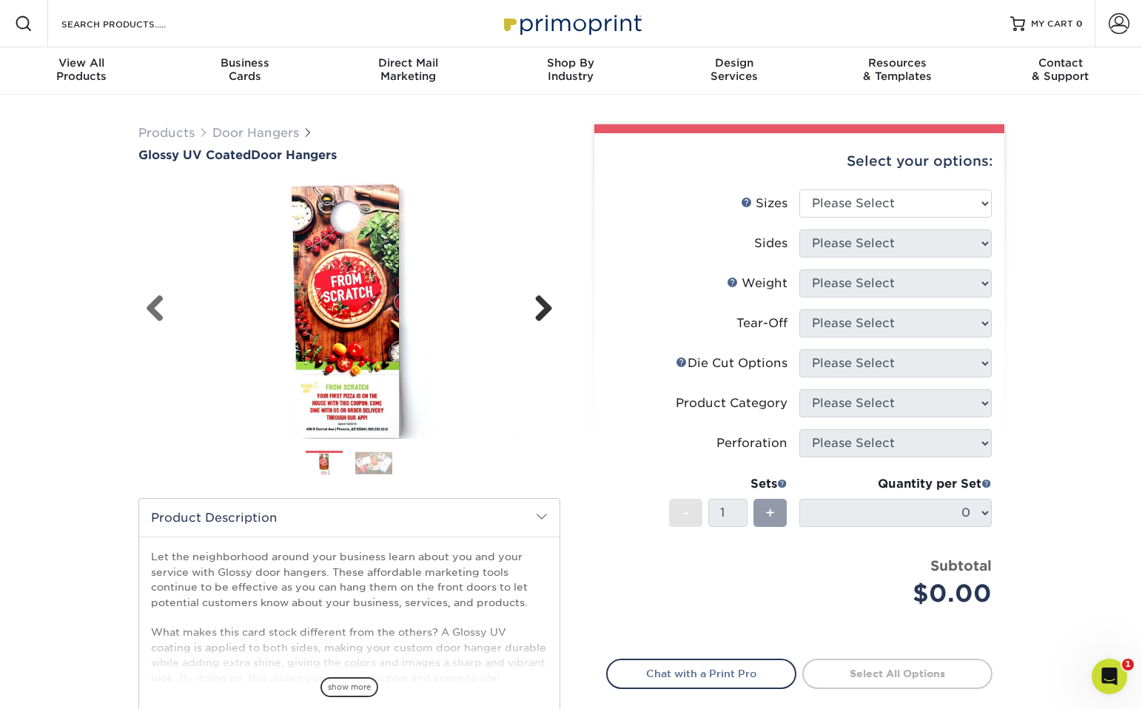
click at [542, 307] on link "Next" at bounding box center [538, 310] width 30 height 30
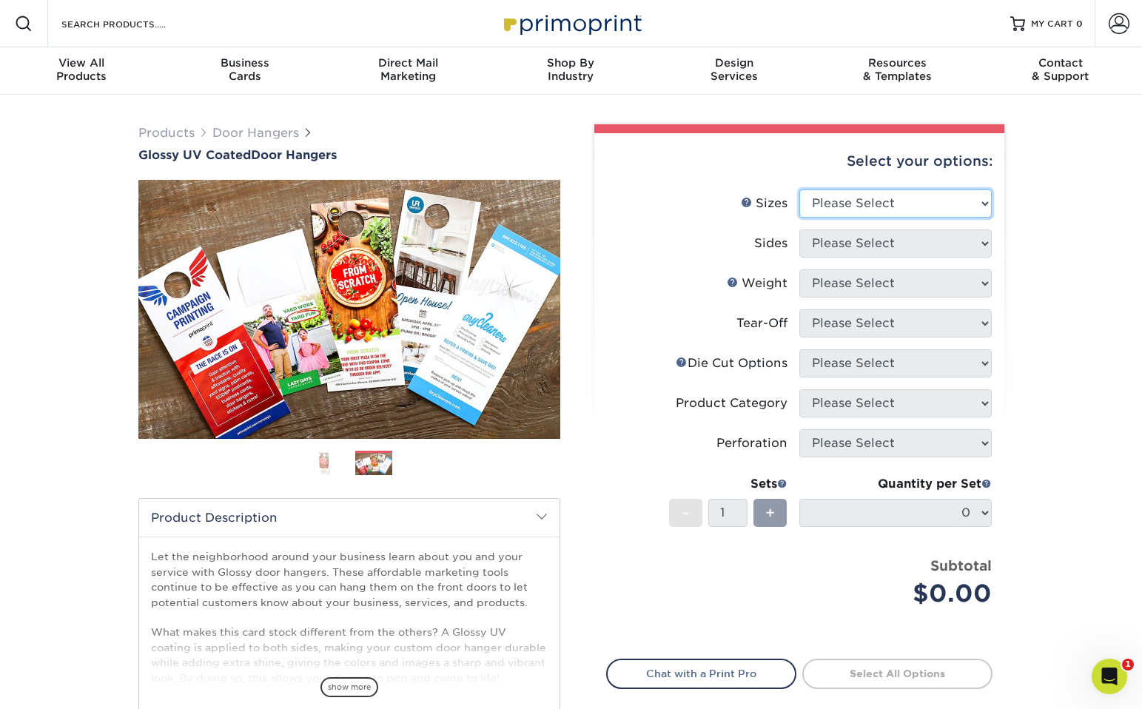
click at [975, 195] on select "Please Select 3.5" x 8.5" 3.5" x 11" 4" x 7" 4.25" x 11" 4.25" x 14"" at bounding box center [895, 203] width 192 height 28
select select "3.50x8.50"
click at [799, 189] on select "Please Select 3.5" x 8.5" 3.5" x 11" 4" x 7" 4.25" x 11" 4.25" x 14"" at bounding box center [895, 203] width 192 height 28
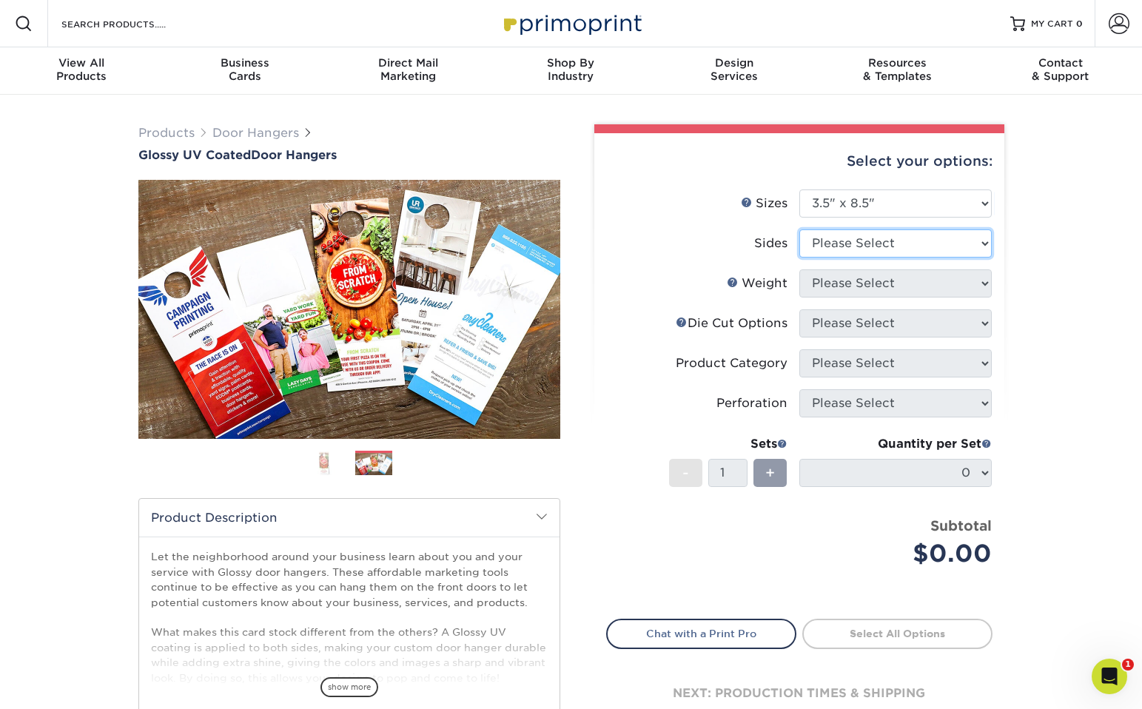
click at [901, 243] on select "Please Select Print Both Sides Print Front Only" at bounding box center [895, 243] width 192 height 28
select select "13abbda7-1d64-4f25-8bb2-c179b224825d"
click at [799, 229] on select "Please Select Print Both Sides Print Front Only" at bounding box center [895, 243] width 192 height 28
click at [903, 278] on select "Please Select 16PT 14PT" at bounding box center [895, 283] width 192 height 28
select select "16PT"
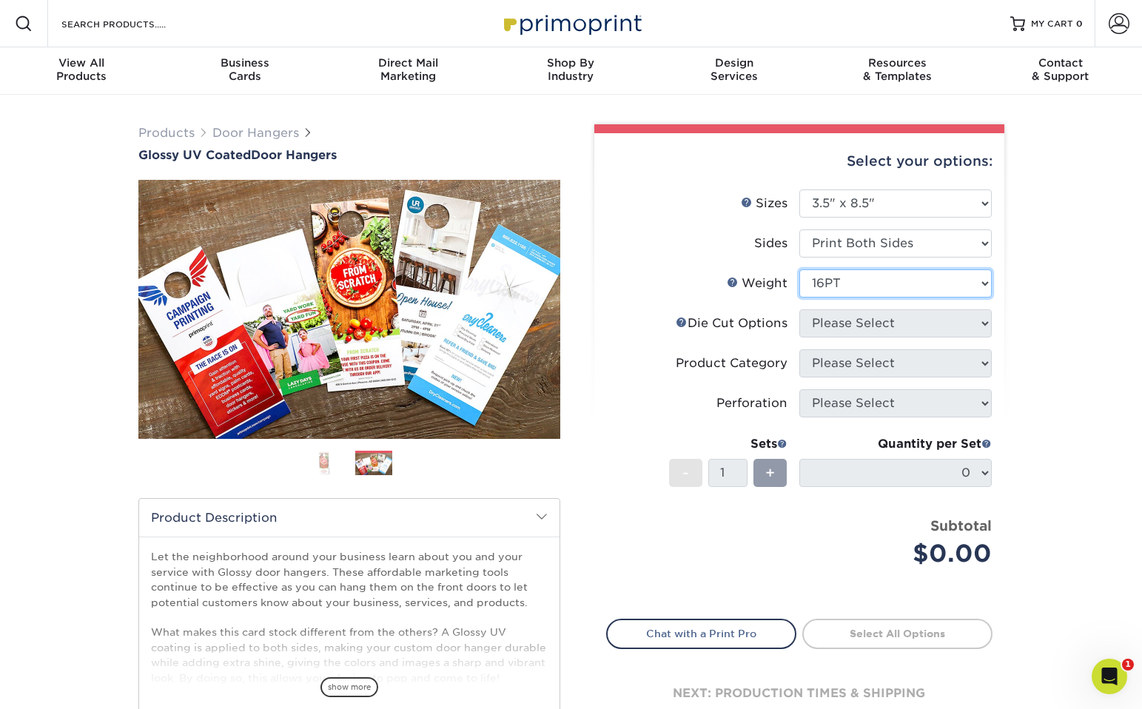
click at [799, 269] on select "Please Select 16PT 14PT" at bounding box center [895, 283] width 192 height 28
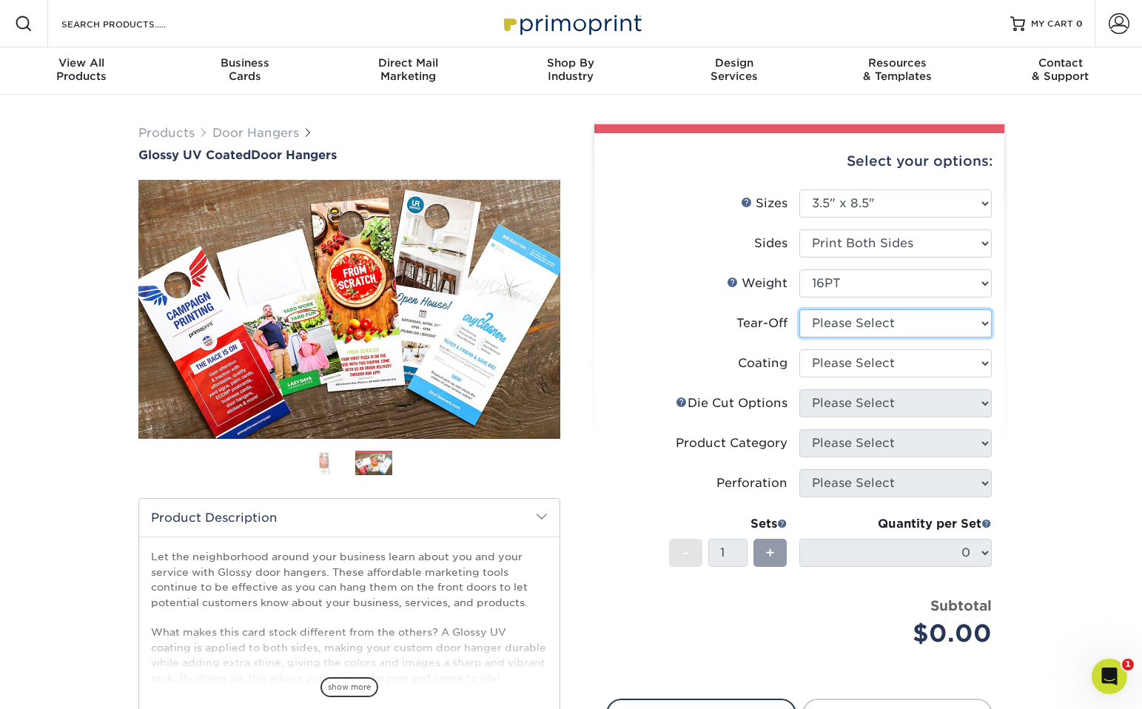
click at [898, 318] on select "Please Select Yes No" at bounding box center [895, 323] width 192 height 28
select select "0"
click at [799, 309] on select "Please Select Yes No" at bounding box center [895, 323] width 192 height 28
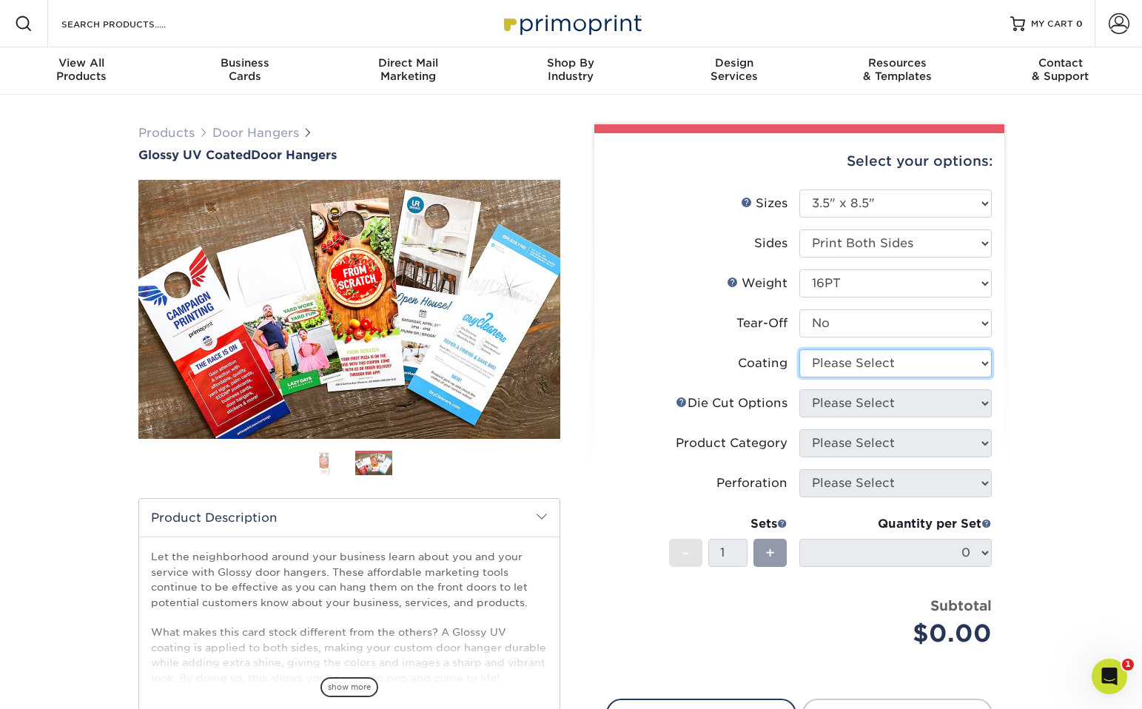
click at [900, 363] on select at bounding box center [895, 363] width 192 height 28
select select "ae367451-b2b8-45df-a344-0f05b6a12993"
click at [799, 349] on select at bounding box center [895, 363] width 192 height 28
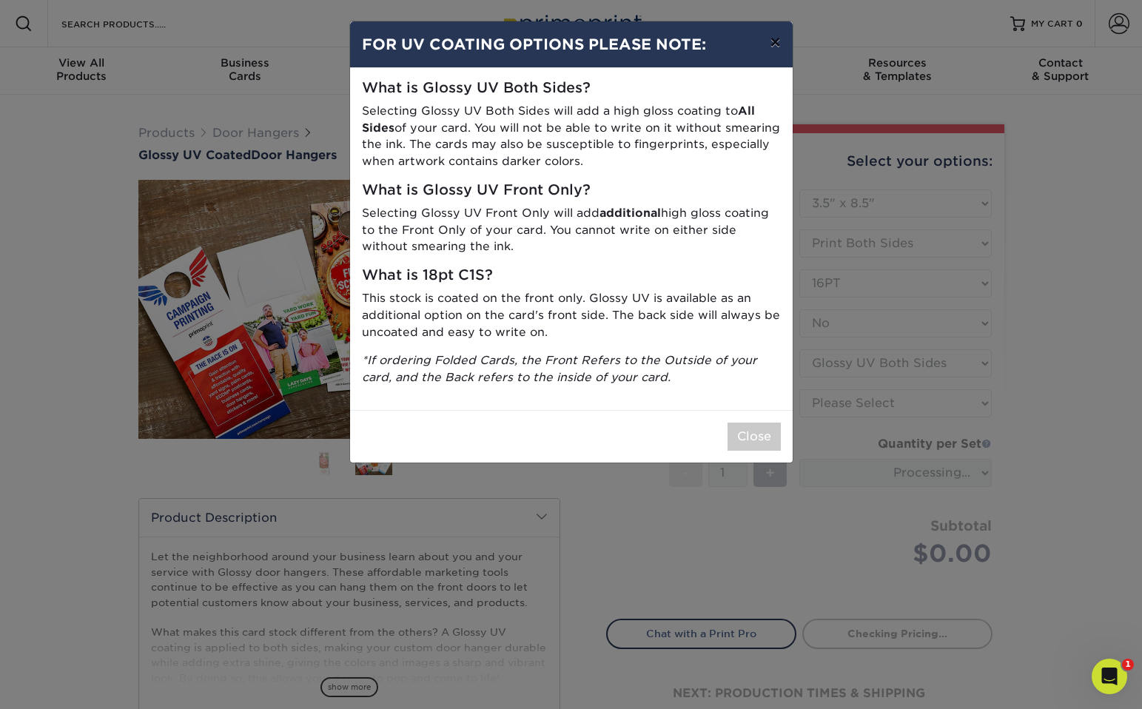
click at [770, 46] on button "×" at bounding box center [775, 41] width 34 height 41
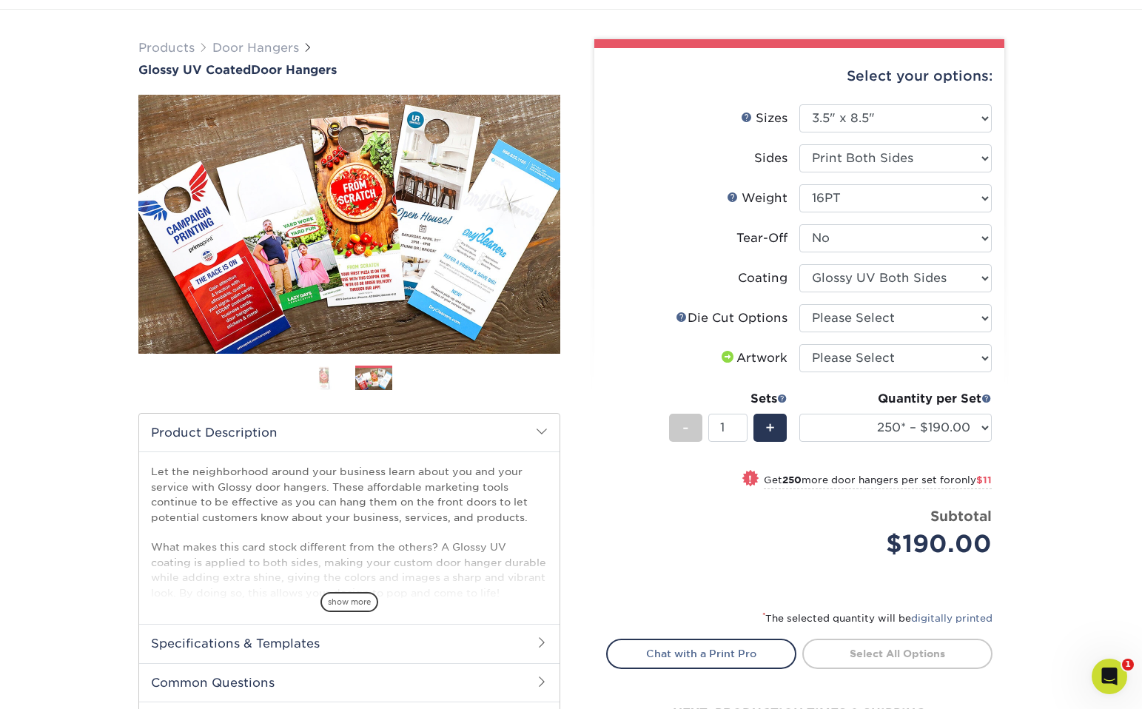
scroll to position [93, 0]
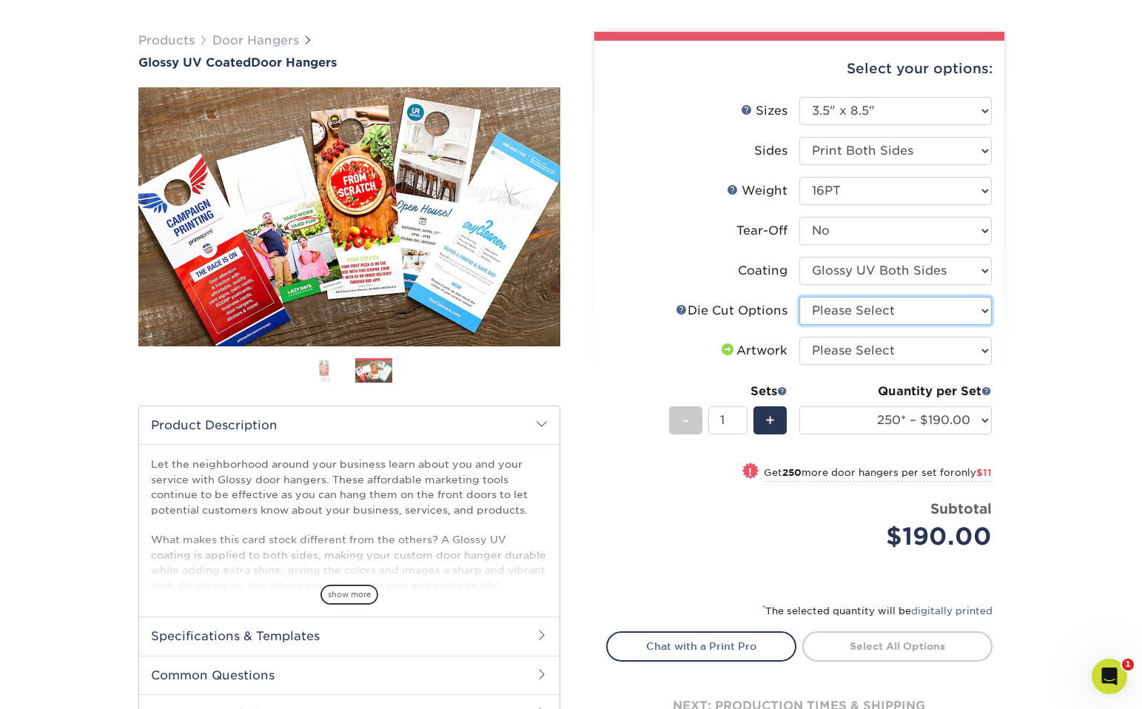
click at [899, 308] on select "Please Select Standard Die Cut Arch Die Cut Starburst Die Cut" at bounding box center [895, 311] width 192 height 28
select select "fe6a4ed8-5803-433c-b773-a25a7b955e98"
click at [799, 297] on select "Please Select Standard Die Cut Arch Die Cut Starburst Die Cut" at bounding box center [895, 311] width 192 height 28
click at [912, 348] on select "Please Select I will upload files I need a design - $100" at bounding box center [895, 351] width 192 height 28
select select "upload"
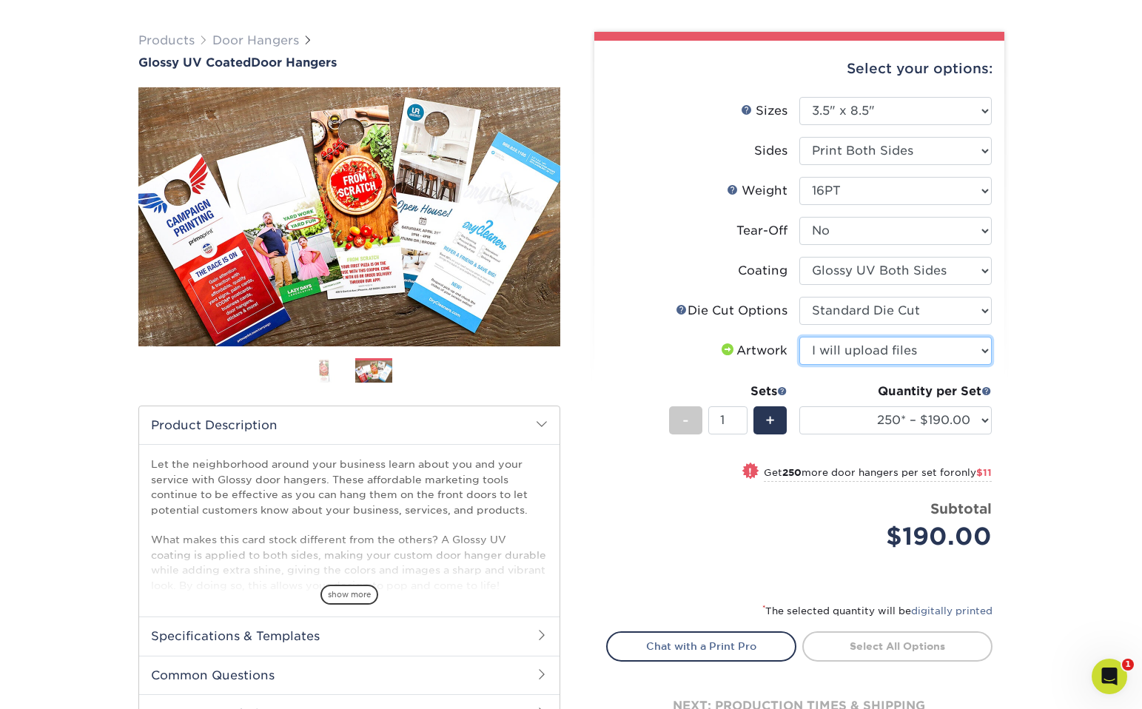
click at [799, 337] on select "Please Select I will upload files I need a design - $100" at bounding box center [895, 351] width 192 height 28
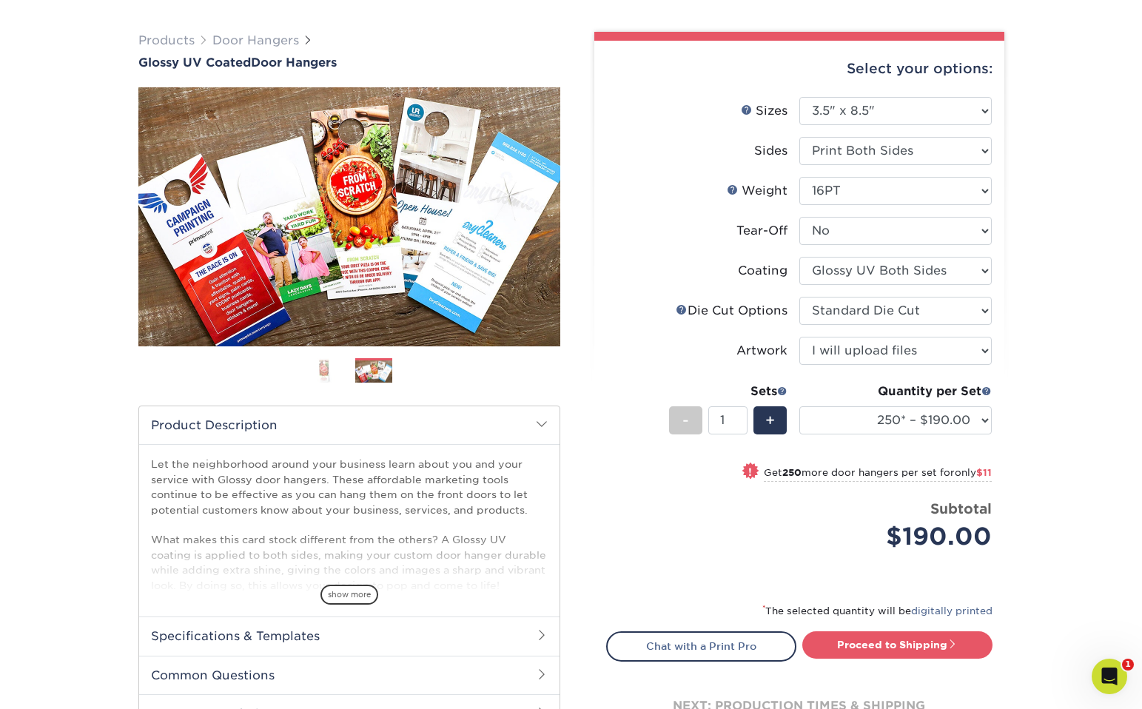
click at [1074, 343] on div "Products Door Hangers Glossy UV Coated Door Hangers Previous Next" at bounding box center [571, 402] width 1142 height 801
click at [926, 421] on select "250* – $190.00 500 – $201.00 1000 – $222.00 2500 – $345.00 5000 – $585.00 10000…" at bounding box center [895, 420] width 192 height 28
click at [799, 406] on select "250* – $190.00 500 – $201.00 1000 – $222.00 2500 – $345.00 5000 – $585.00 10000…" at bounding box center [895, 420] width 192 height 28
click at [1072, 319] on div "Products Door Hangers Glossy UV Coated Door Hangers Previous Next" at bounding box center [571, 402] width 1142 height 801
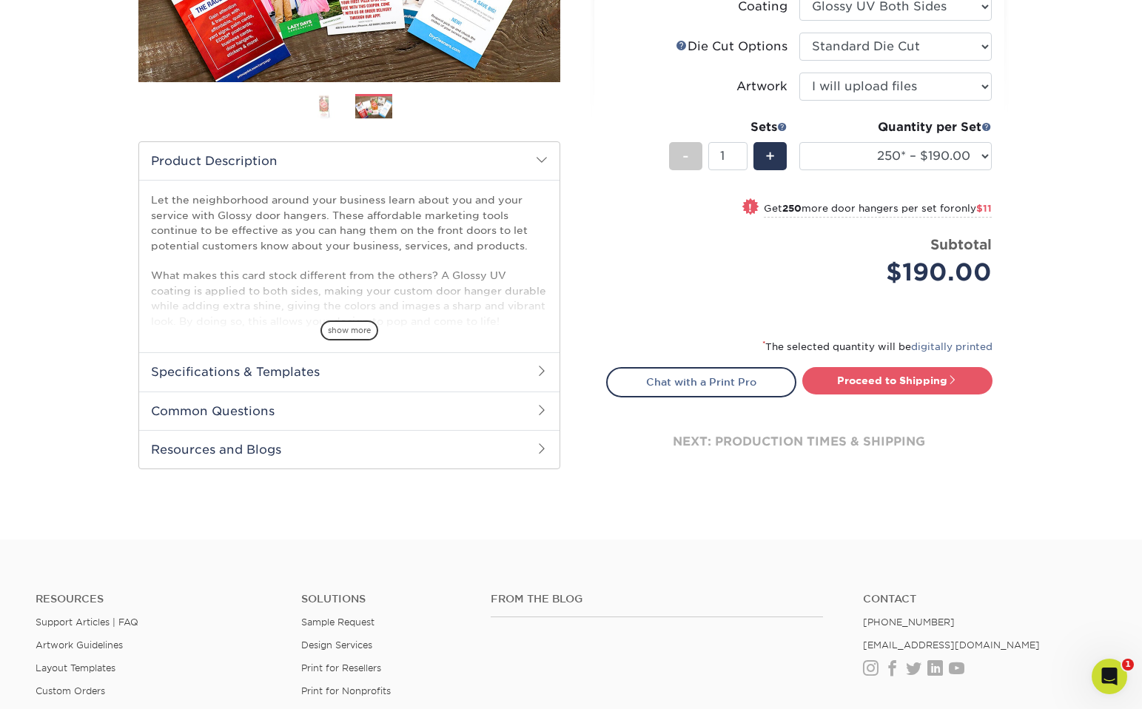
scroll to position [364, 0]
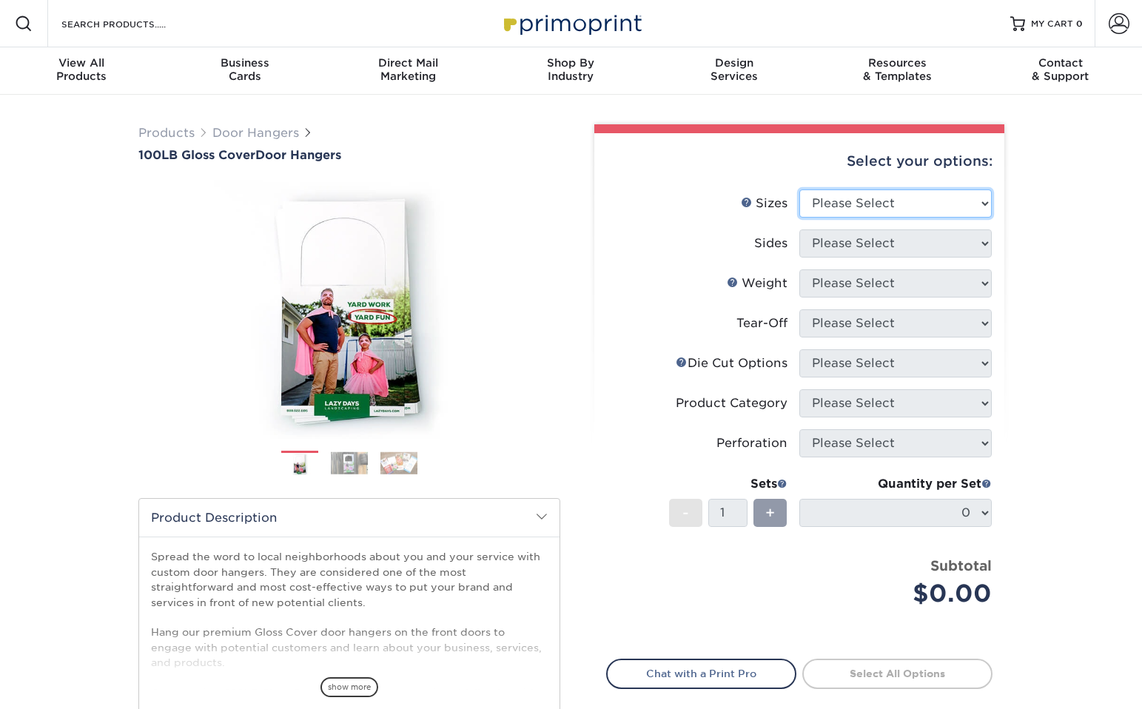
click at [867, 204] on select "Please Select 3.5" x 8.5" 3.5" x 11" 4" x 7" 4.25" x 11" 4.25" x 14"" at bounding box center [895, 203] width 192 height 28
select select "3.50x8.50"
click at [799, 189] on select "Please Select 3.5" x 8.5" 3.5" x 11" 4" x 7" 4.25" x 11" 4.25" x 14"" at bounding box center [895, 203] width 192 height 28
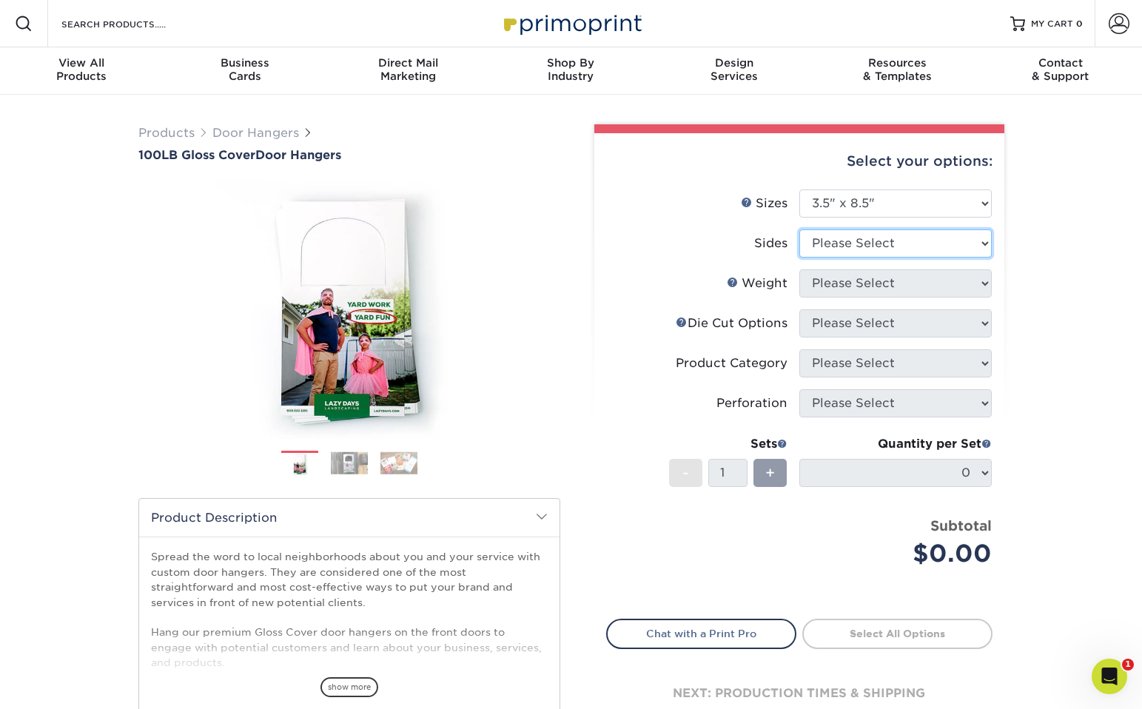
click at [883, 239] on select "Please Select Print Both Sides Print Front Only" at bounding box center [895, 243] width 192 height 28
select select "13abbda7-1d64-4f25-8bb2-c179b224825d"
click at [799, 229] on select "Please Select Print Both Sides Print Front Only" at bounding box center [895, 243] width 192 height 28
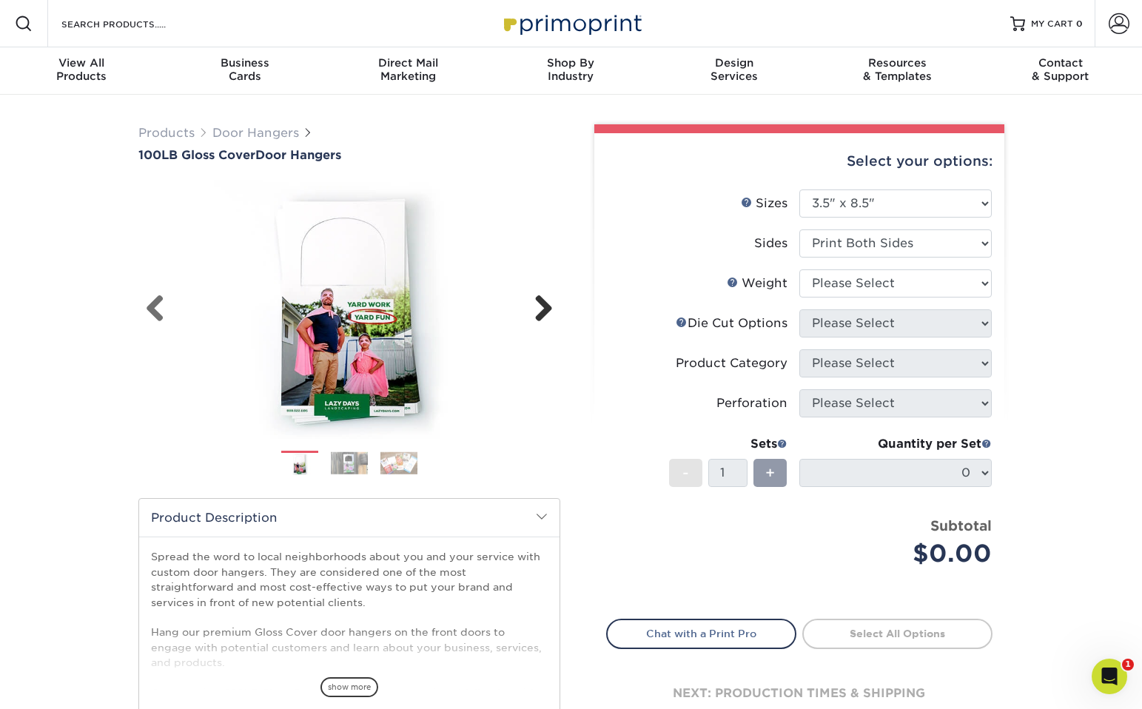
click at [538, 309] on link "Next" at bounding box center [538, 310] width 30 height 30
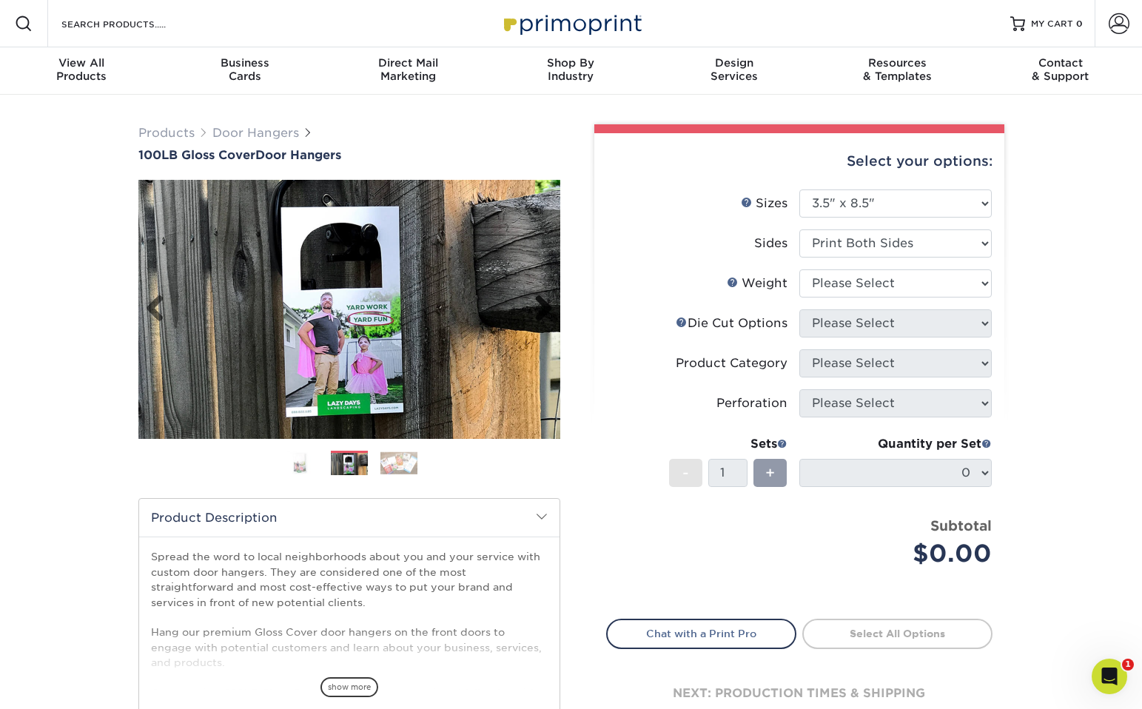
click at [543, 309] on link "Next" at bounding box center [538, 310] width 30 height 30
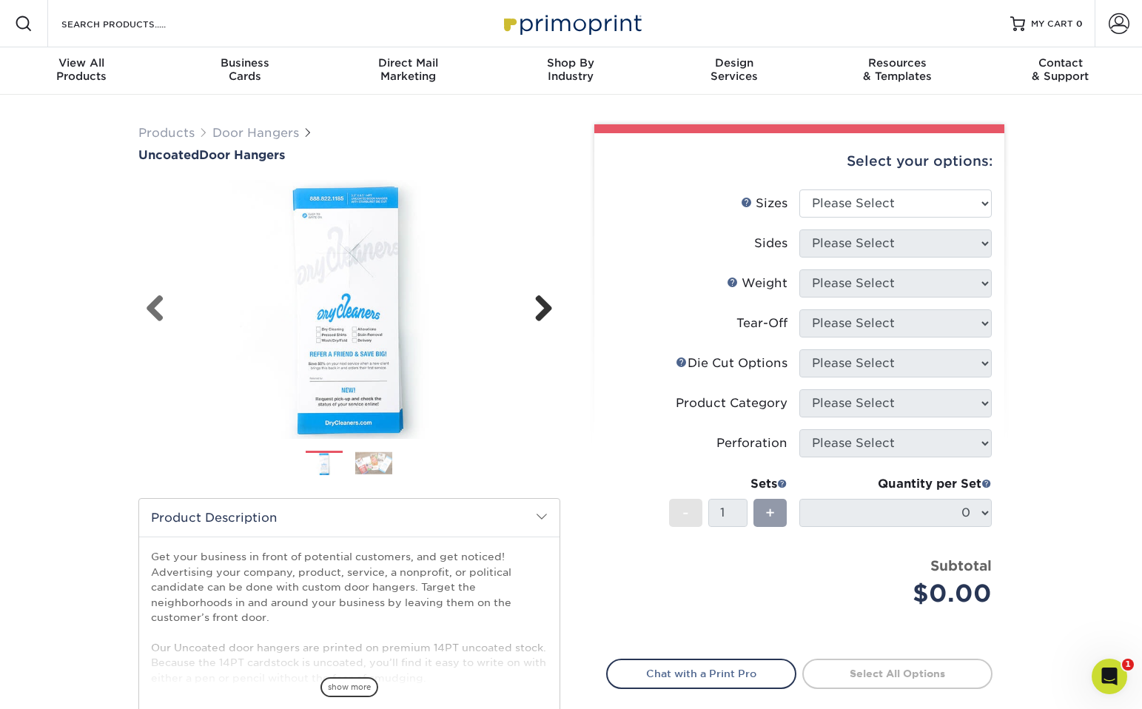
click at [538, 303] on link "Next" at bounding box center [538, 310] width 30 height 30
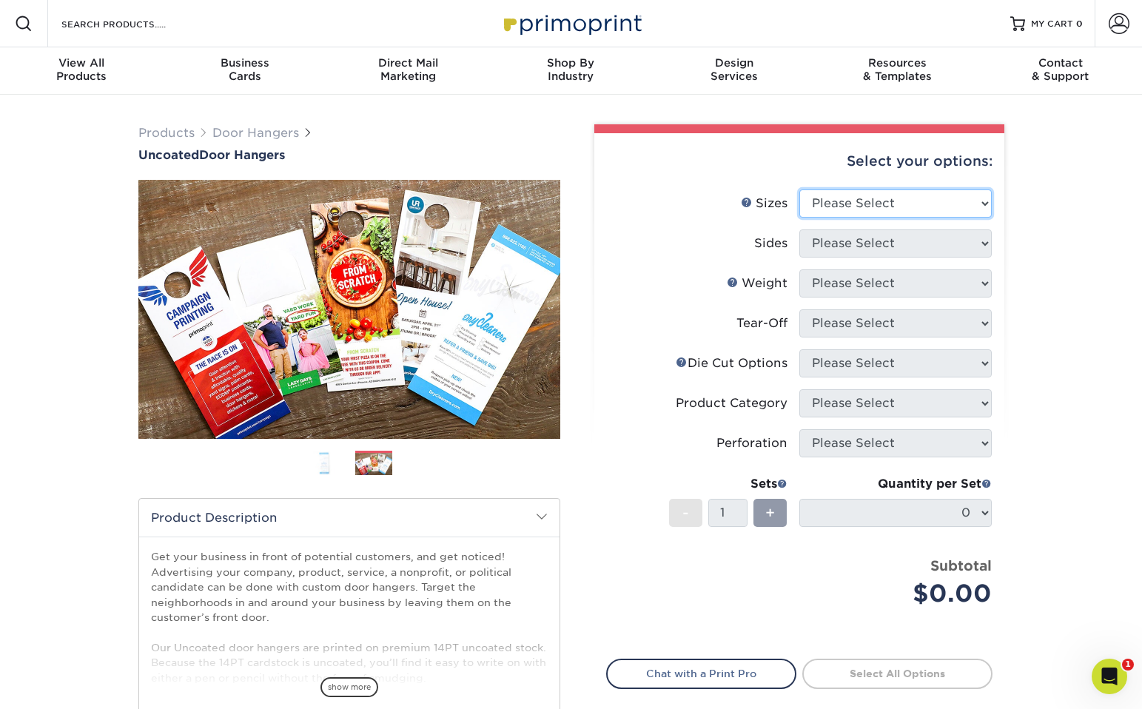
click at [867, 198] on select "Please Select 3.5" x 8.5" 3.5" x 11" 4" x 7" 4.25" x 11" 4.25" x 11"" at bounding box center [895, 203] width 192 height 28
click at [905, 211] on select "Please Select 3.5" x 8.5" 3.5" x 11" 4" x 7" 4.25" x 11" 4.25" x 11"" at bounding box center [895, 203] width 192 height 28
select select "3.50x8.50"
click at [799, 189] on select "Please Select 3.5" x 8.5" 3.5" x 11" 4" x 7" 4.25" x 11" 4.25" x 11"" at bounding box center [895, 203] width 192 height 28
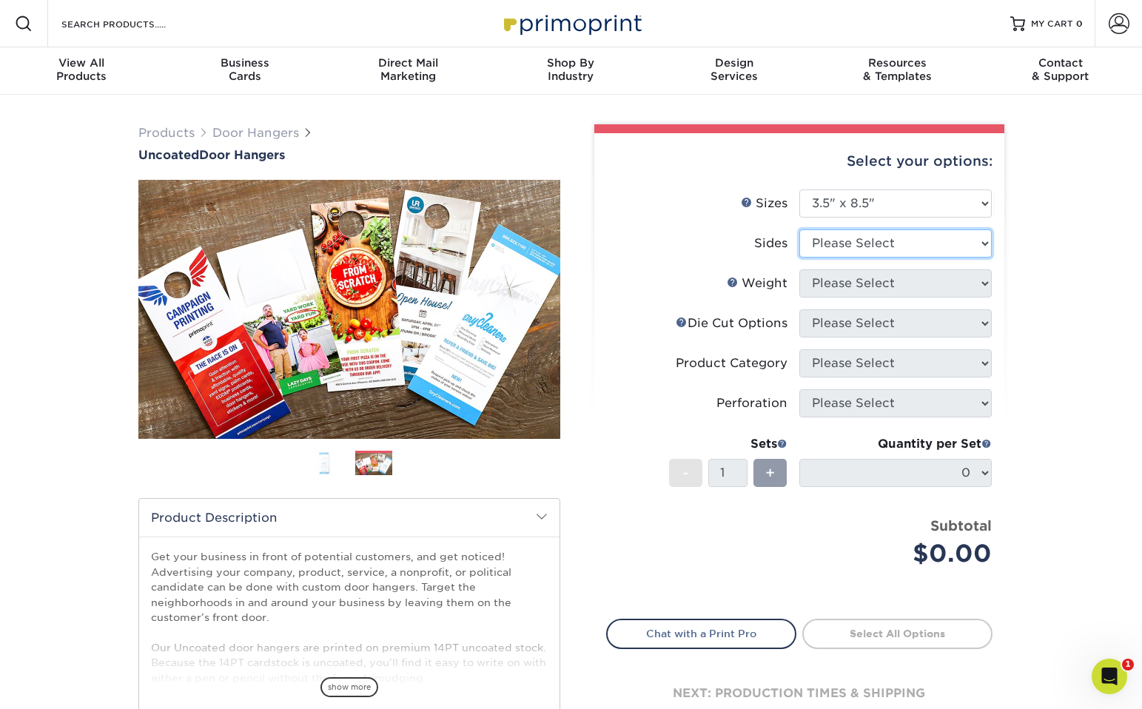
click at [903, 235] on select "Please Select Print Both Sides Print Front Only" at bounding box center [895, 243] width 192 height 28
select select "13abbda7-1d64-4f25-8bb2-c179b224825d"
click at [799, 229] on select "Please Select Print Both Sides Print Front Only" at bounding box center [895, 243] width 192 height 28
click at [904, 279] on select "Please Select 14PT 16PT 14PT Uncoated" at bounding box center [895, 283] width 192 height 28
select select "14PT Uncoated"
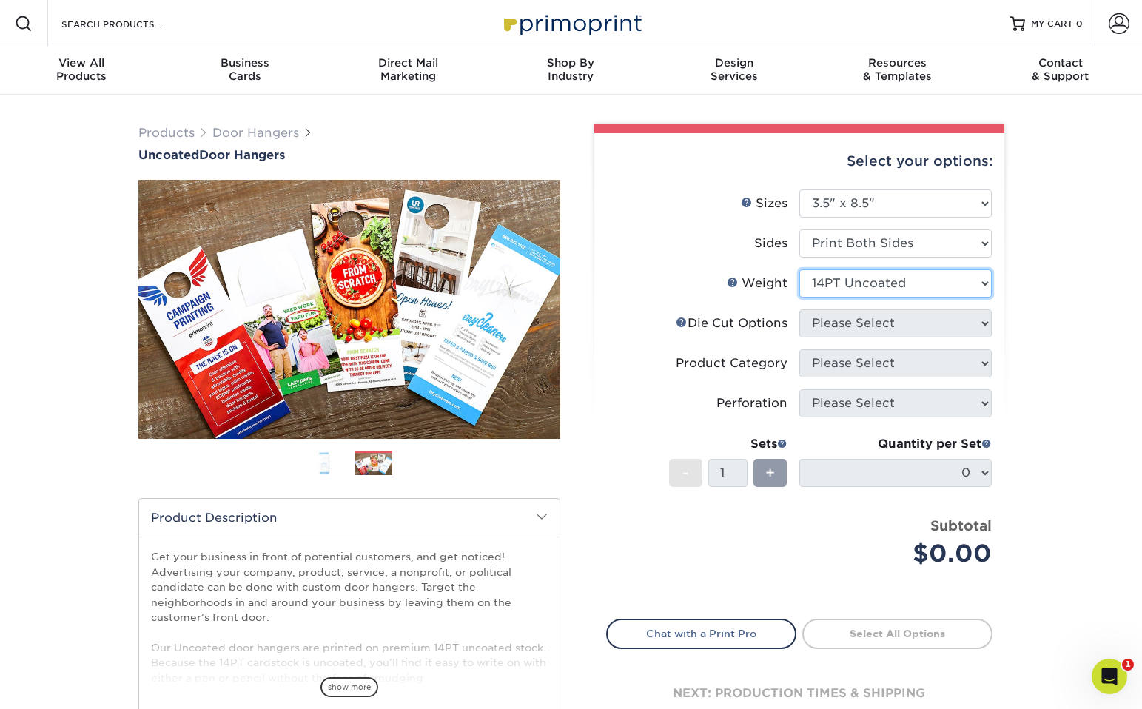
click at [799, 269] on select "Please Select 14PT 16PT 14PT Uncoated" at bounding box center [895, 283] width 192 height 28
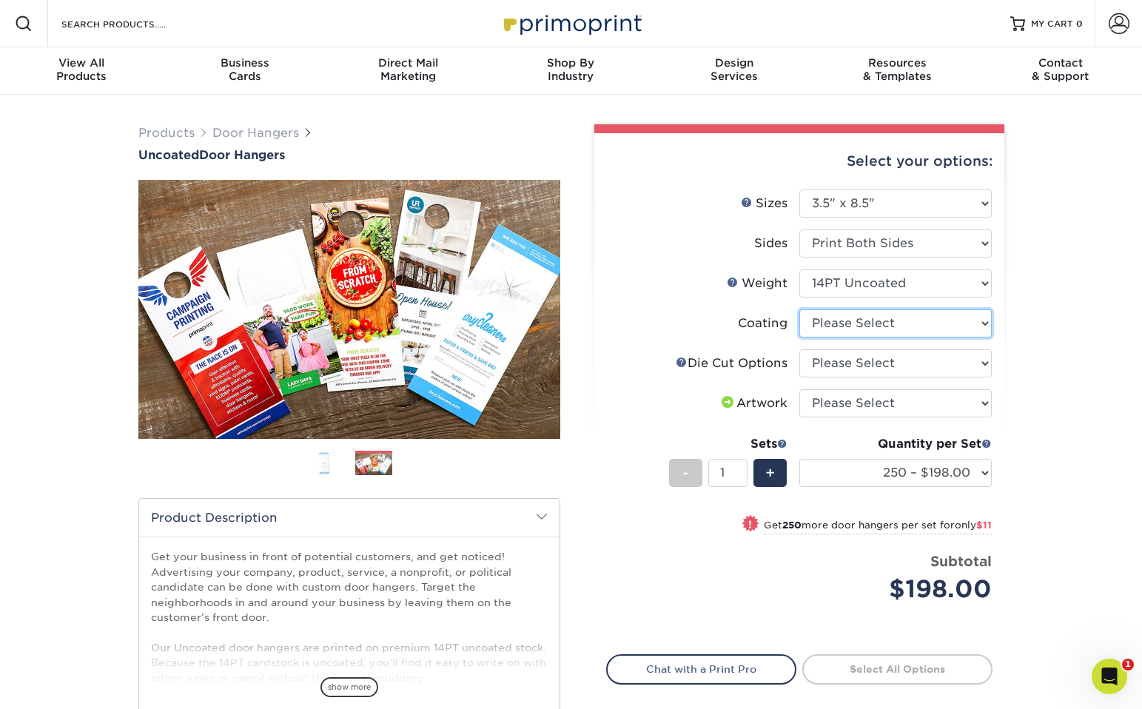
click at [910, 326] on select at bounding box center [895, 323] width 192 height 28
select select "3e7618de-abca-4bda-9f97-8b9129e913d8"
click at [799, 309] on select at bounding box center [895, 323] width 192 height 28
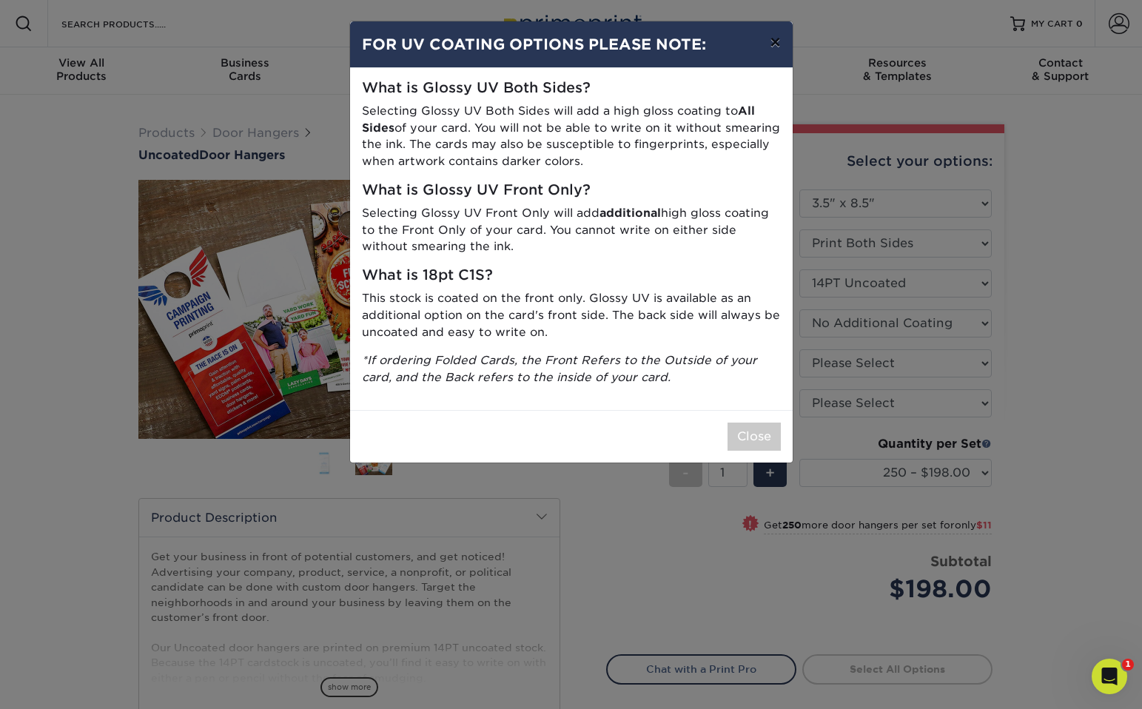
click at [773, 42] on button "×" at bounding box center [775, 41] width 34 height 41
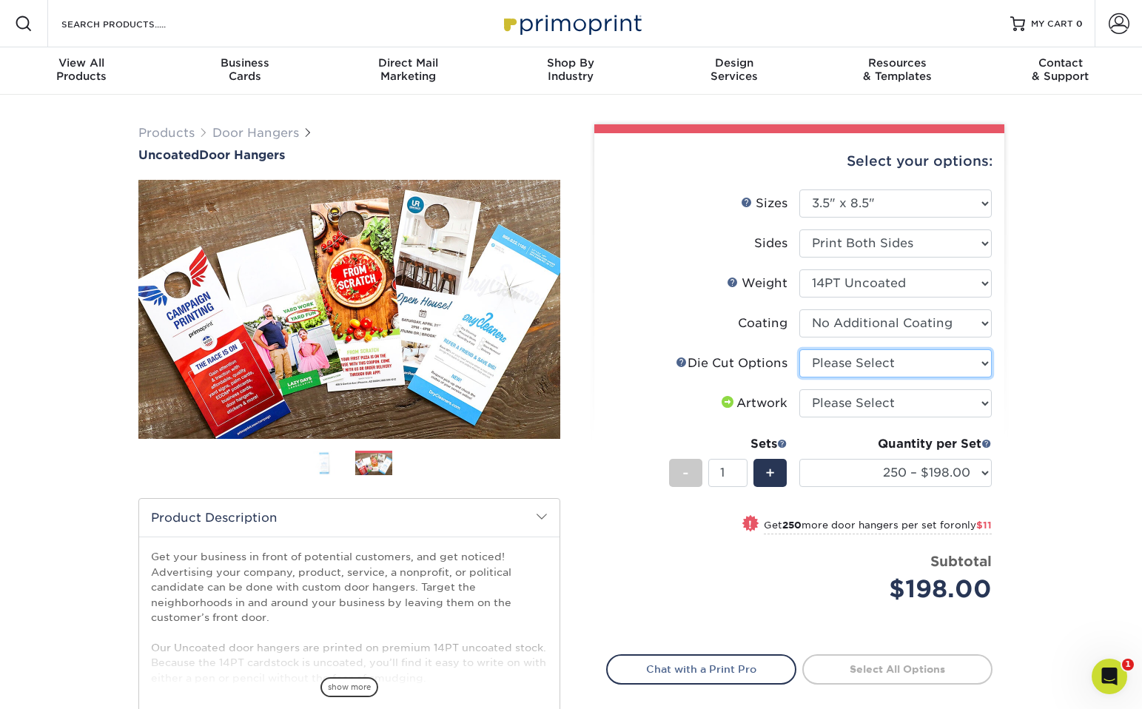
click at [893, 360] on select "Please Select Standard Die Cut Arch Die Cut Starburst Die Cut" at bounding box center [895, 363] width 192 height 28
select select "fe6a4ed8-5803-433c-b773-a25a7b955e98"
click at [799, 349] on select "Please Select Standard Die Cut Arch Die Cut Starburst Die Cut" at bounding box center [895, 363] width 192 height 28
click at [905, 400] on select "Please Select I will upload files I need a design - $100" at bounding box center [895, 403] width 192 height 28
select select "upload"
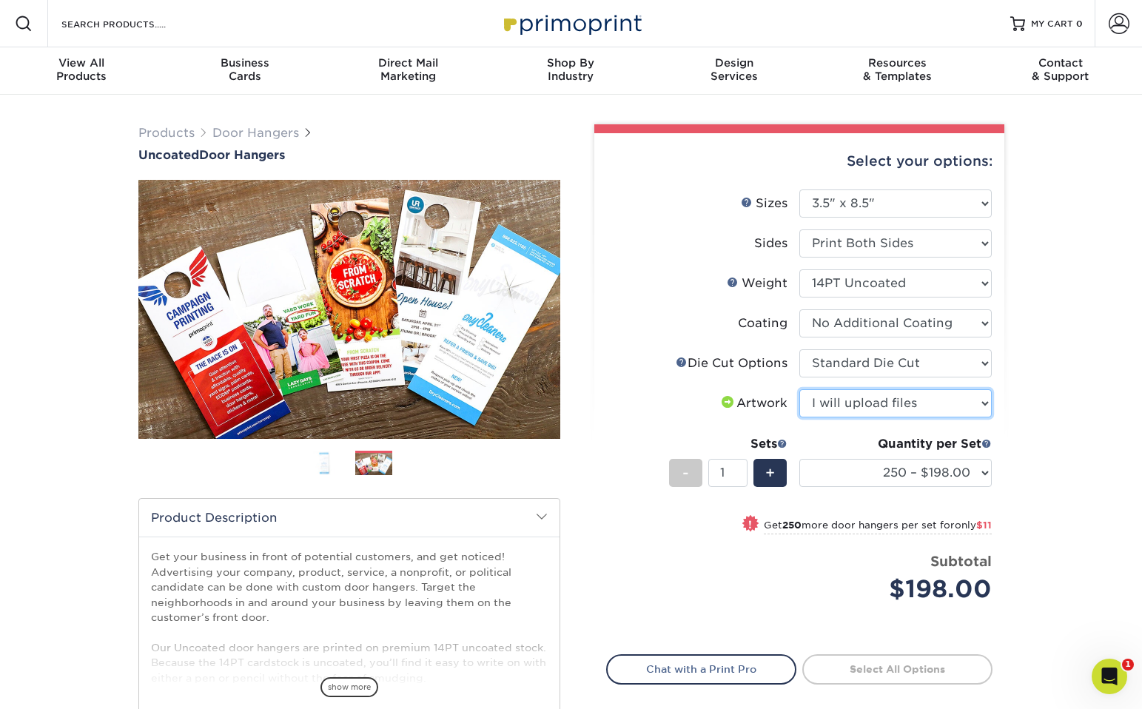
click at [799, 389] on select "Please Select I will upload files I need a design - $100" at bounding box center [895, 403] width 192 height 28
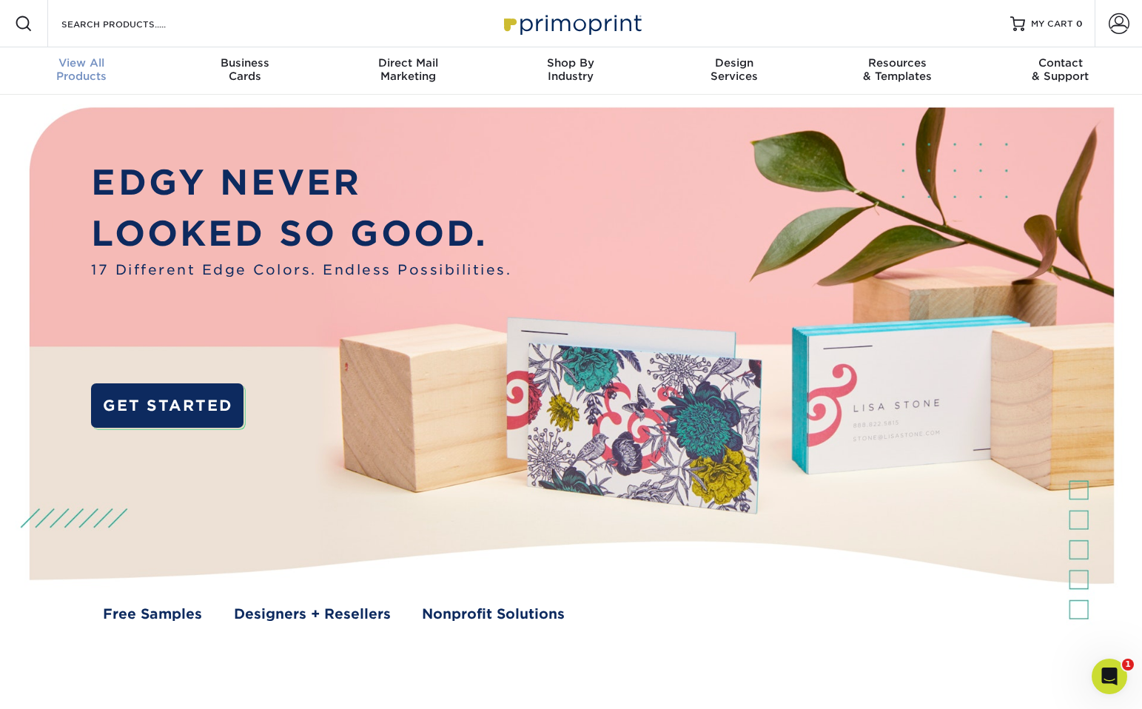
click at [96, 70] on div "View All Products" at bounding box center [81, 69] width 163 height 27
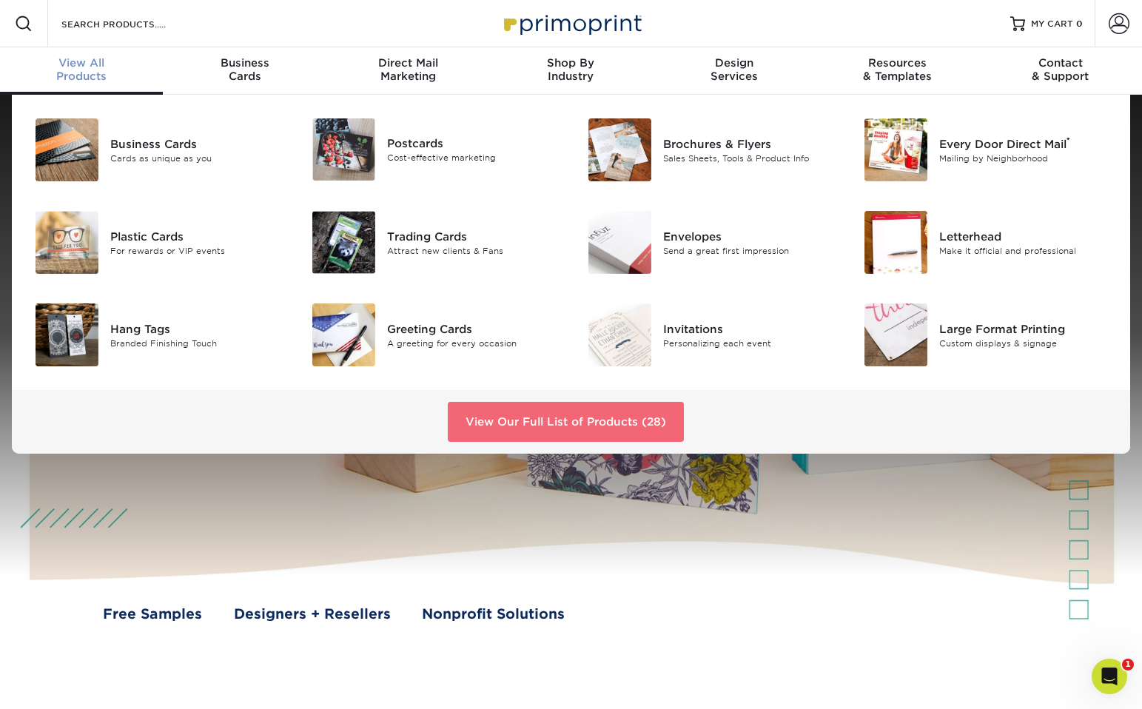
click at [605, 416] on link "View Our Full List of Products (28)" at bounding box center [566, 422] width 236 height 40
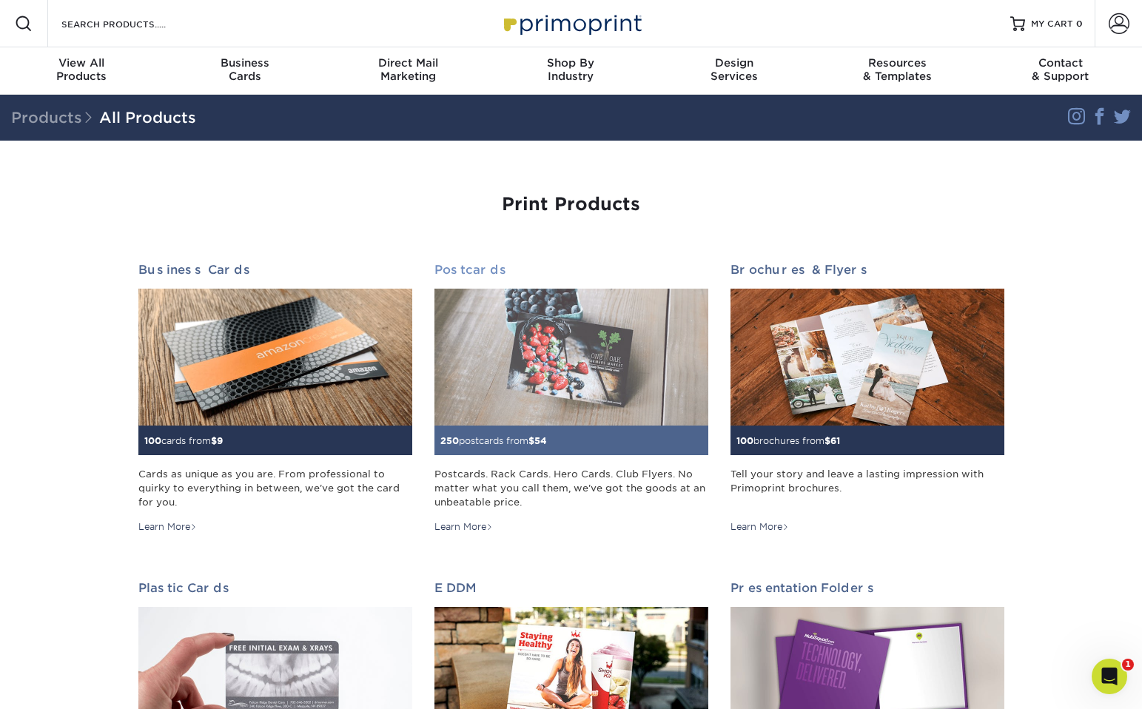
click at [565, 340] on img at bounding box center [571, 357] width 274 height 137
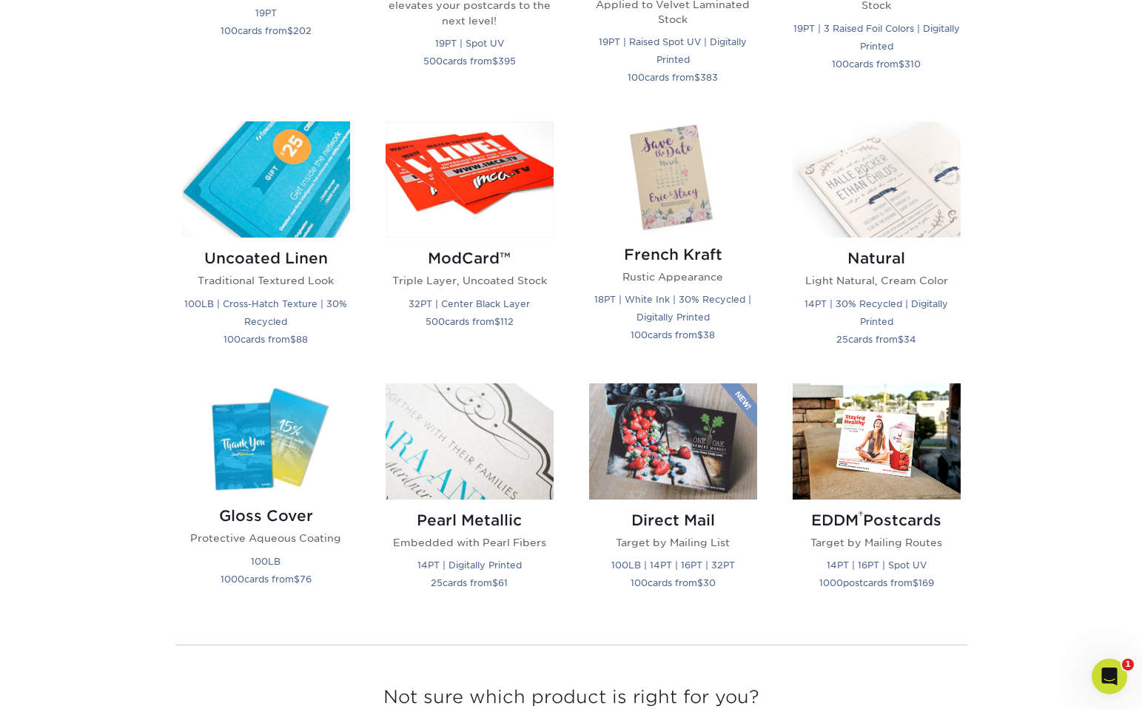
scroll to position [1686, 0]
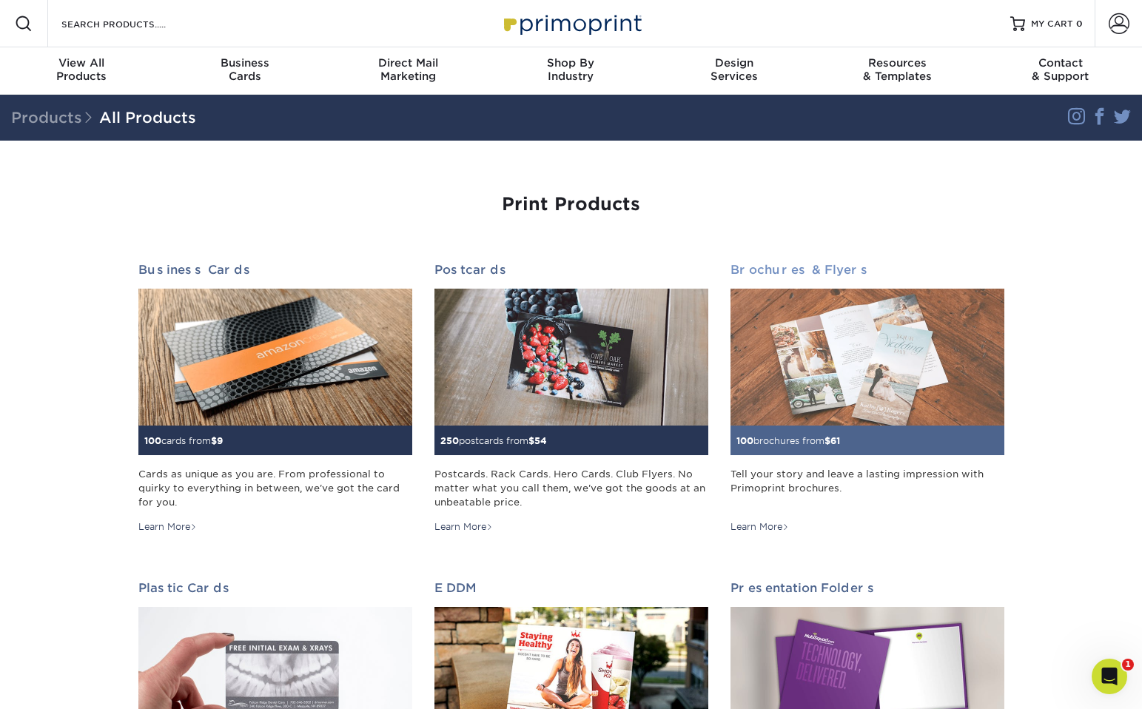
click at [929, 317] on img at bounding box center [867, 357] width 274 height 137
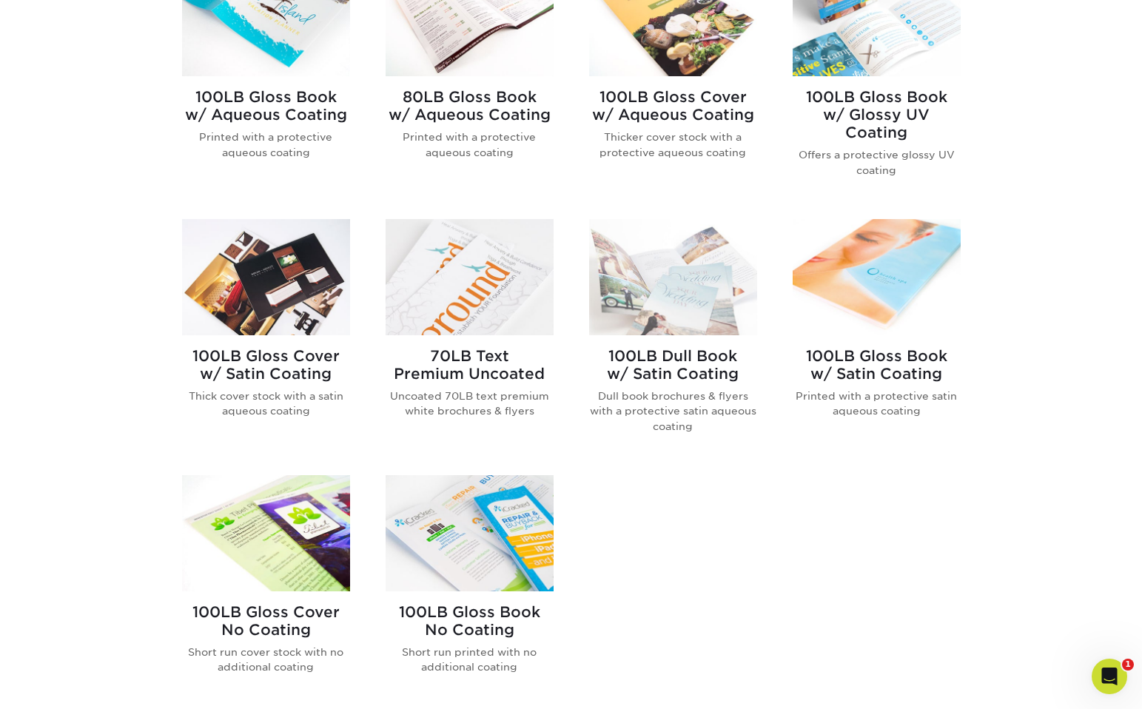
scroll to position [693, 0]
